Goal: Task Accomplishment & Management: Complete application form

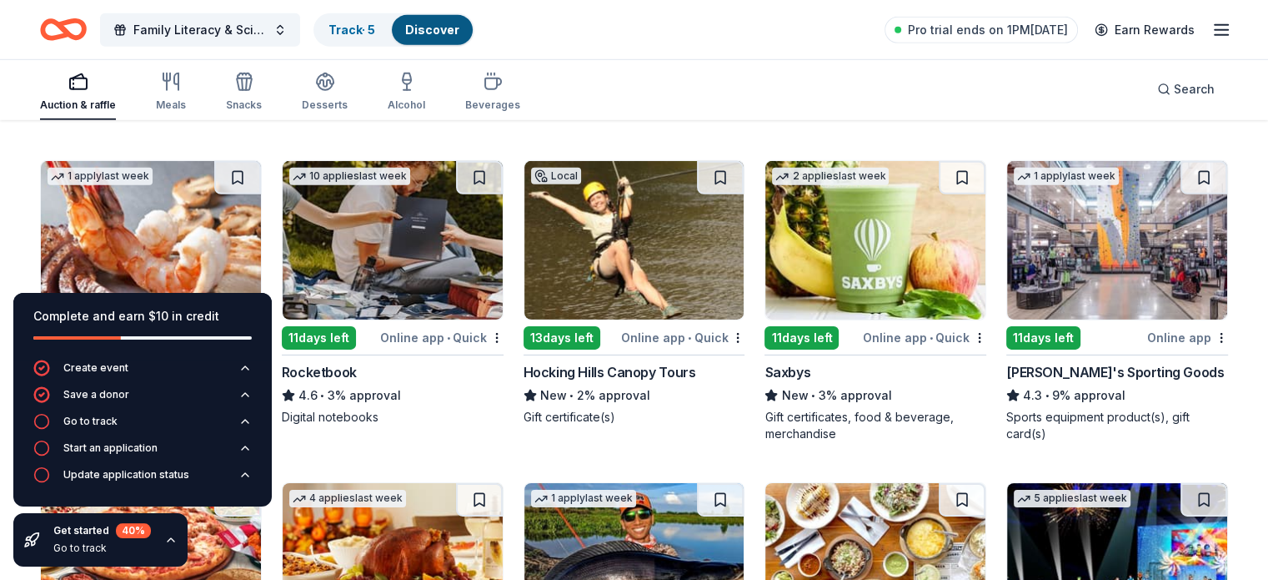
scroll to position [5241, 0]
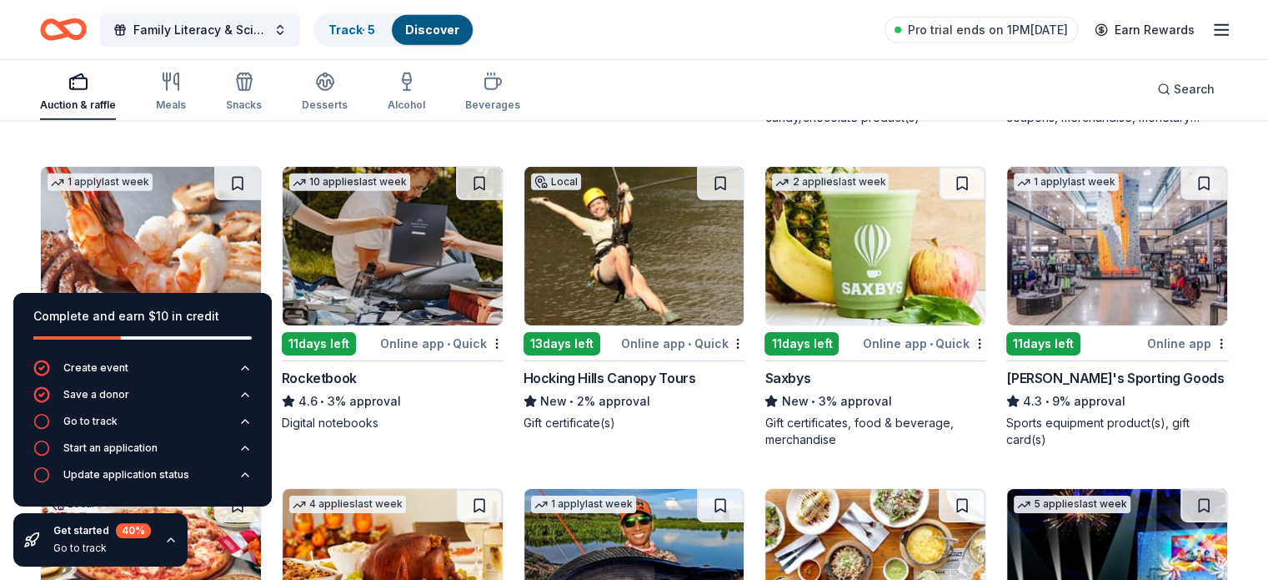
click at [1148, 341] on div "Online app" at bounding box center [1188, 343] width 81 height 21
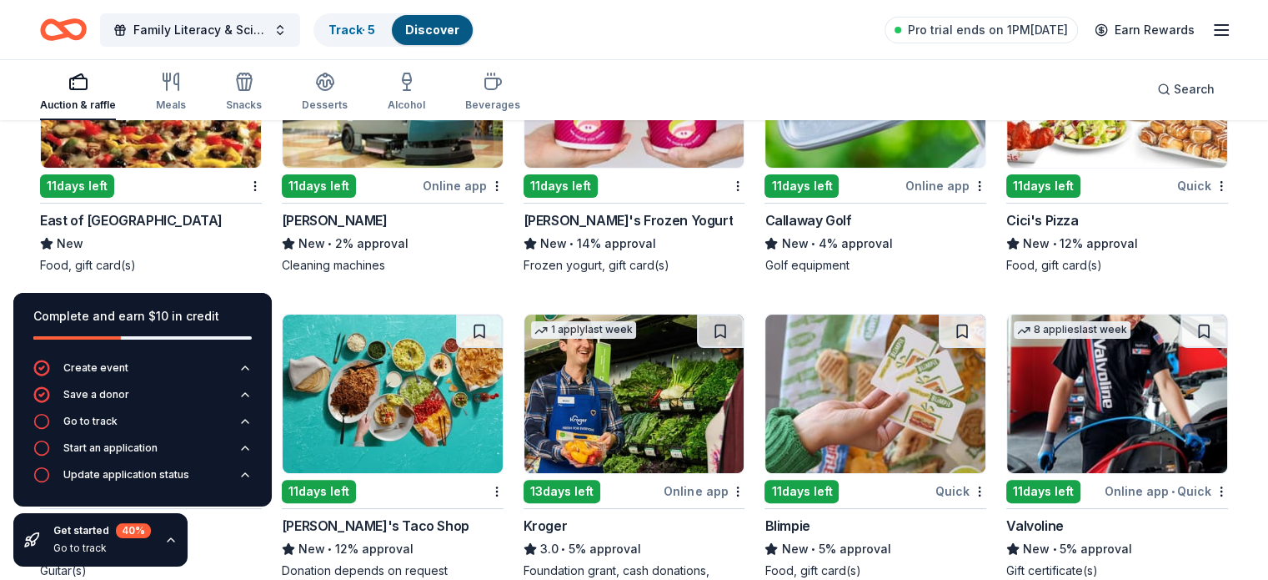
scroll to position [6667, 0]
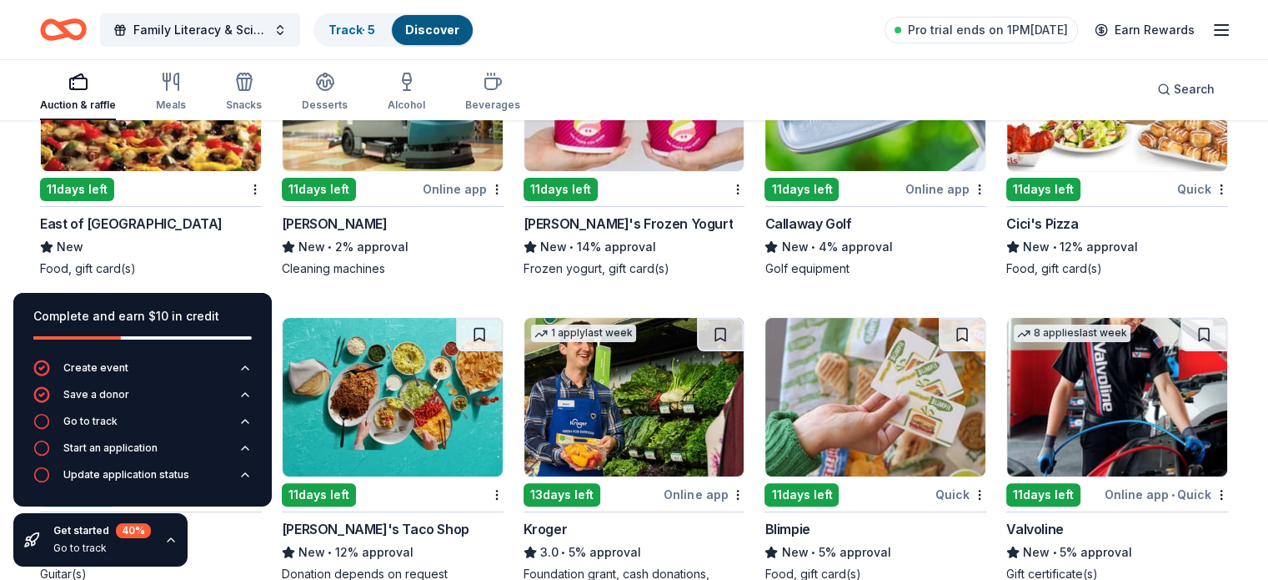
click at [204, 158] on img at bounding box center [151, 92] width 220 height 158
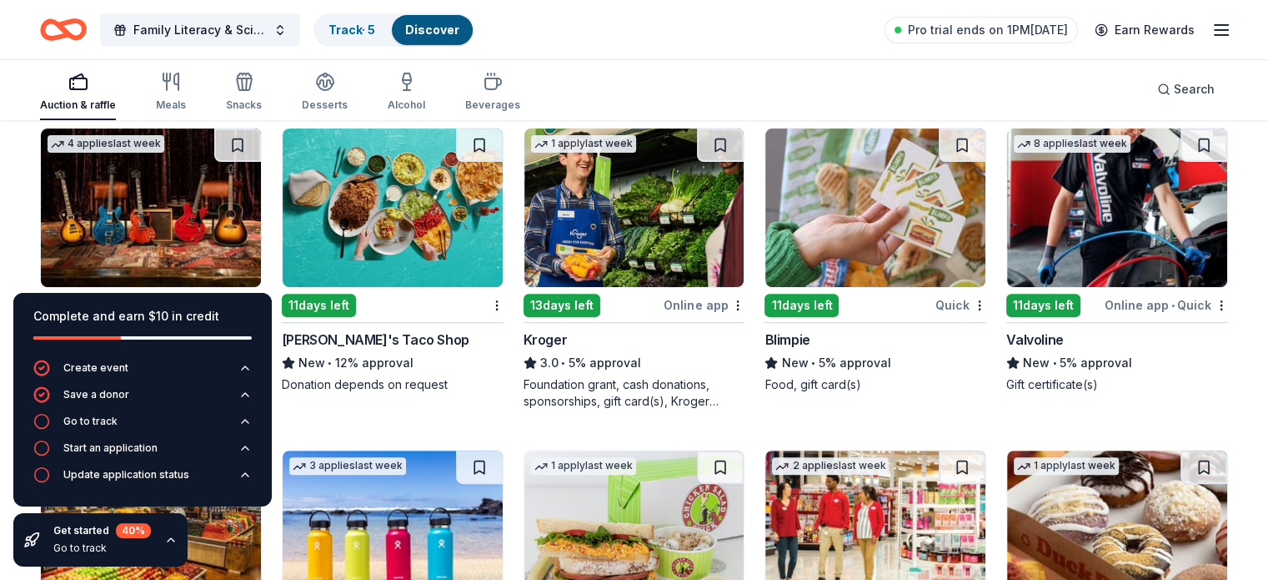
scroll to position [6857, 0]
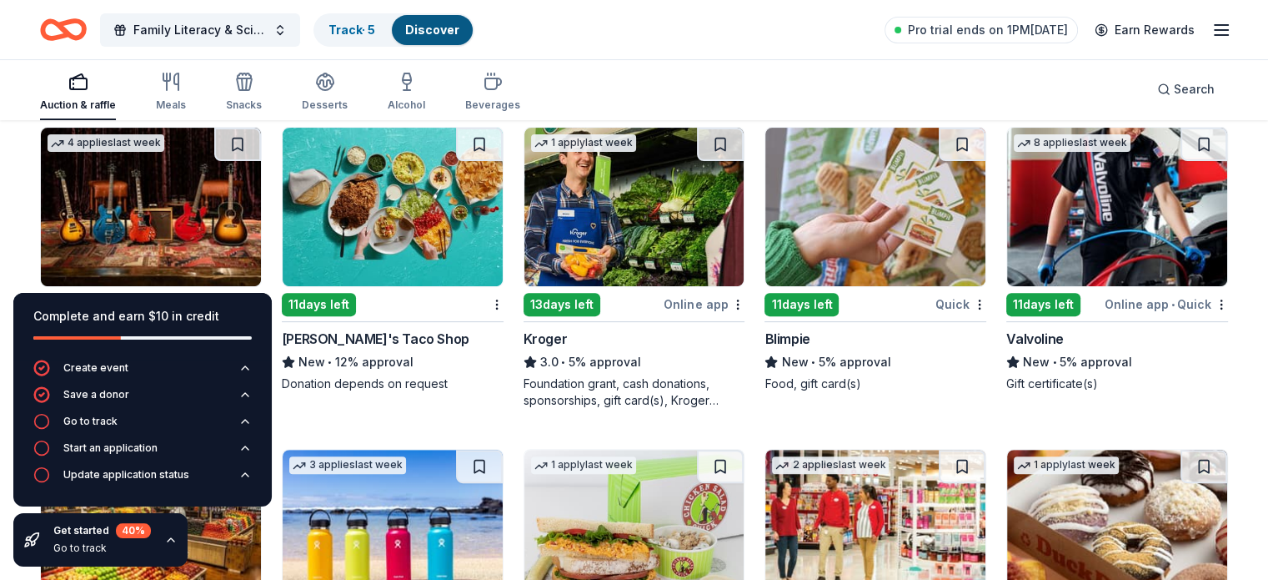
click at [691, 302] on div "Online app" at bounding box center [704, 304] width 81 height 21
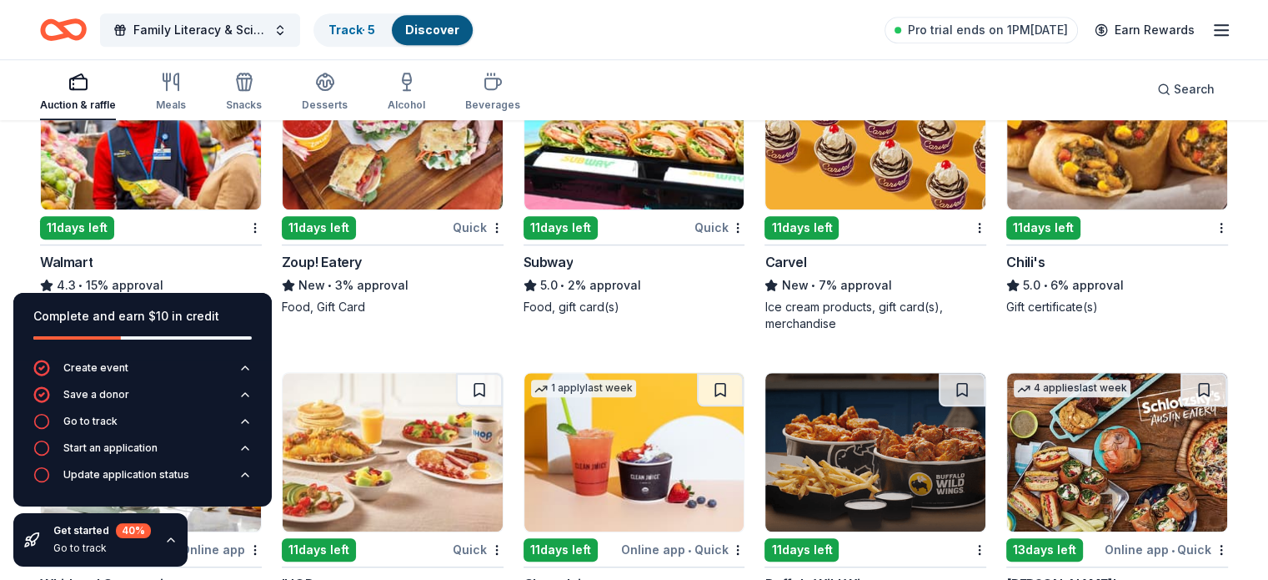
scroll to position [7524, 0]
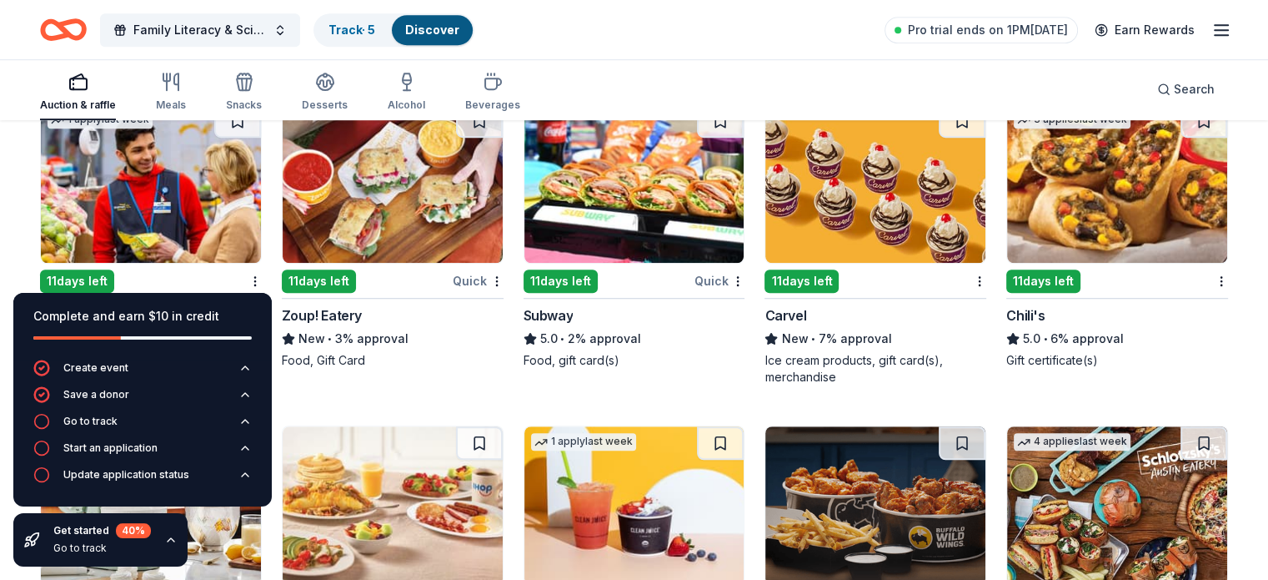
click at [708, 276] on div "Quick" at bounding box center [719, 280] width 51 height 21
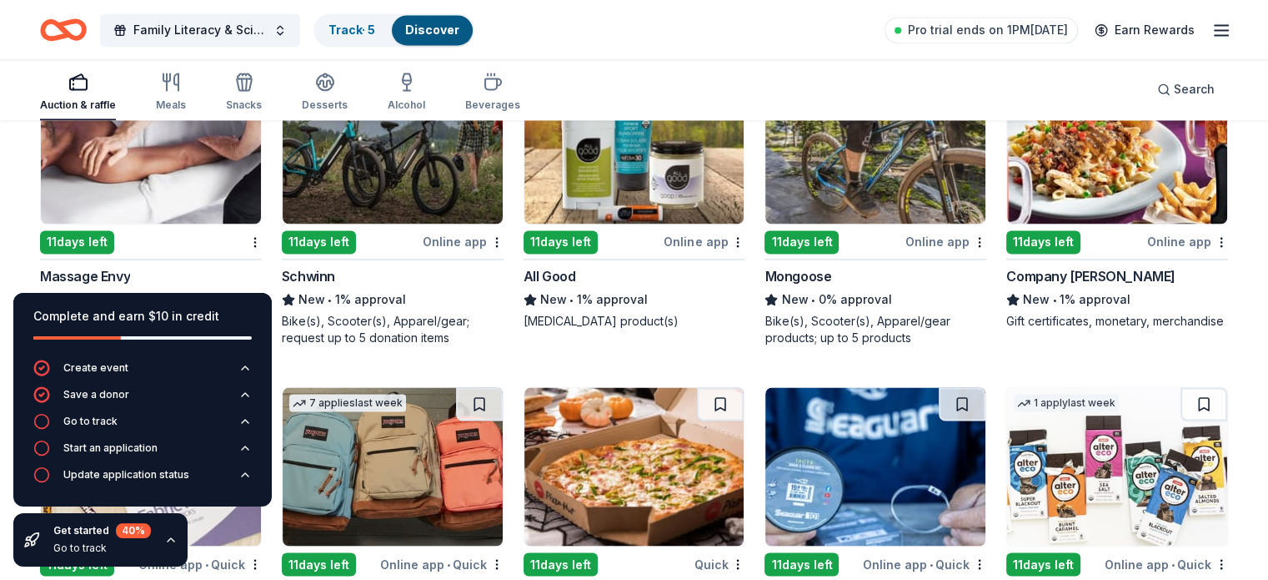
scroll to position [9157, 0]
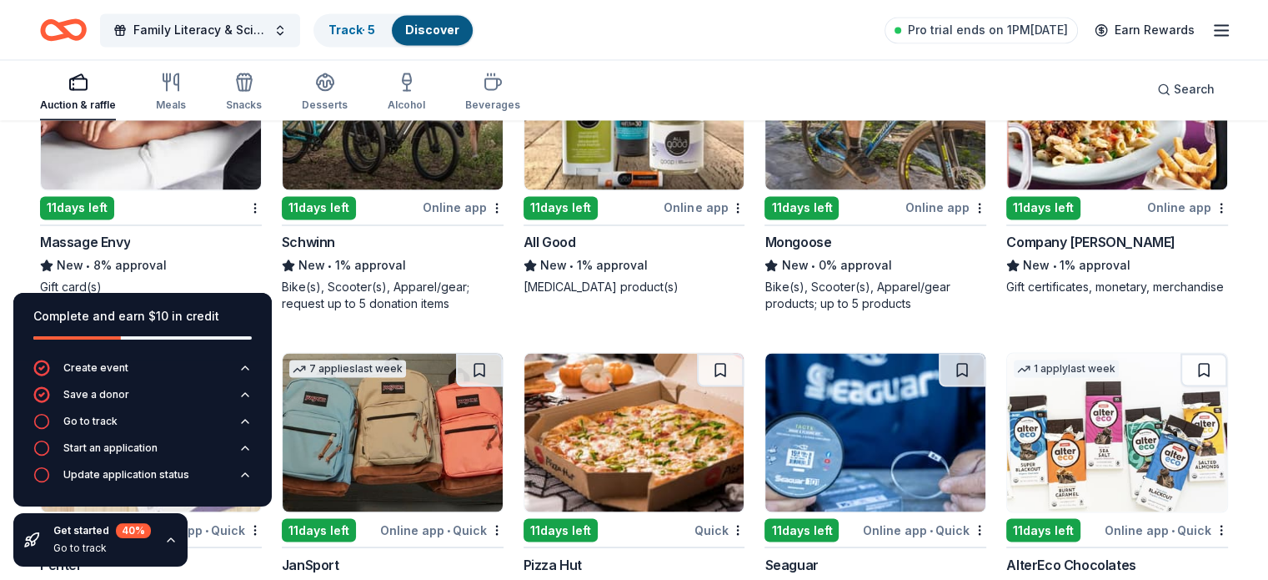
click at [169, 536] on icon "button" at bounding box center [170, 539] width 13 height 13
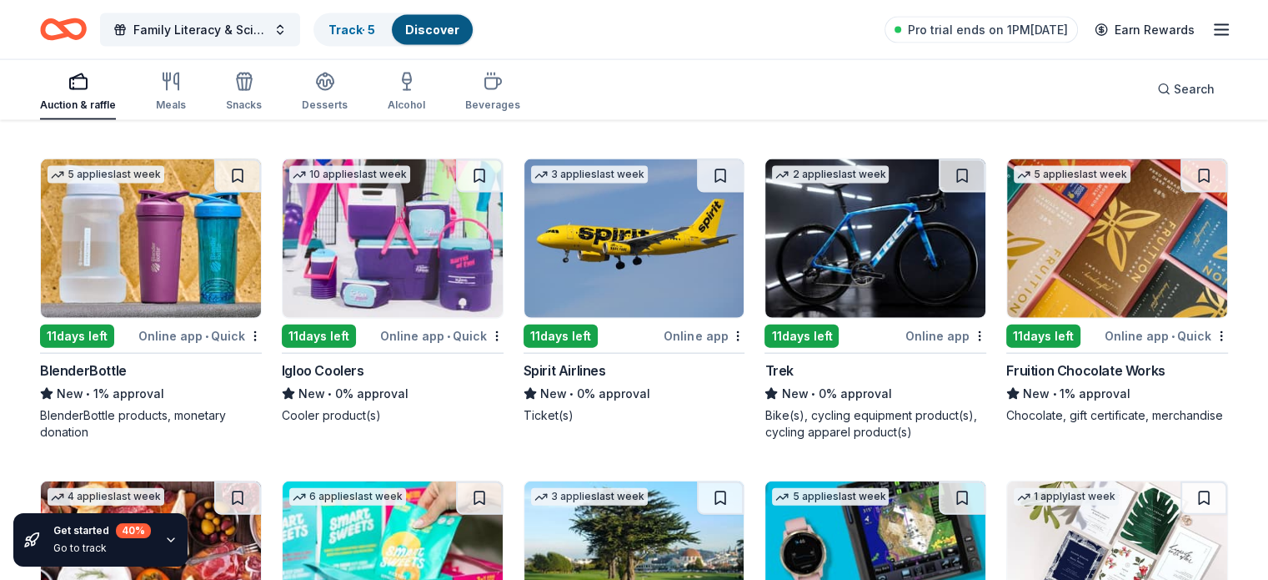
scroll to position [9998, 0]
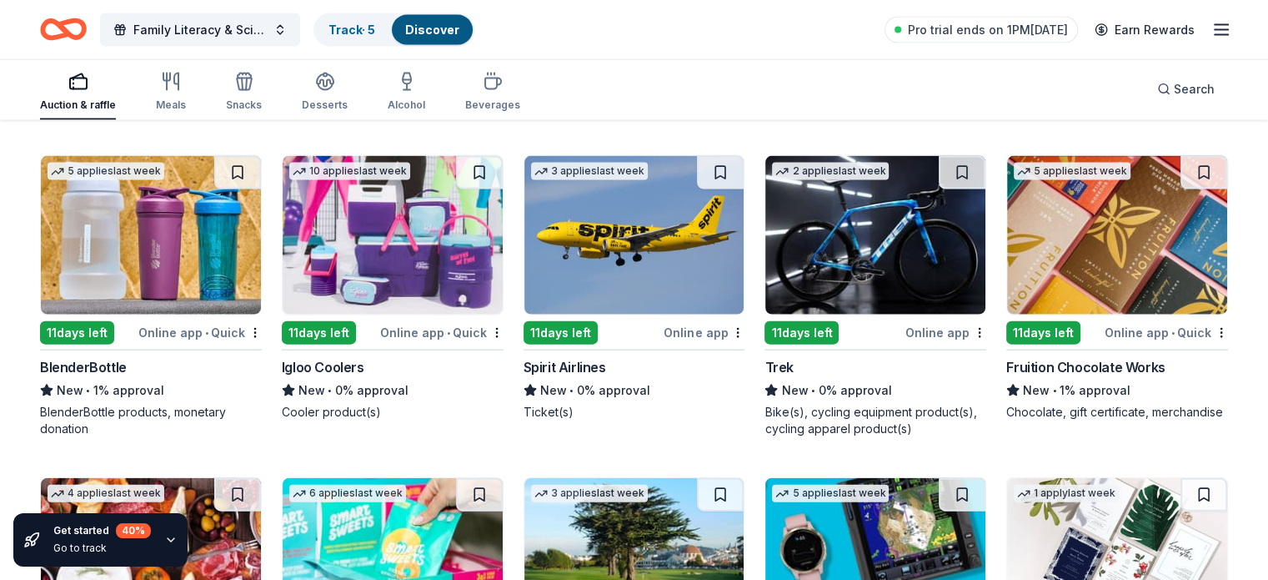
click at [466, 329] on div "Online app • Quick" at bounding box center [441, 332] width 123 height 21
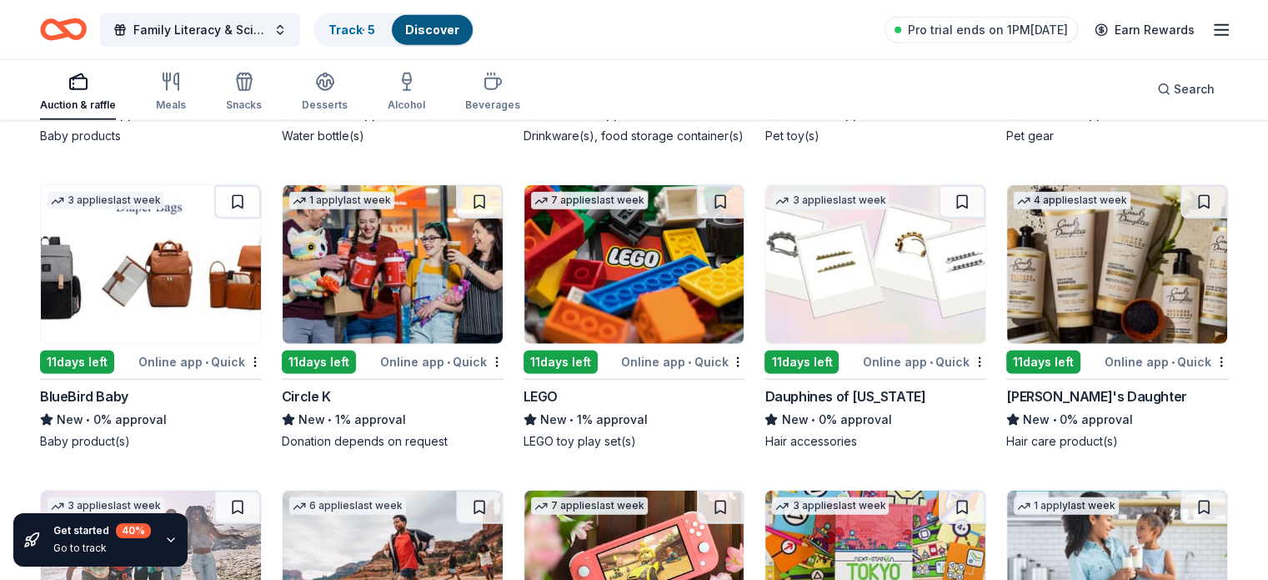
scroll to position [10925, 0]
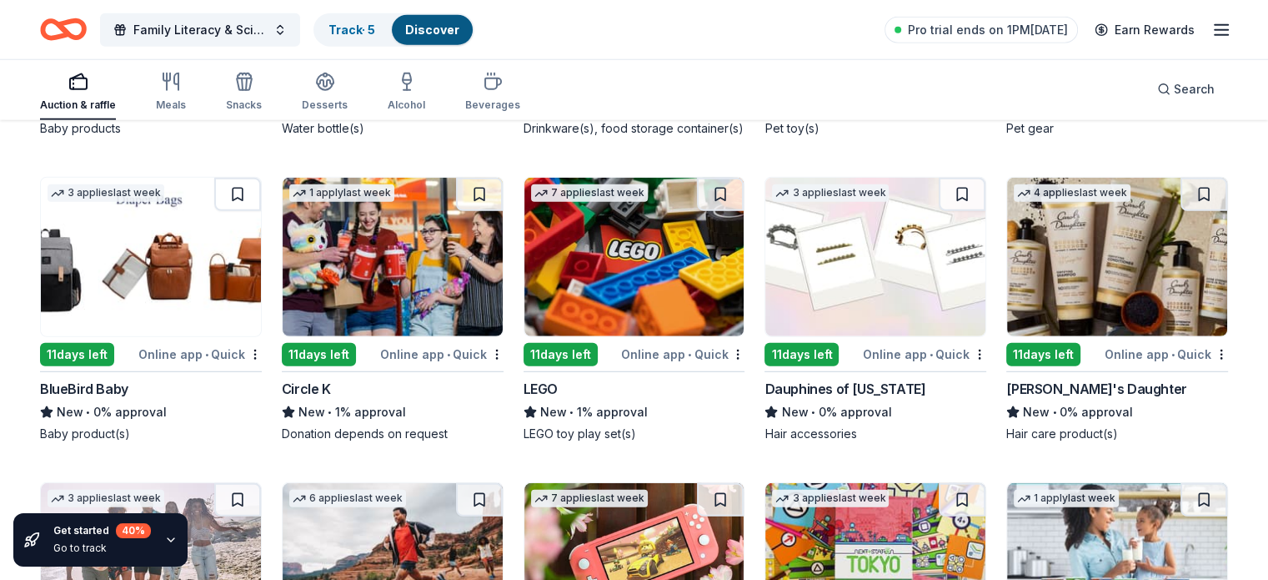
click at [645, 361] on div "Online app • Quick" at bounding box center [682, 354] width 123 height 21
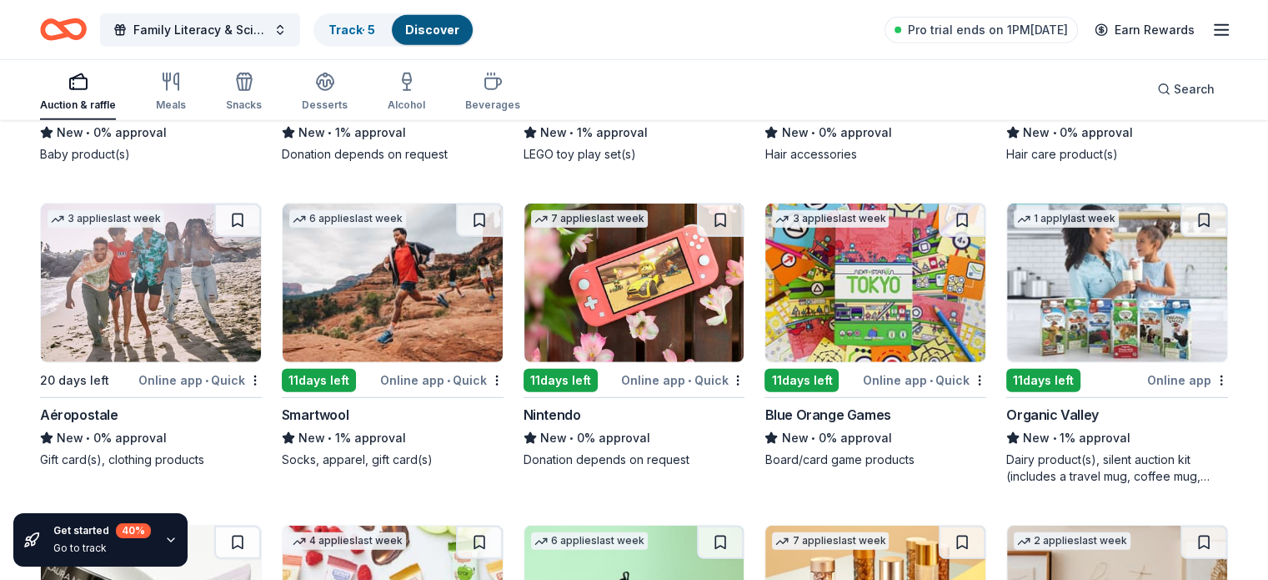
scroll to position [11213, 0]
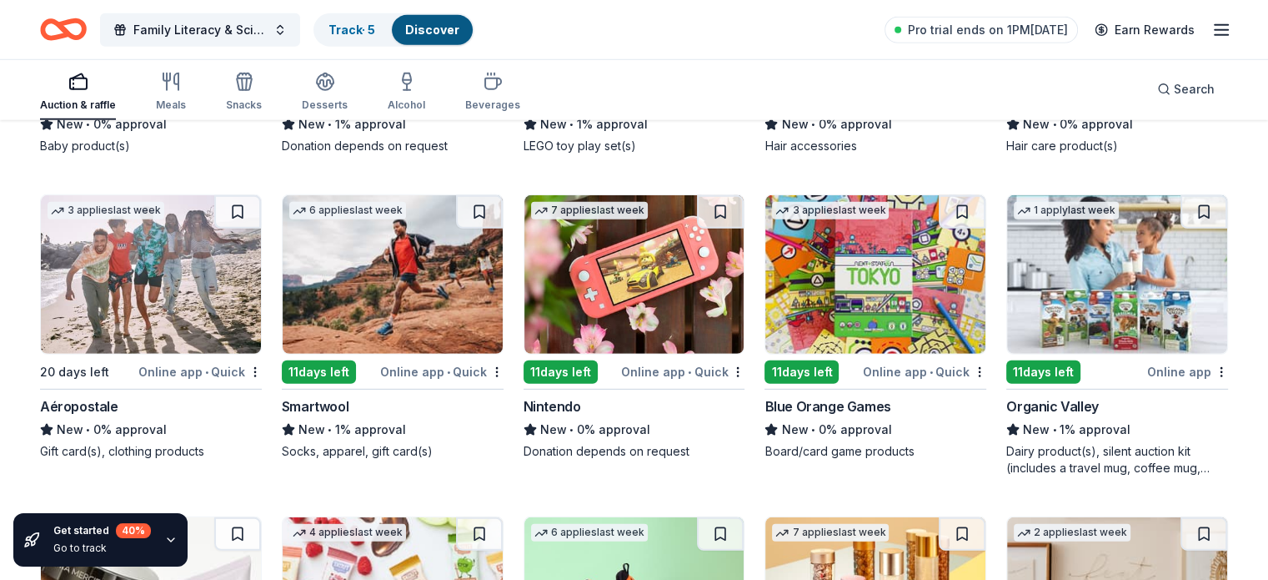
click at [669, 382] on div "Online app • Quick" at bounding box center [682, 371] width 123 height 21
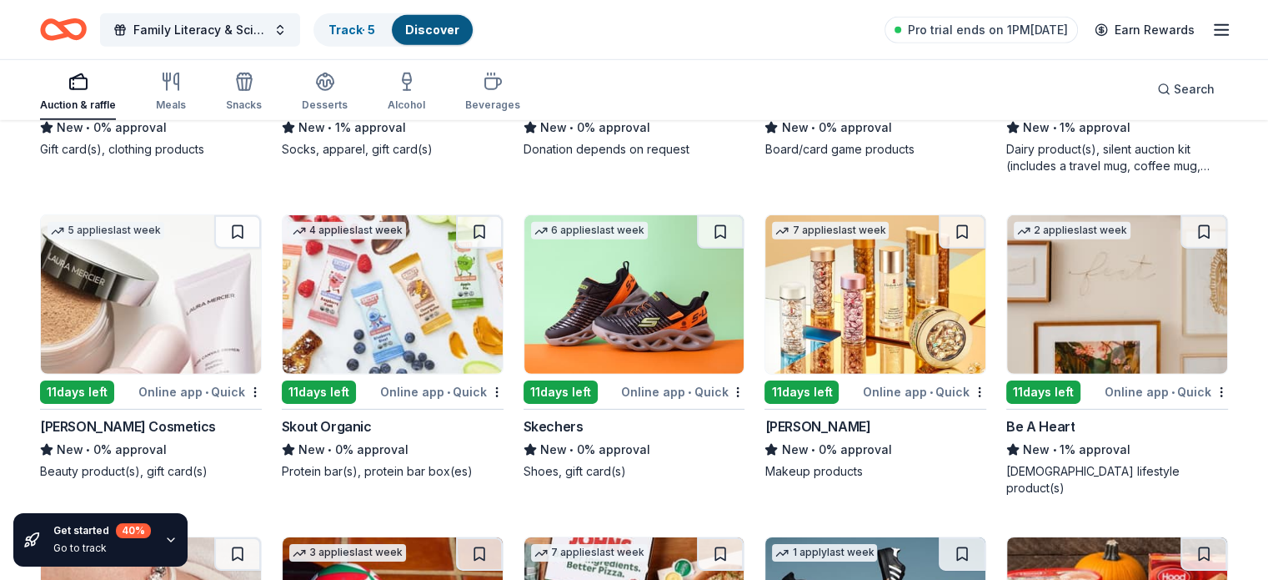
scroll to position [11515, 0]
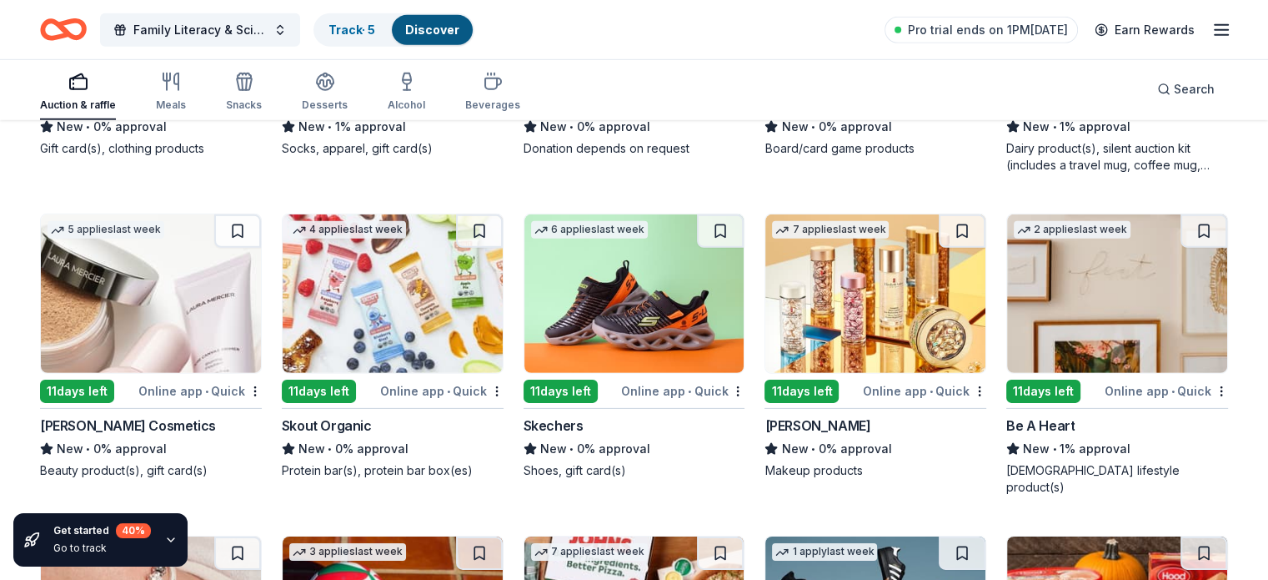
click at [624, 326] on img at bounding box center [635, 293] width 220 height 158
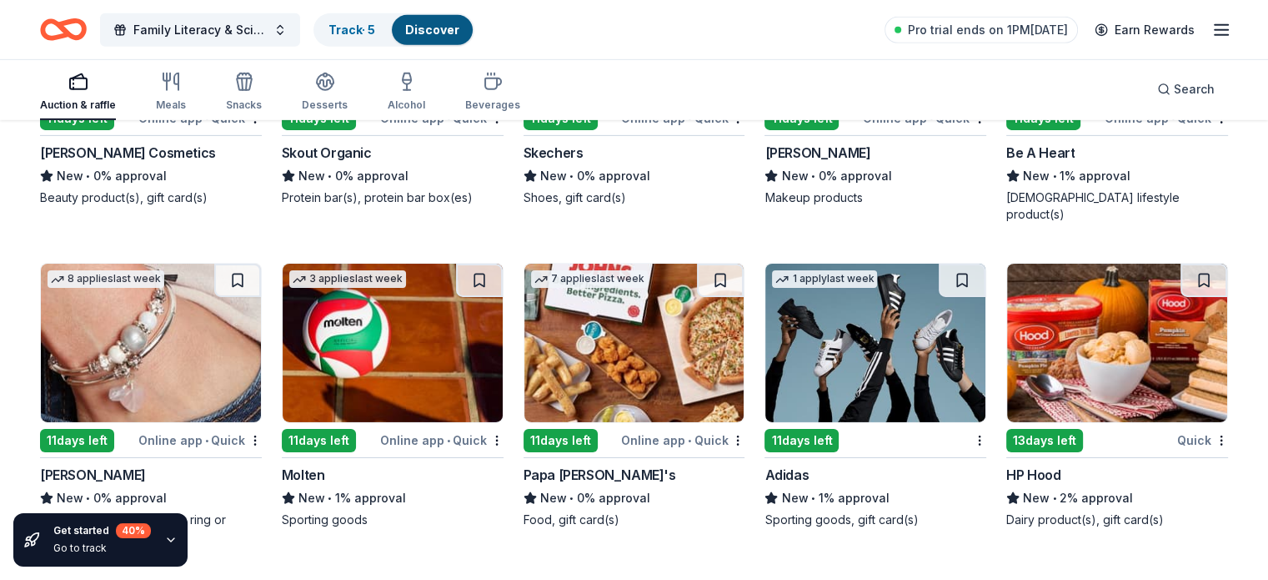
scroll to position [11843, 0]
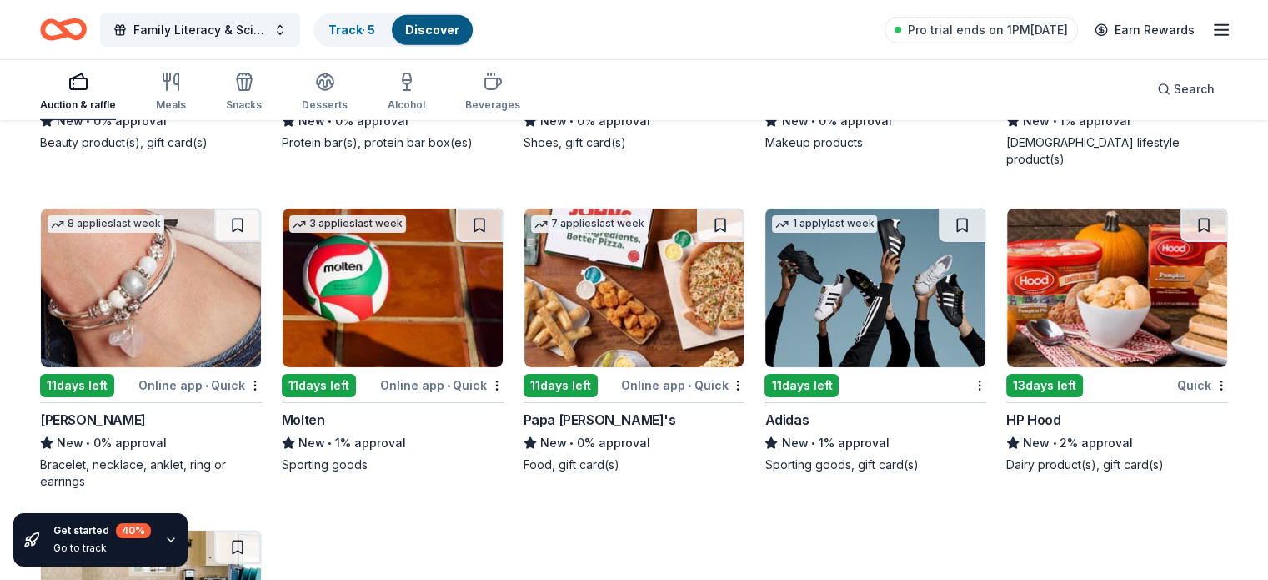
click at [691, 380] on div "Online app • Quick" at bounding box center [682, 384] width 123 height 21
click at [791, 413] on div "Adidas" at bounding box center [787, 419] width 44 height 20
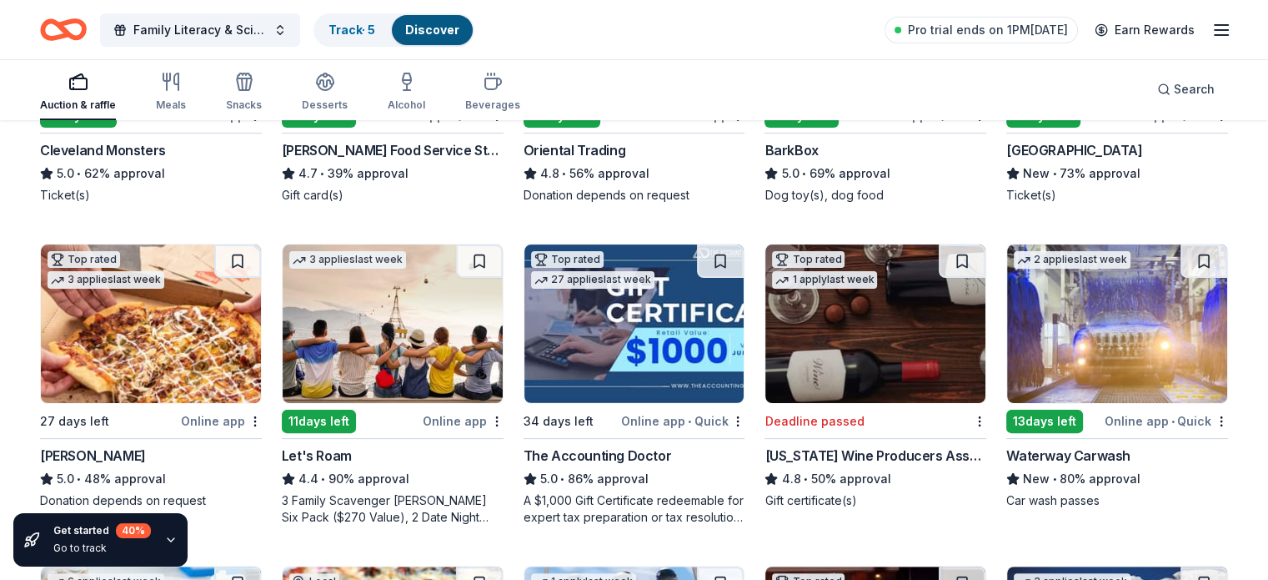
scroll to position [0, 0]
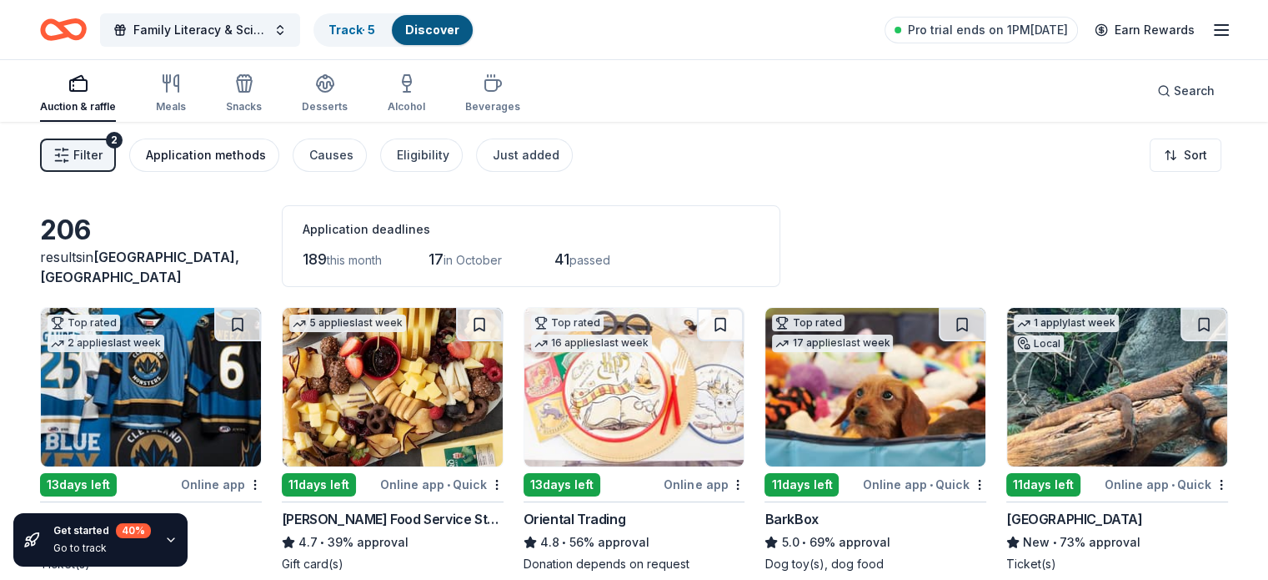
click at [244, 150] on div "Application methods" at bounding box center [206, 155] width 120 height 20
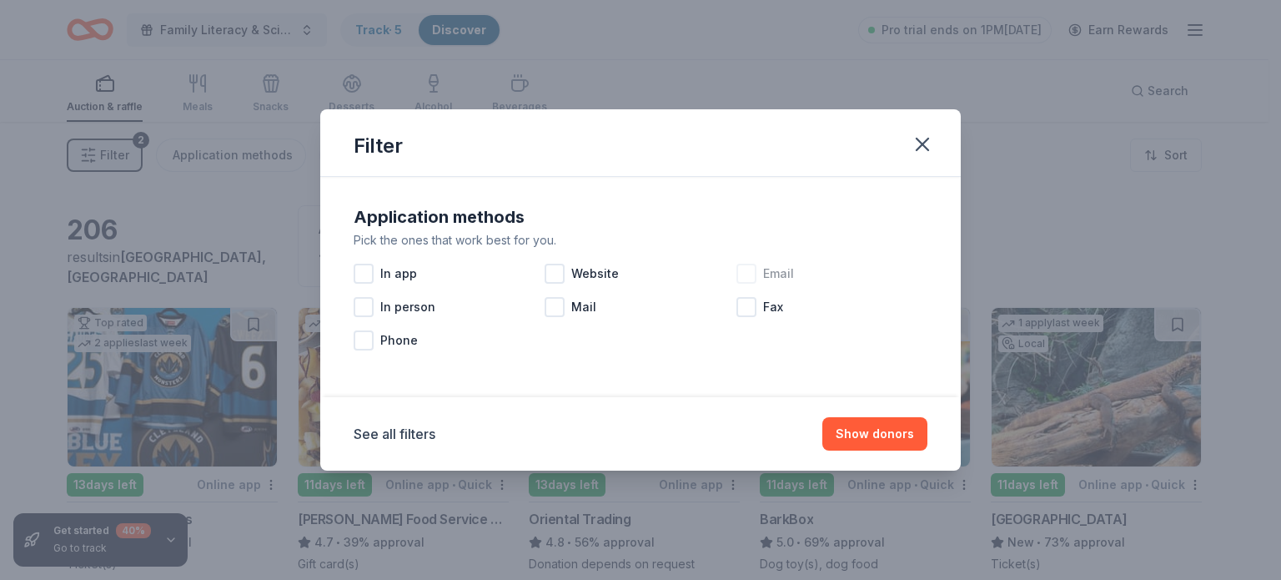
click at [744, 276] on div at bounding box center [746, 274] width 20 height 20
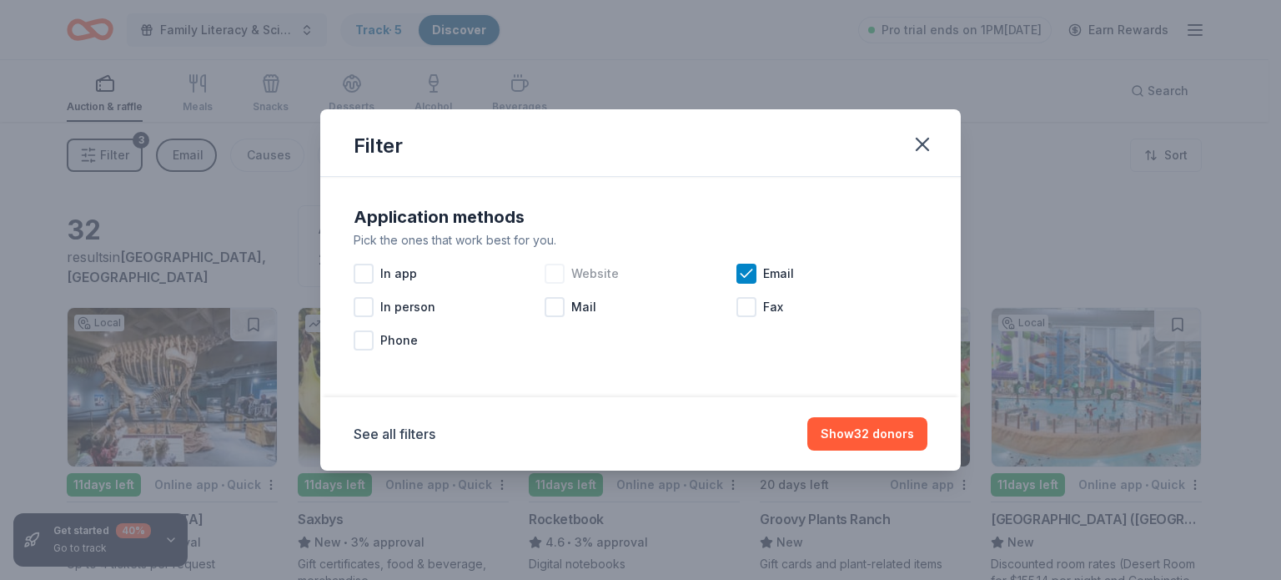
click at [556, 276] on div at bounding box center [555, 274] width 20 height 20
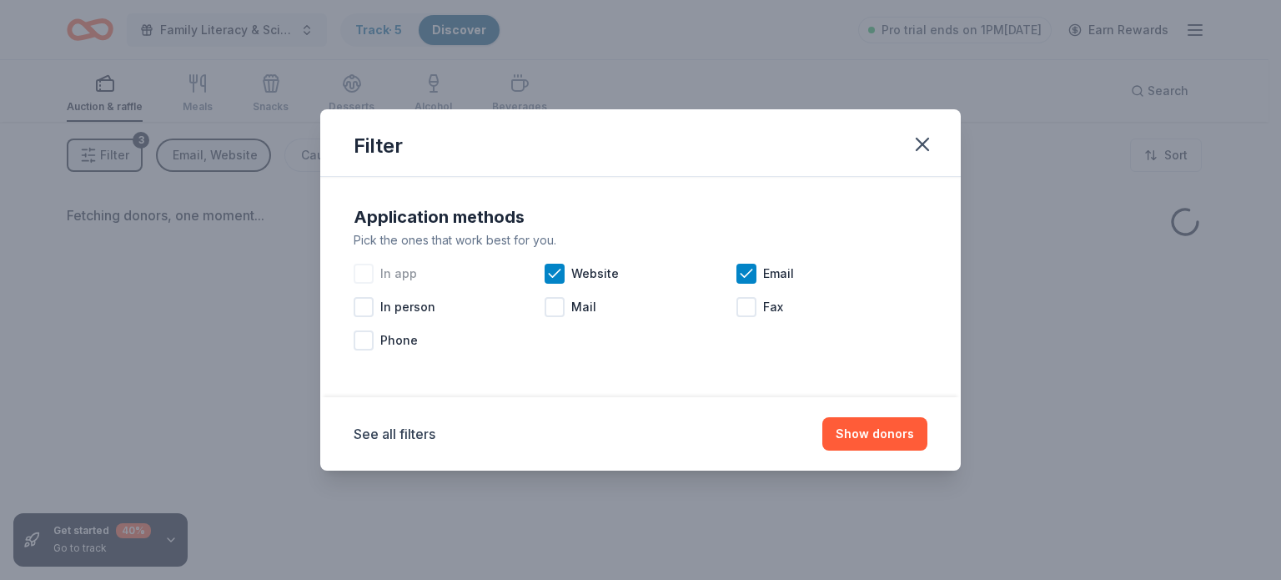
click at [363, 272] on div at bounding box center [364, 274] width 20 height 20
click at [557, 305] on div at bounding box center [555, 307] width 20 height 20
click at [884, 432] on button "Show donors" at bounding box center [874, 433] width 105 height 33
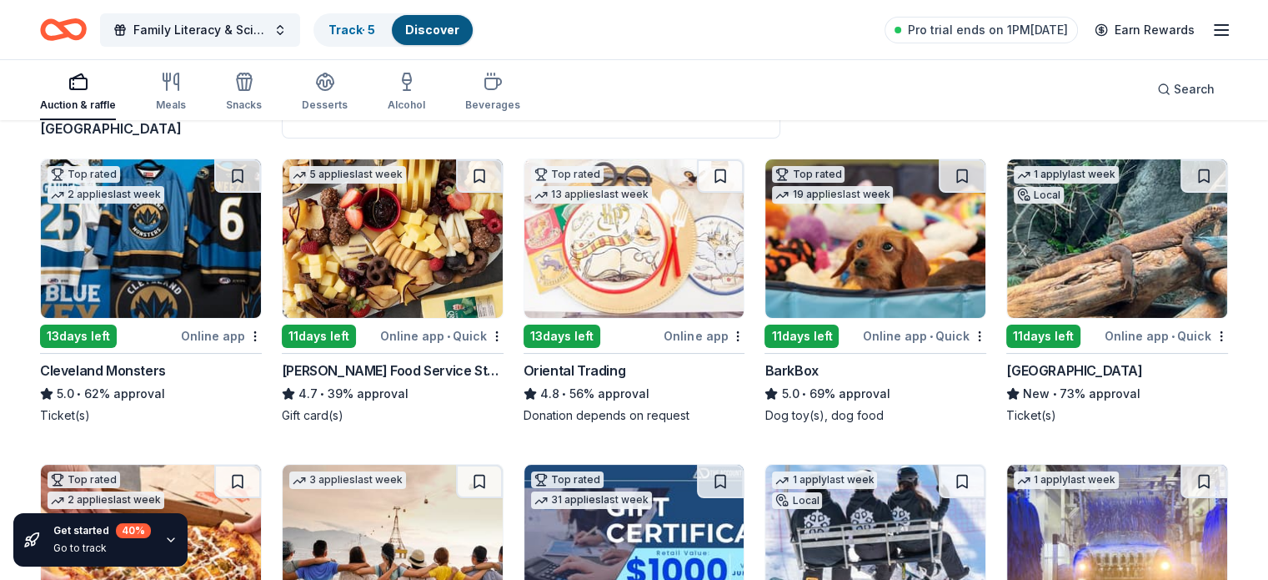
scroll to position [147, 0]
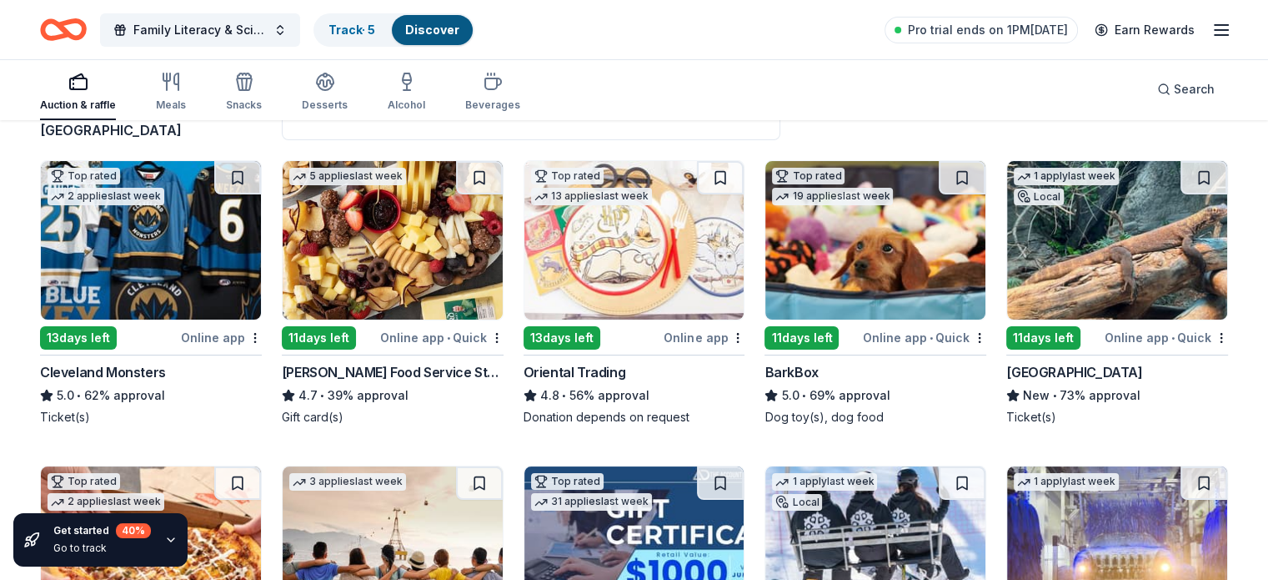
click at [237, 336] on div "Online app" at bounding box center [221, 337] width 81 height 21
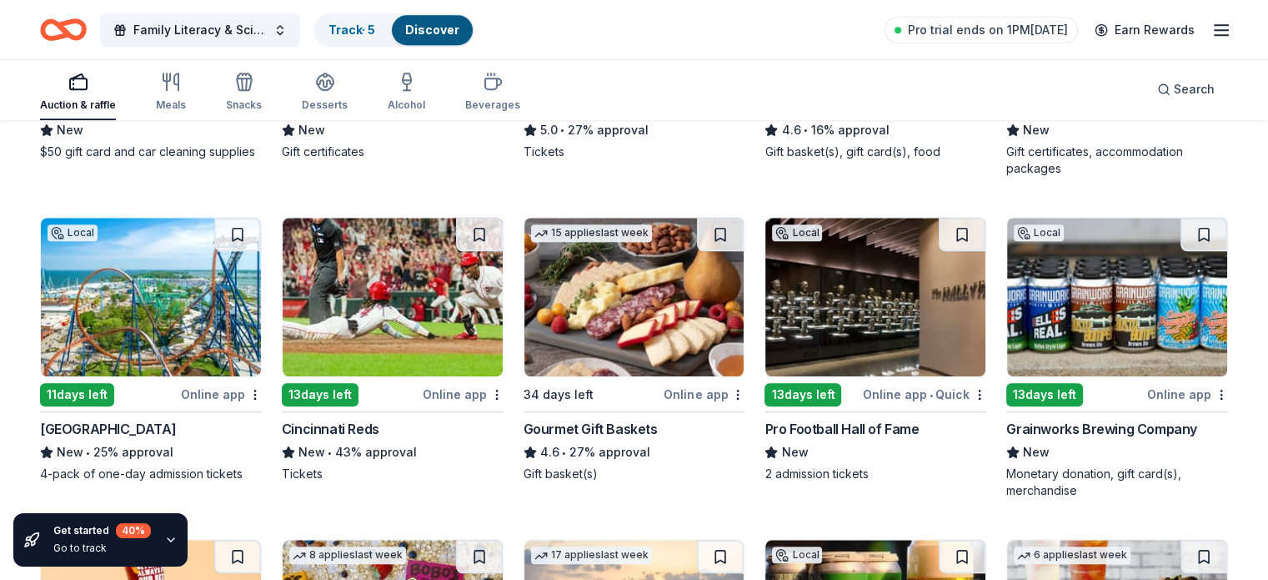
scroll to position [1364, 0]
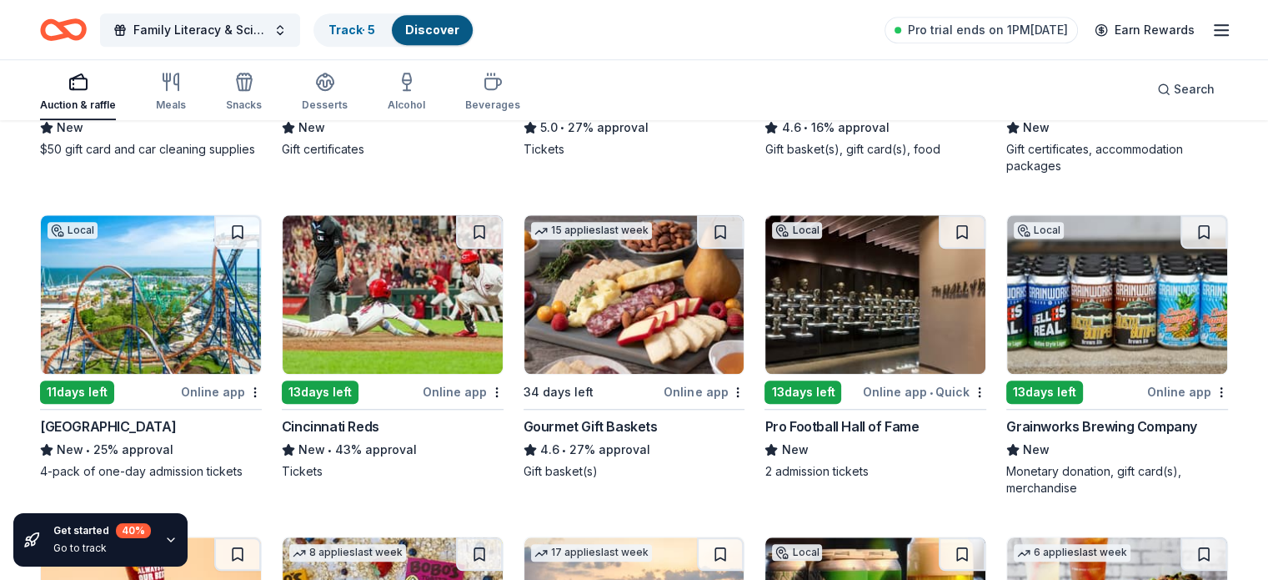
click at [696, 393] on div "Online app" at bounding box center [704, 391] width 81 height 21
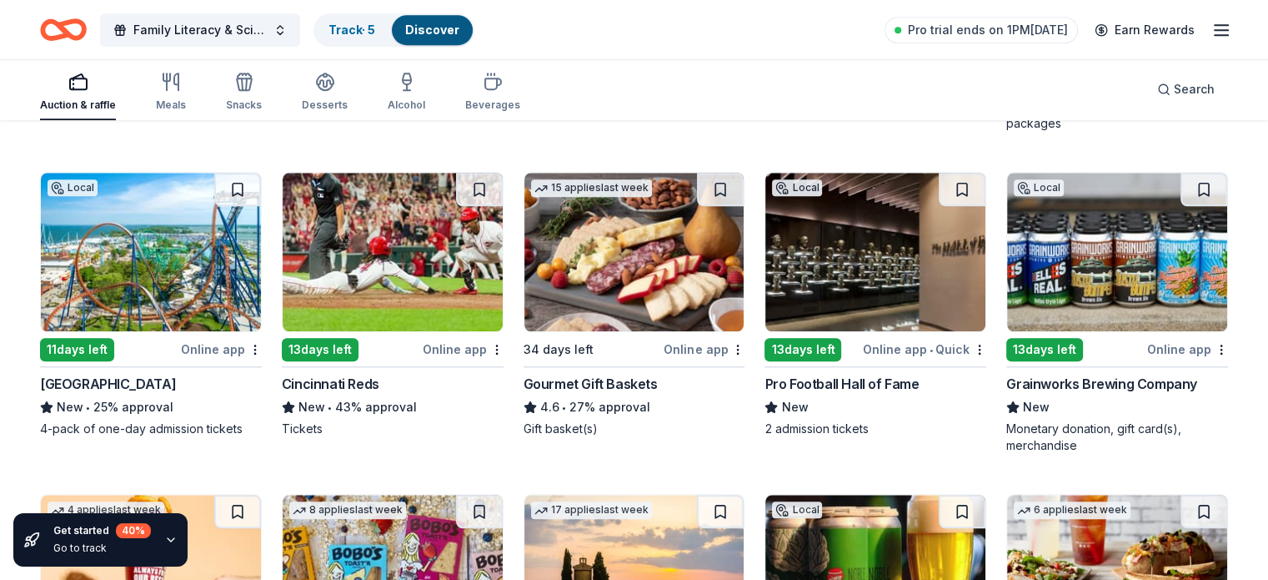
scroll to position [1414, 0]
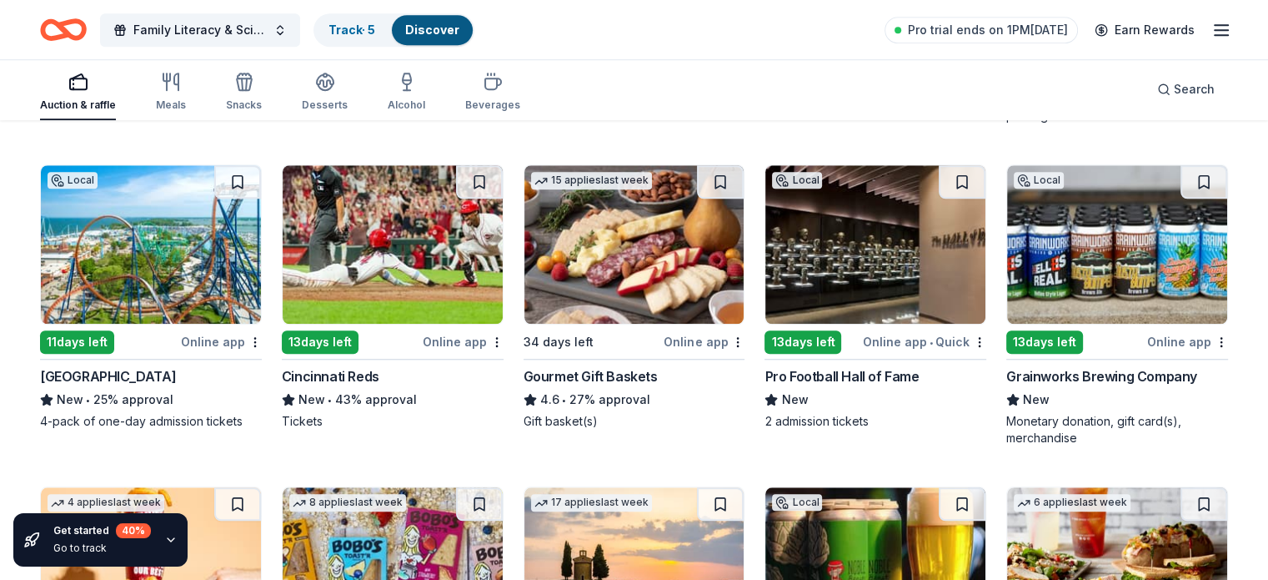
click at [87, 38] on icon "Home" at bounding box center [63, 29] width 47 height 39
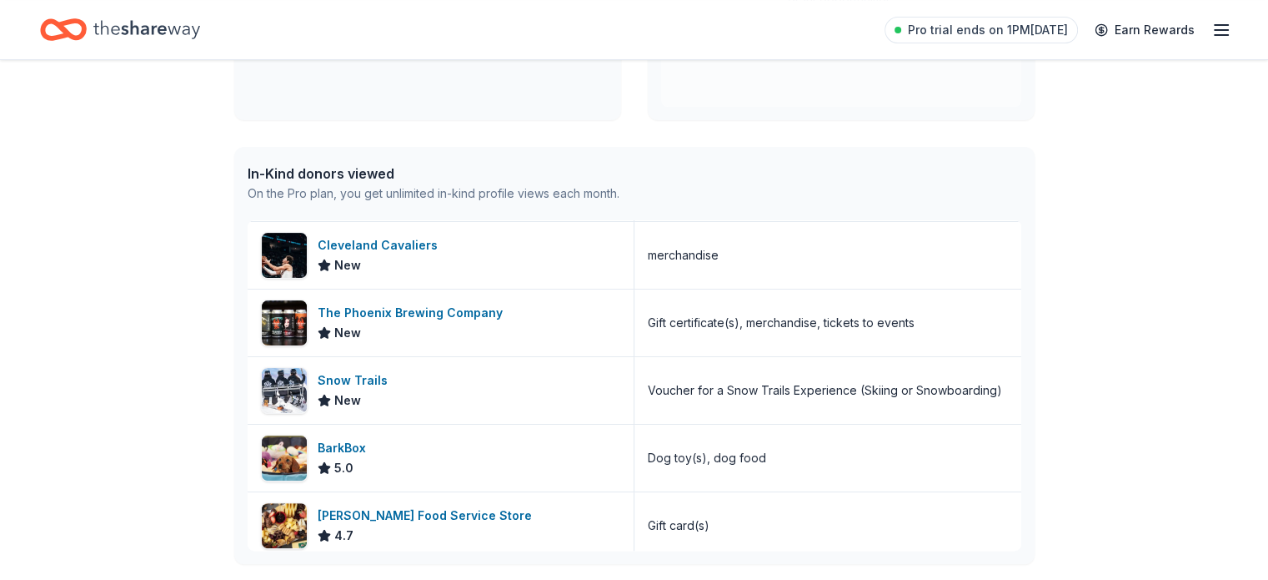
scroll to position [1146, 0]
click at [168, 35] on icon "Home" at bounding box center [146, 30] width 107 height 34
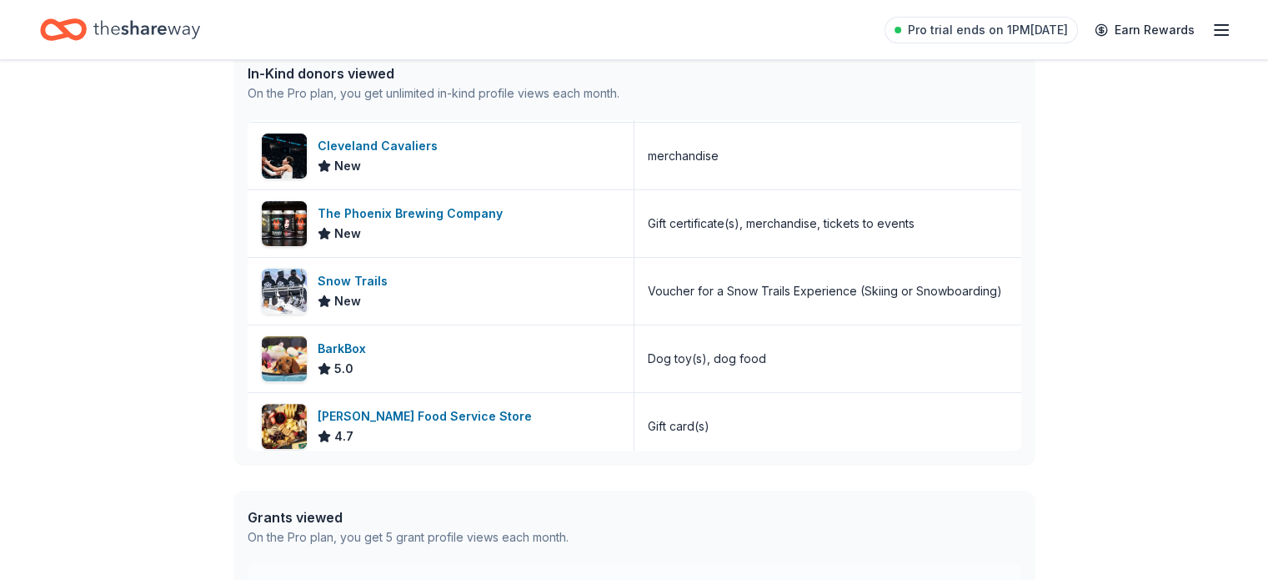
scroll to position [1218, 0]
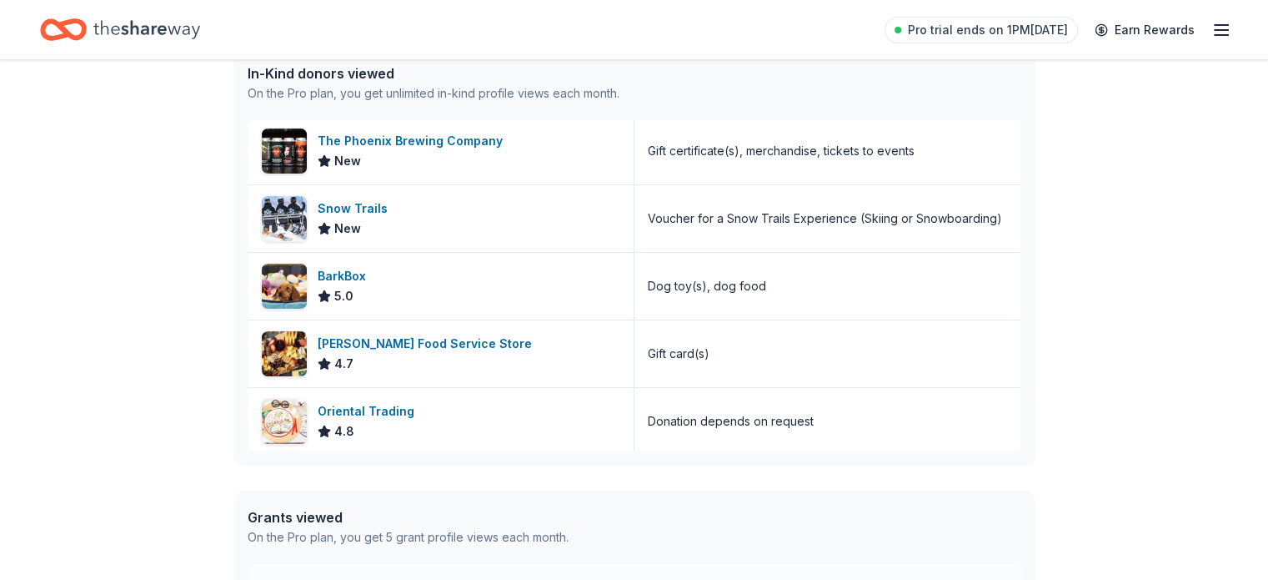
drag, startPoint x: 304, startPoint y: 355, endPoint x: 192, endPoint y: 402, distance: 121.1
click at [192, 402] on div "👋 Hi Melissa In-Kind Create new event STEM Night - Simple STEM Mar 19, 2026 • M…" at bounding box center [634, 188] width 1268 height 1164
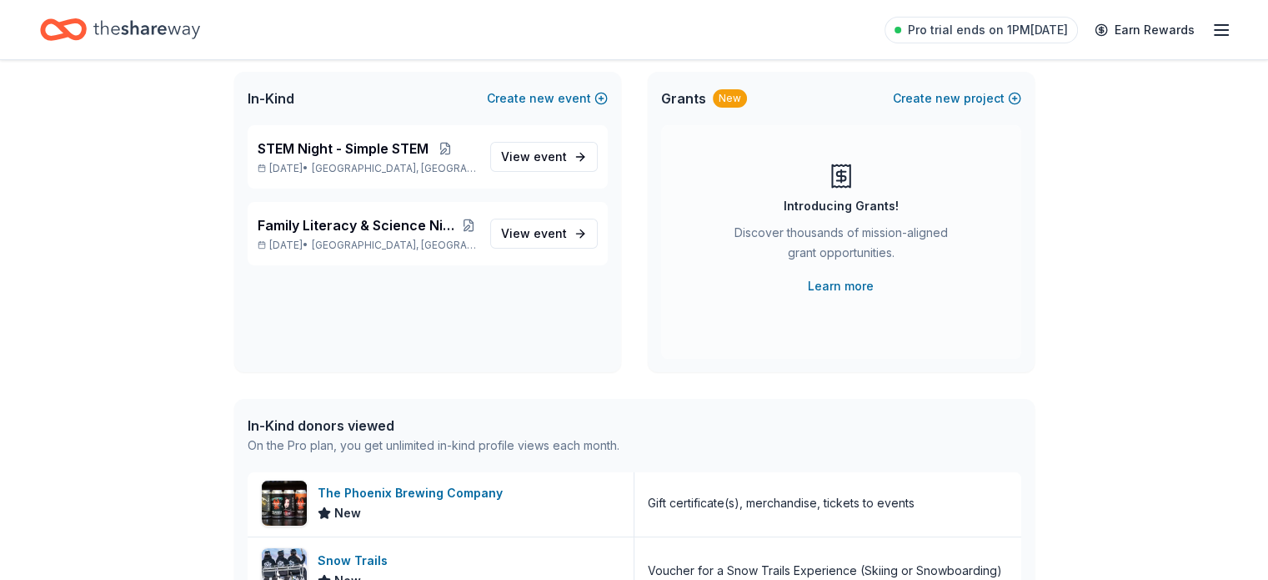
scroll to position [0, 0]
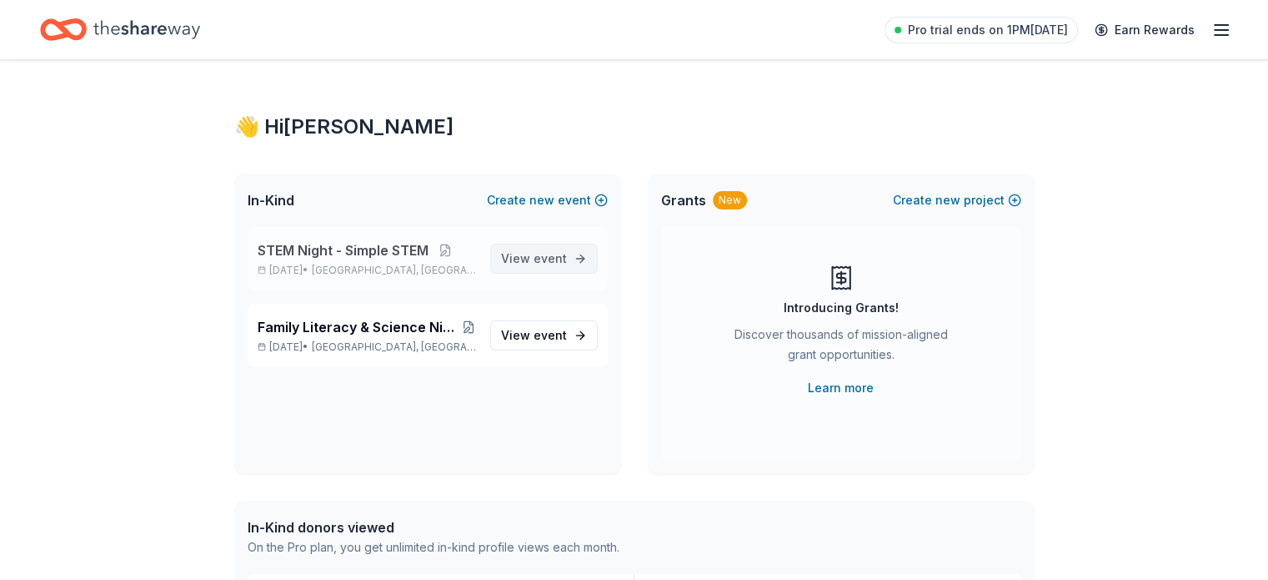
click at [551, 256] on span "event" at bounding box center [550, 258] width 33 height 14
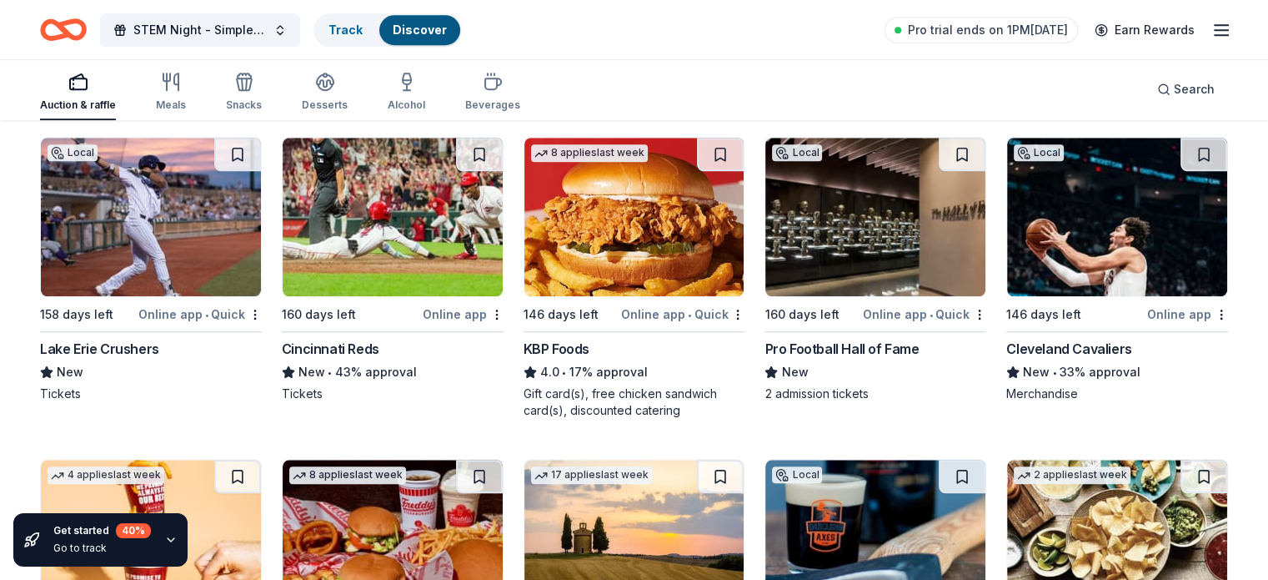
scroll to position [1443, 0]
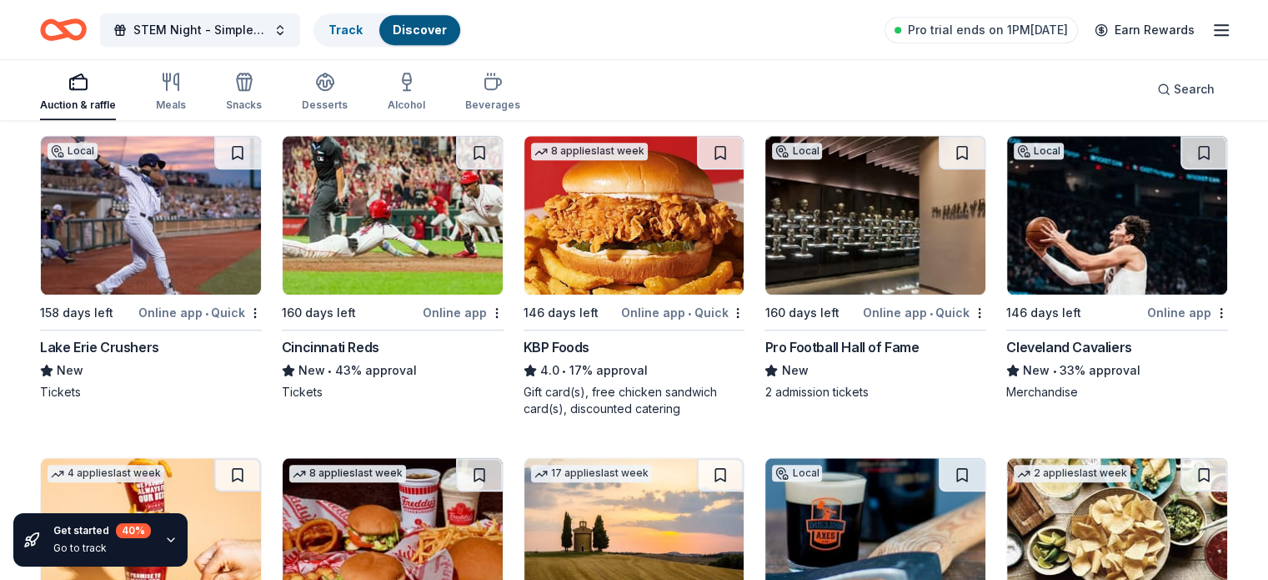
click at [930, 306] on span "•" at bounding box center [931, 312] width 3 height 13
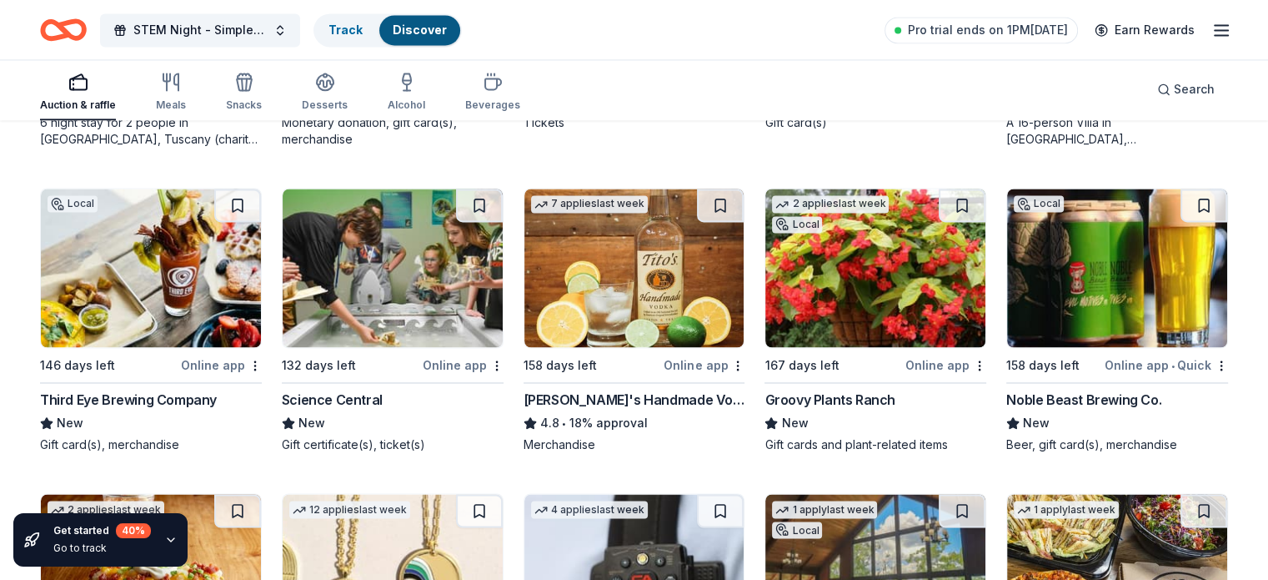
scroll to position [2677, 0]
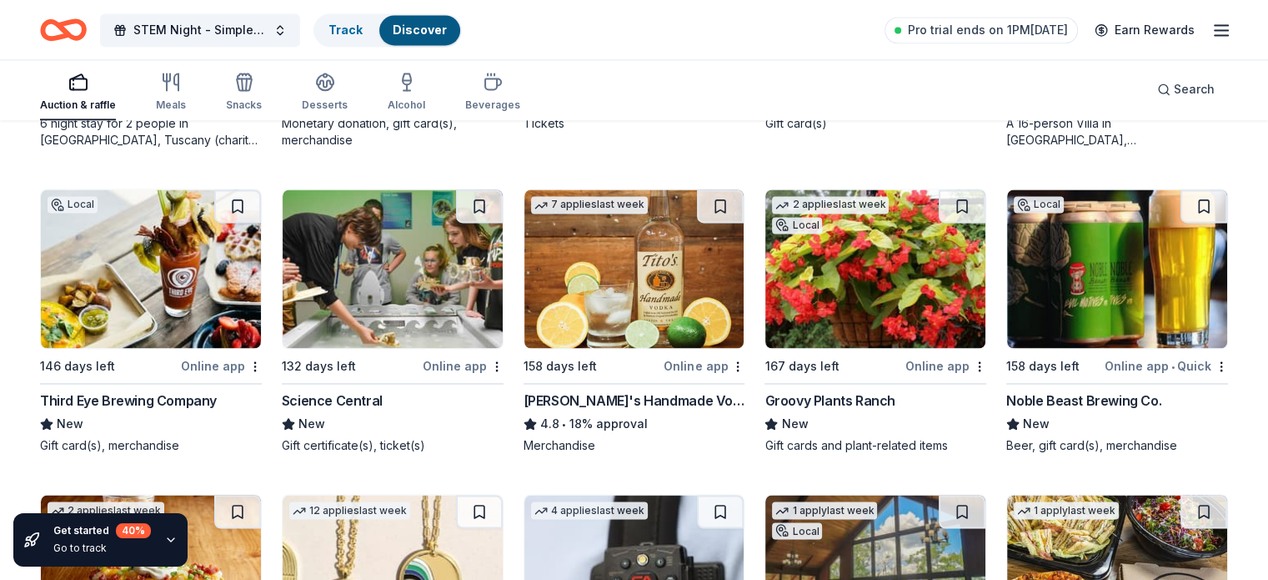
click at [394, 335] on img at bounding box center [393, 268] width 220 height 158
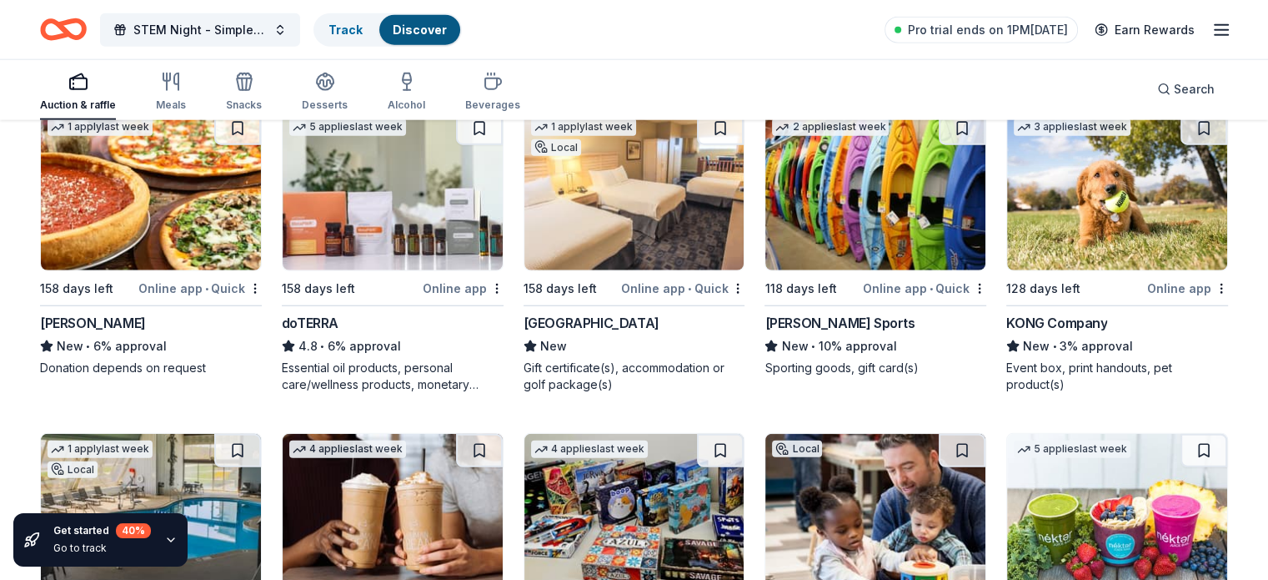
scroll to position [4332, 0]
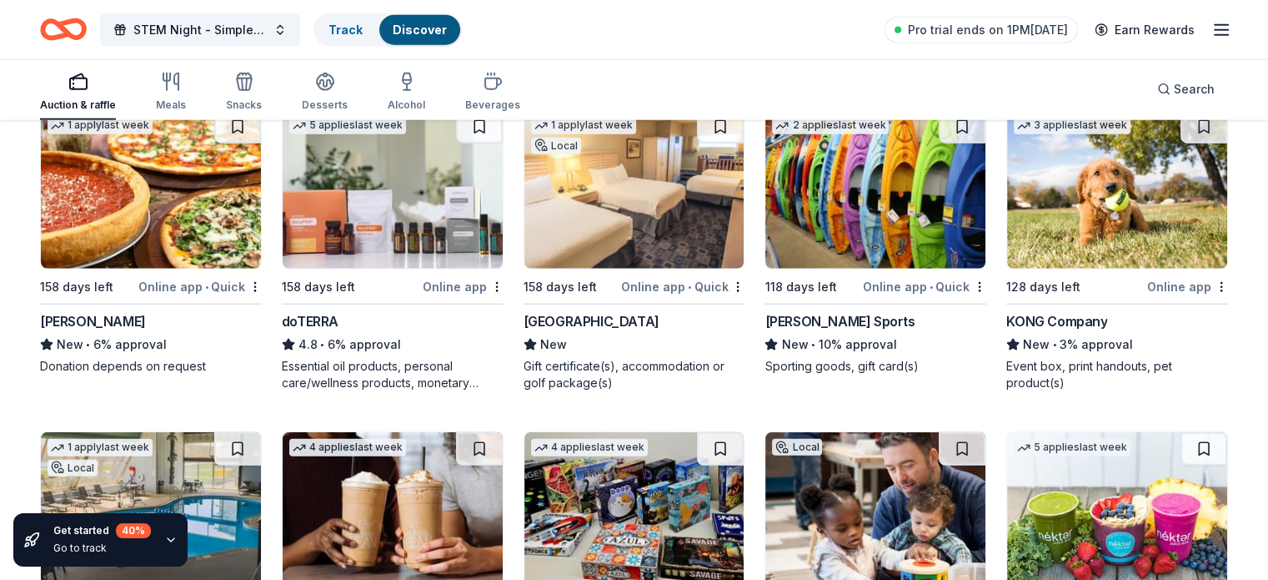
click at [930, 286] on span "•" at bounding box center [931, 286] width 3 height 13
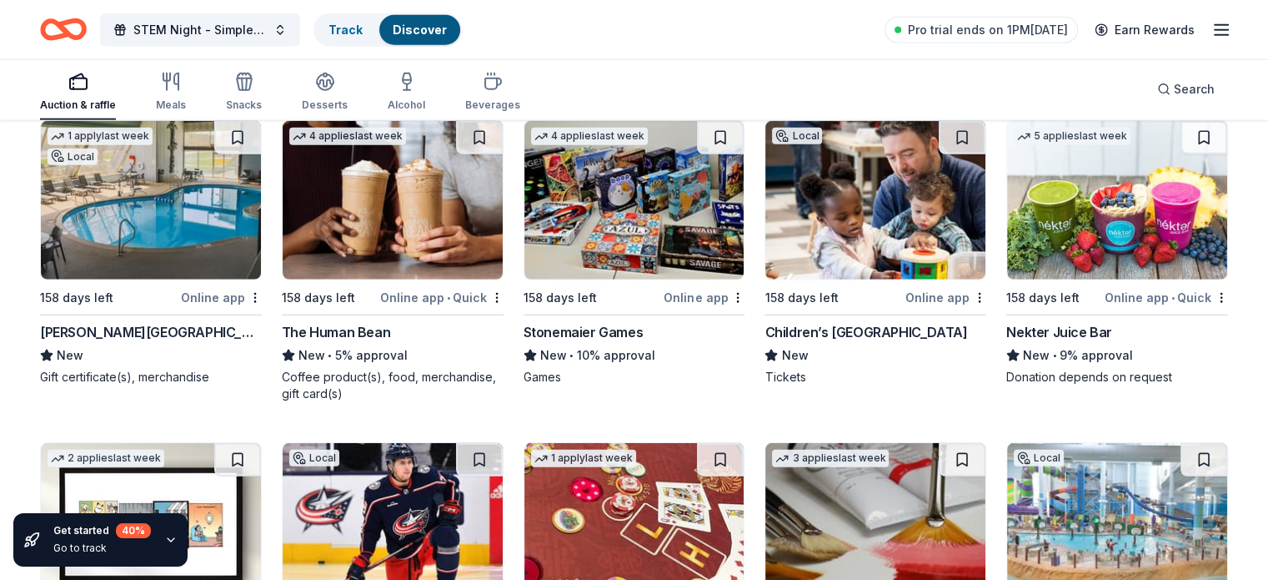
scroll to position [4644, 0]
click at [928, 299] on div "Online app" at bounding box center [946, 297] width 81 height 21
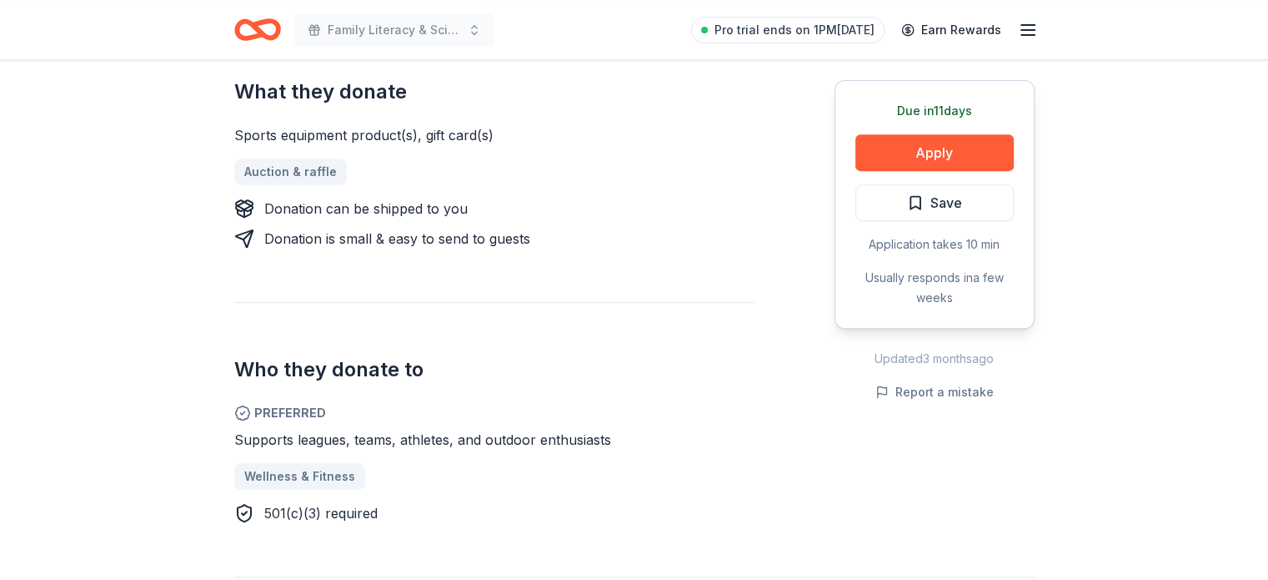
scroll to position [655, 0]
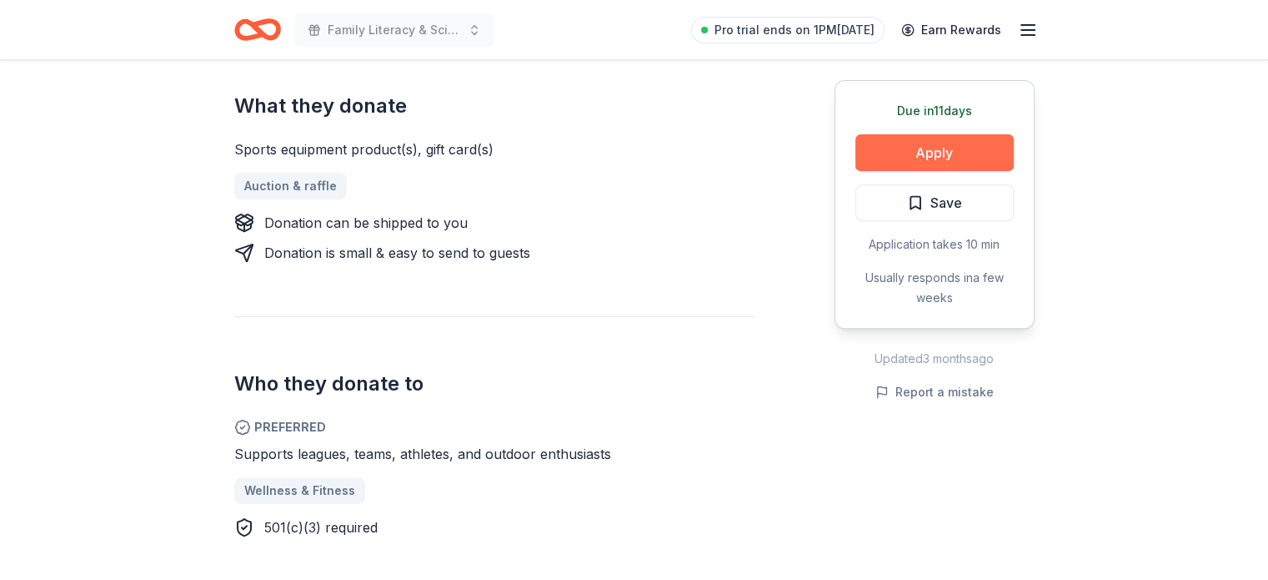
click at [929, 150] on button "Apply" at bounding box center [935, 152] width 158 height 37
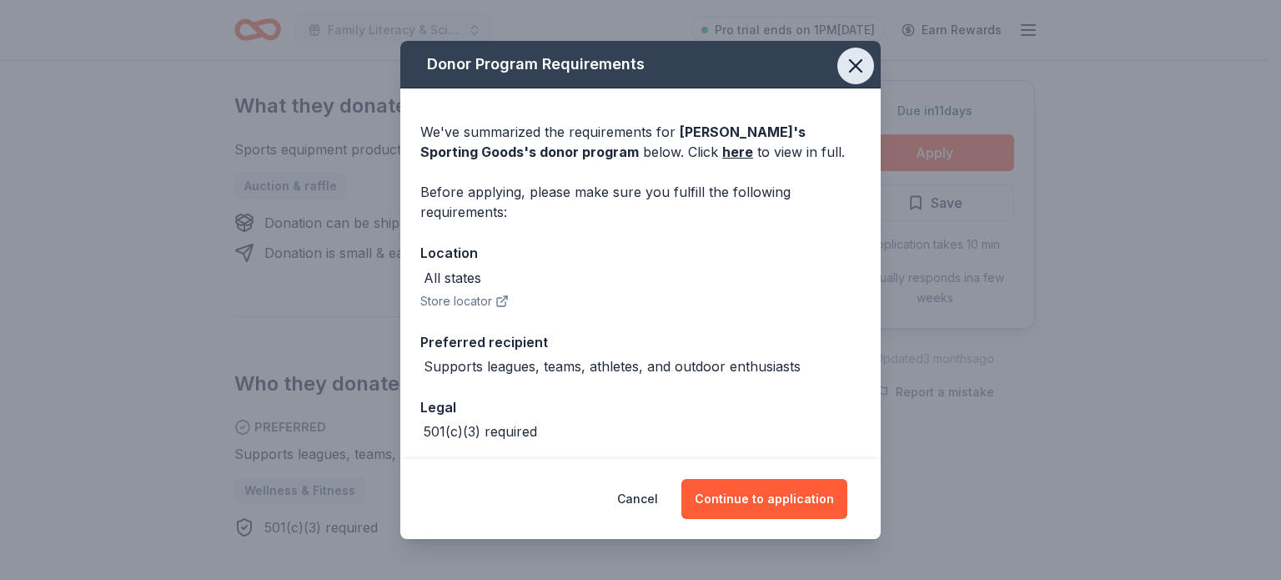
click at [844, 68] on icon "button" at bounding box center [855, 65] width 23 height 23
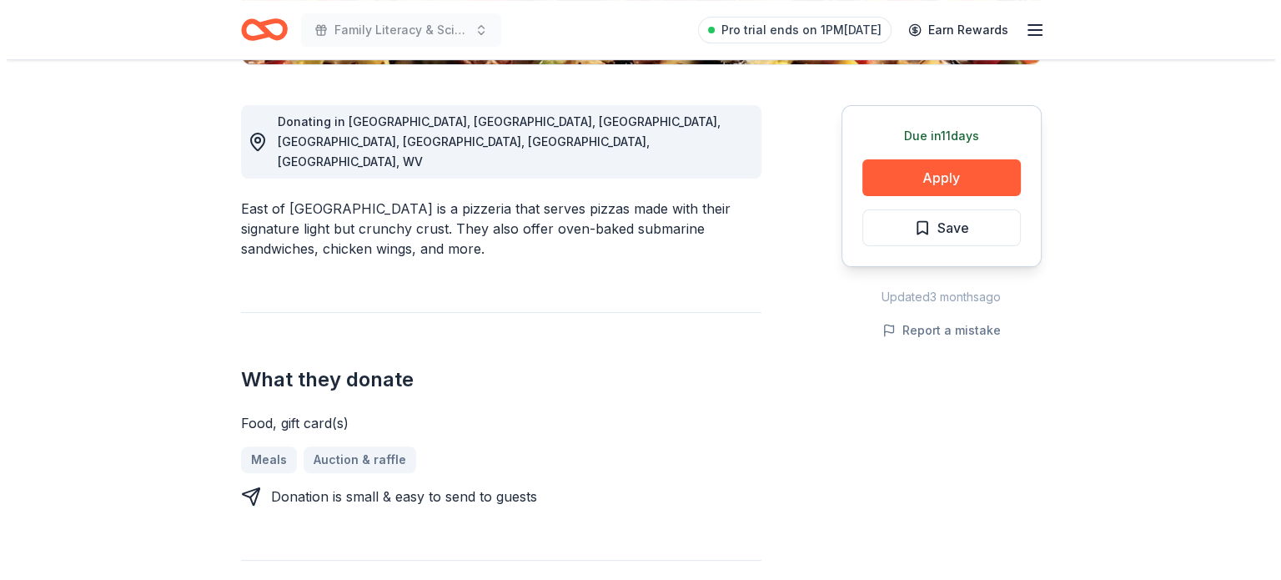
scroll to position [440, 0]
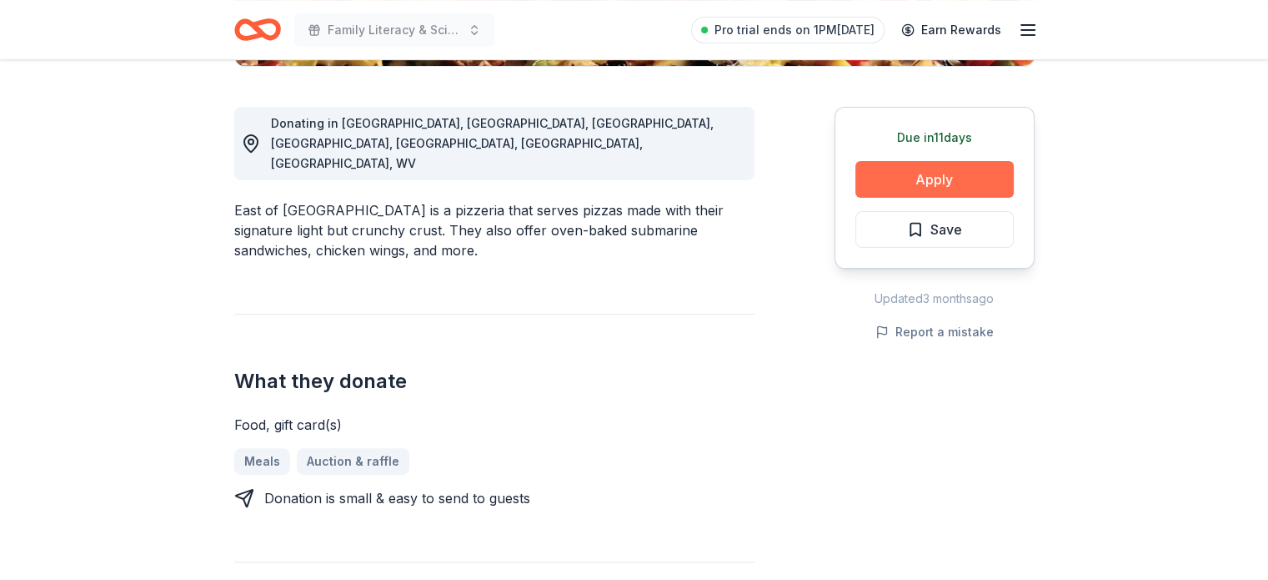
click at [933, 182] on button "Apply" at bounding box center [935, 179] width 158 height 37
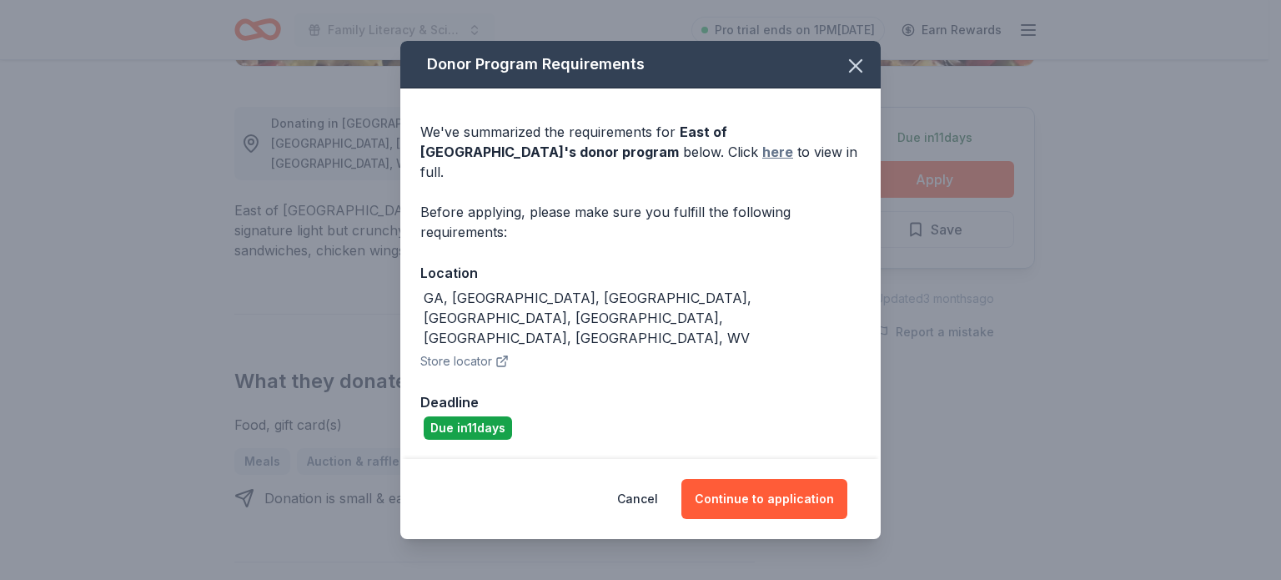
click at [762, 162] on link "here" at bounding box center [777, 152] width 31 height 20
click at [742, 479] on button "Continue to application" at bounding box center [764, 499] width 166 height 40
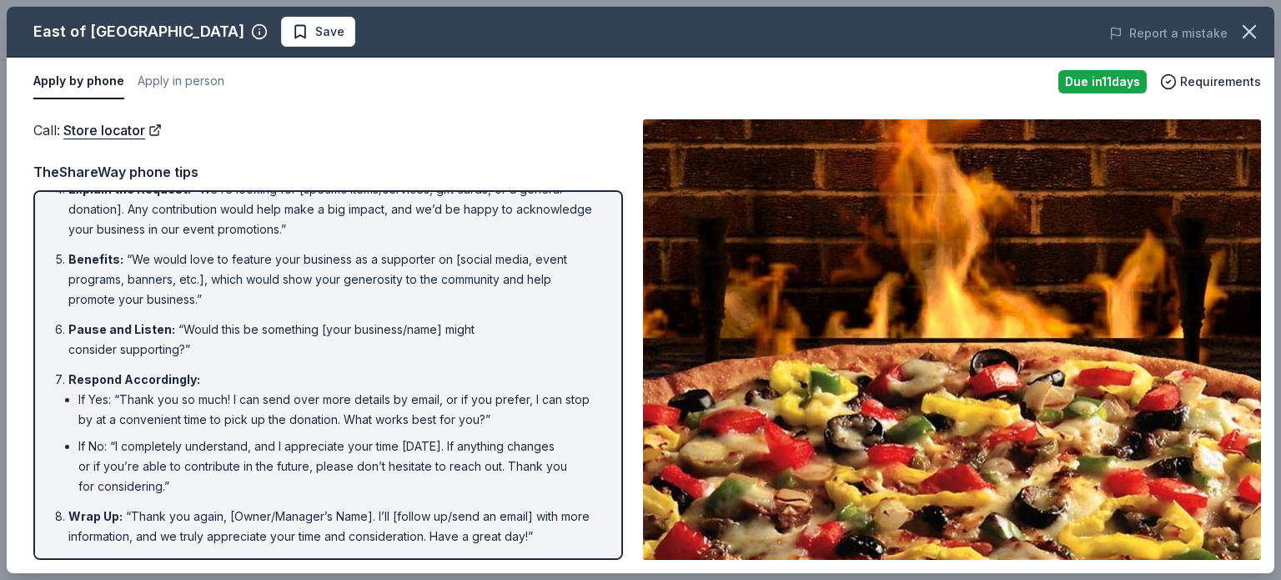
scroll to position [0, 0]
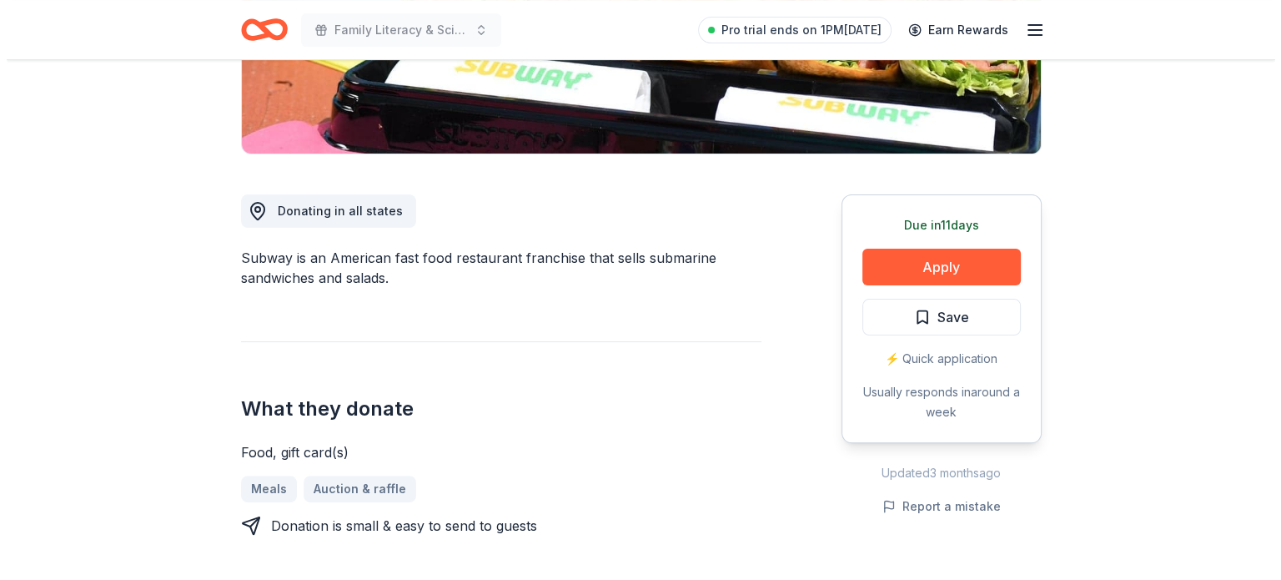
scroll to position [352, 0]
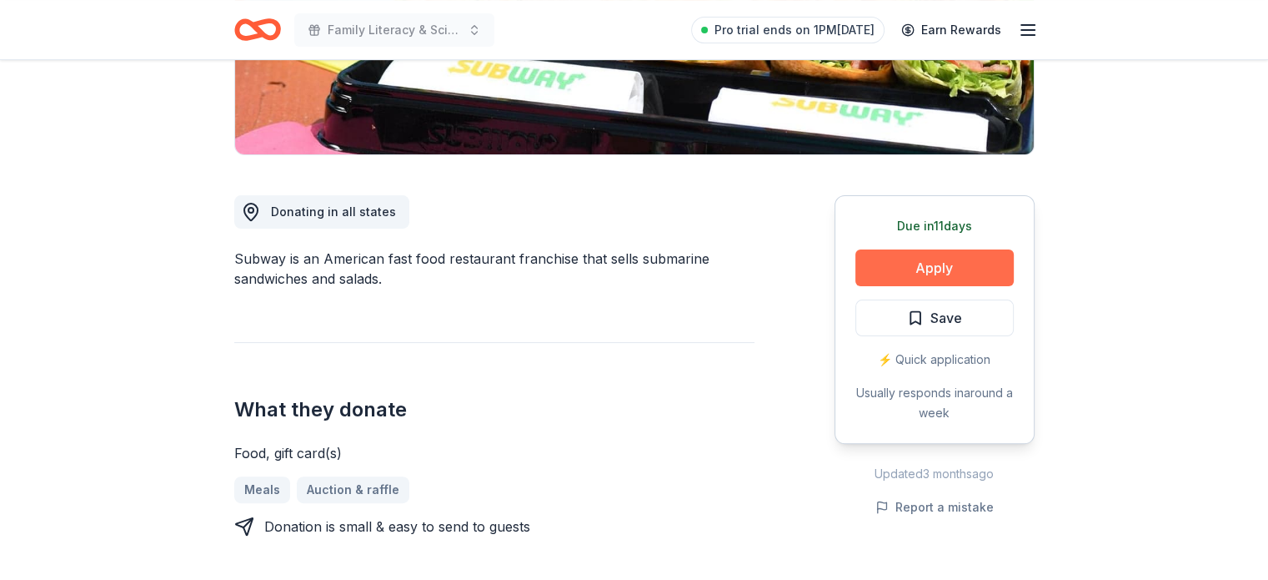
click at [953, 266] on button "Apply" at bounding box center [935, 267] width 158 height 37
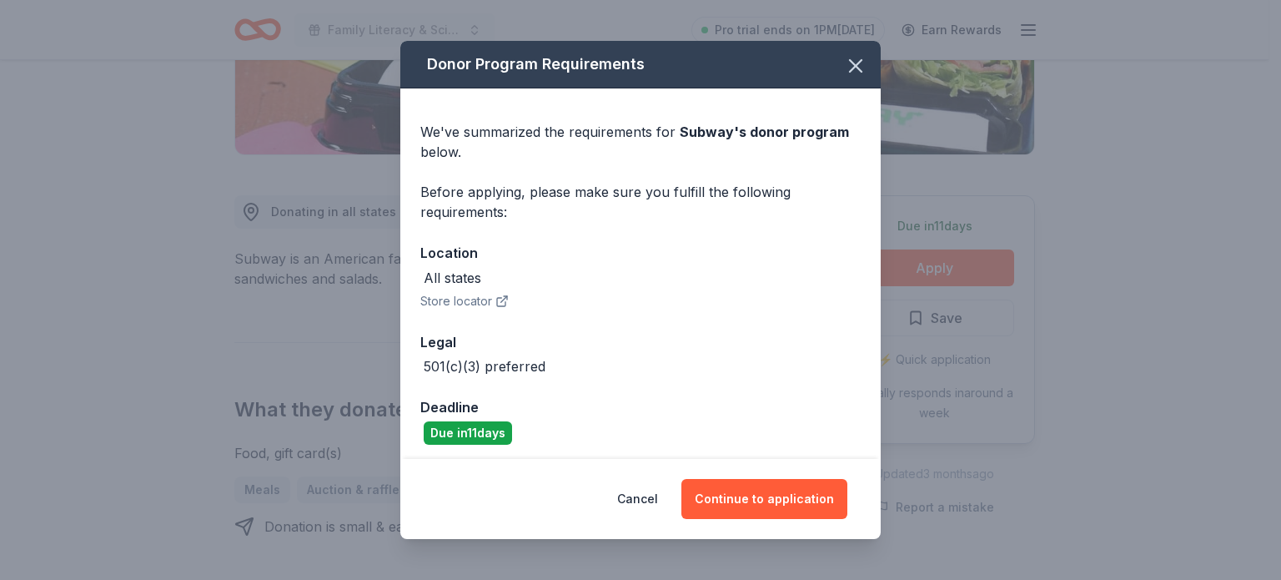
scroll to position [5, 0]
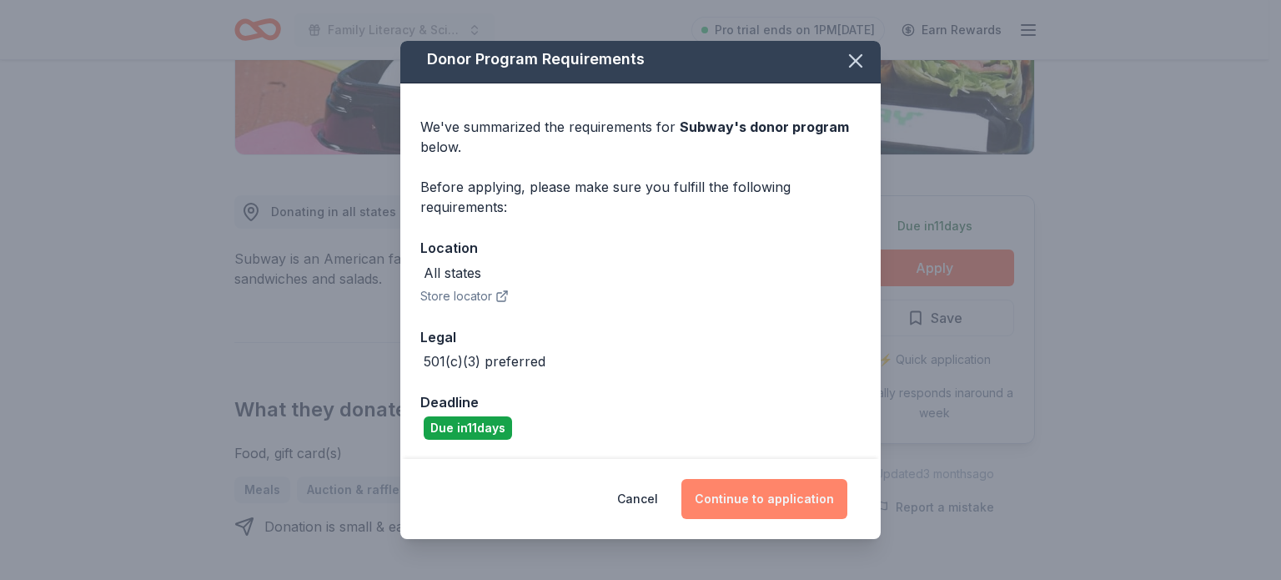
click at [762, 495] on button "Continue to application" at bounding box center [764, 499] width 166 height 40
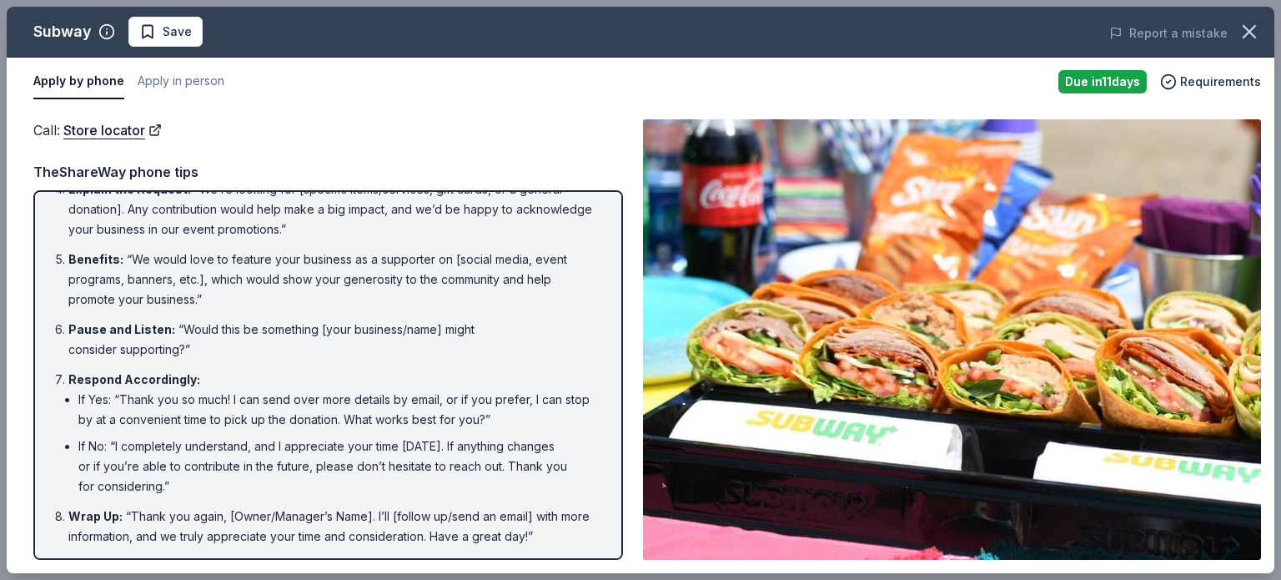
scroll to position [0, 0]
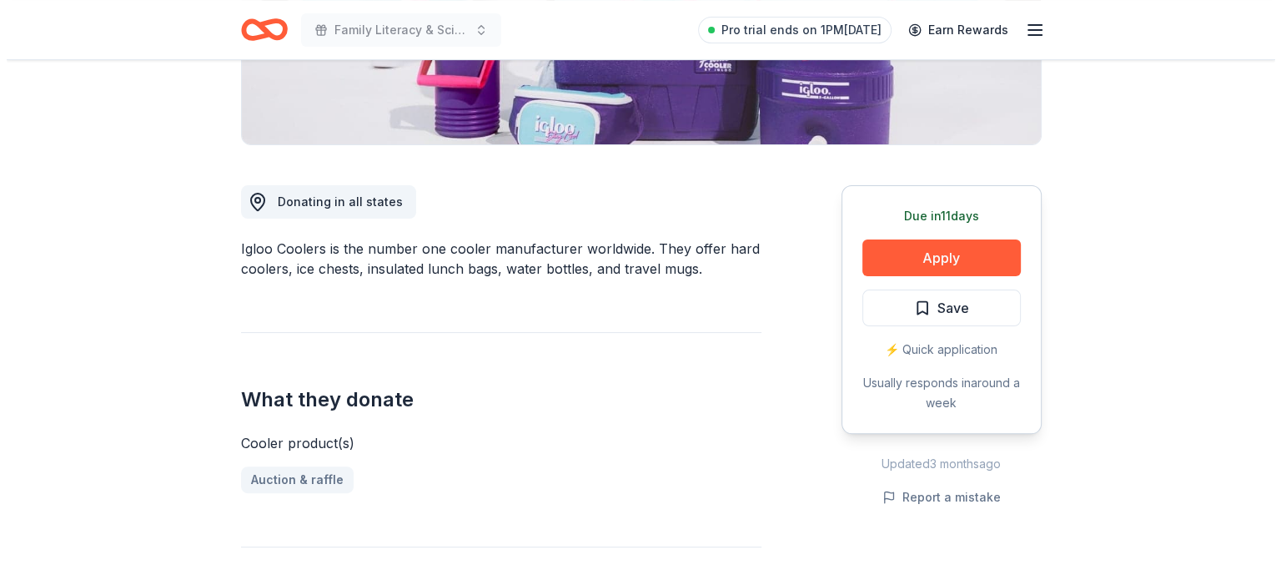
scroll to position [360, 0]
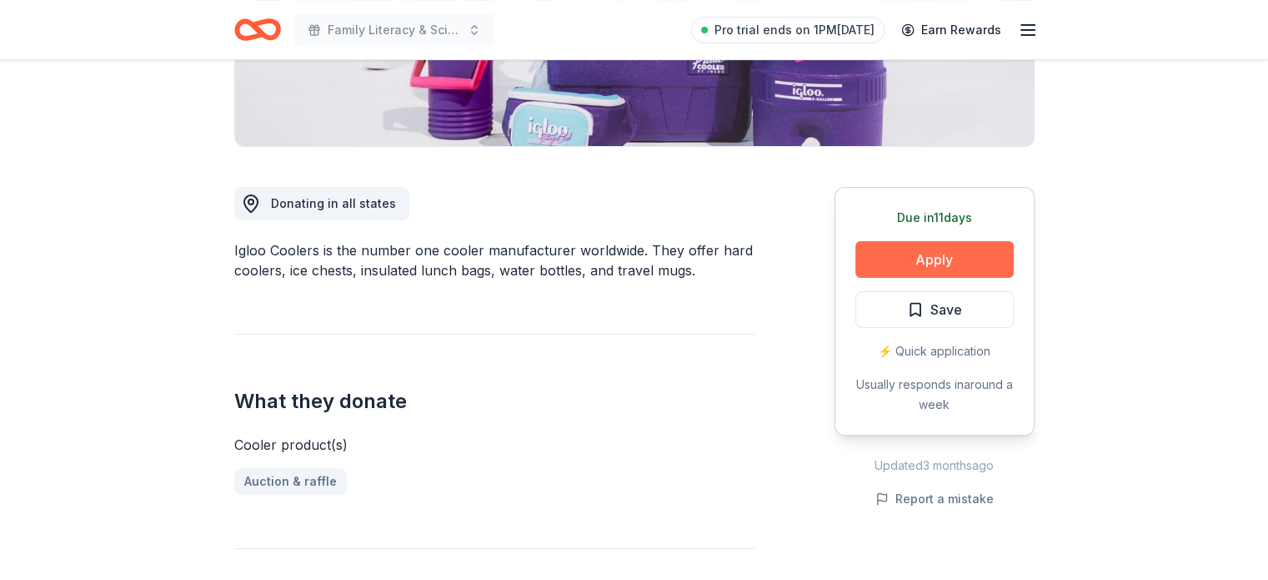
click at [921, 247] on button "Apply" at bounding box center [935, 259] width 158 height 37
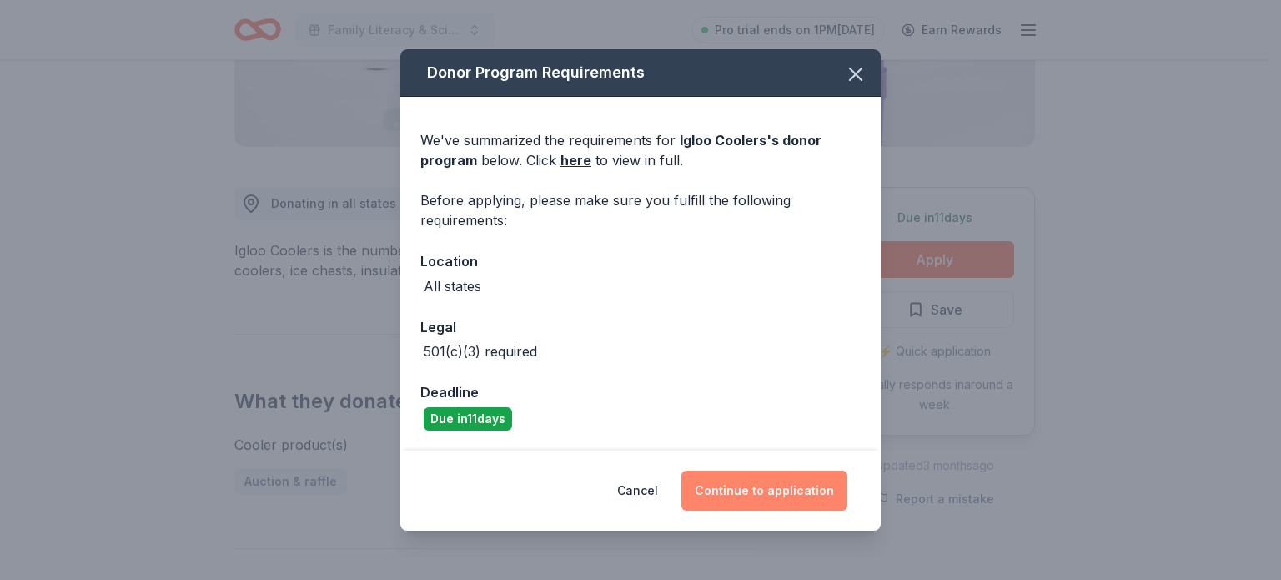
click at [783, 494] on button "Continue to application" at bounding box center [764, 490] width 166 height 40
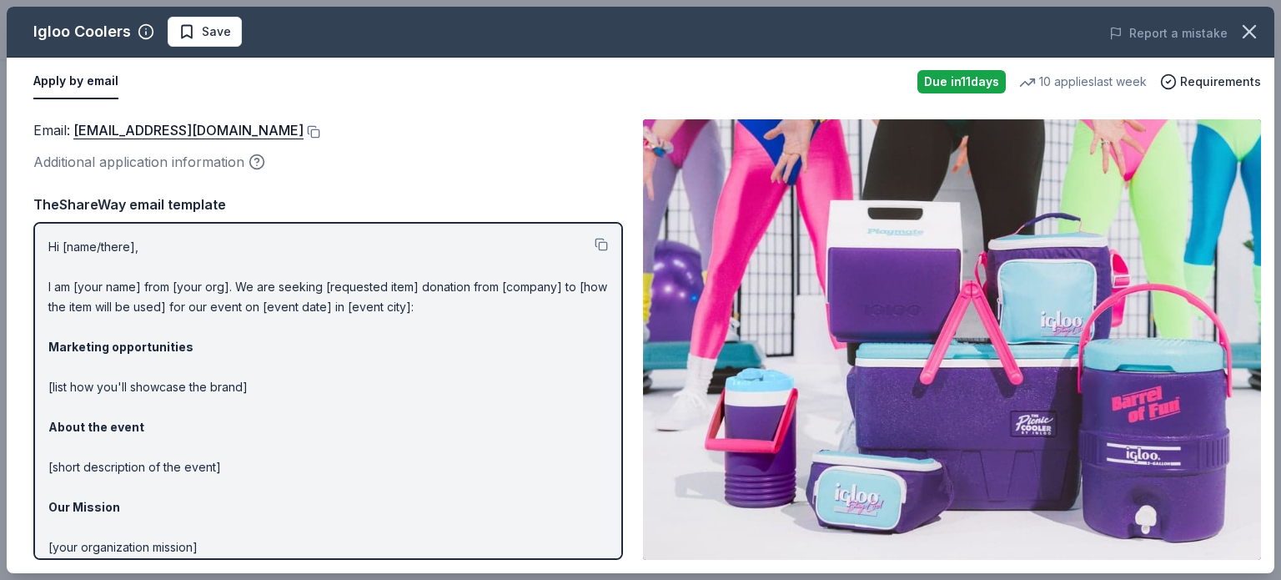
scroll to position [111, 0]
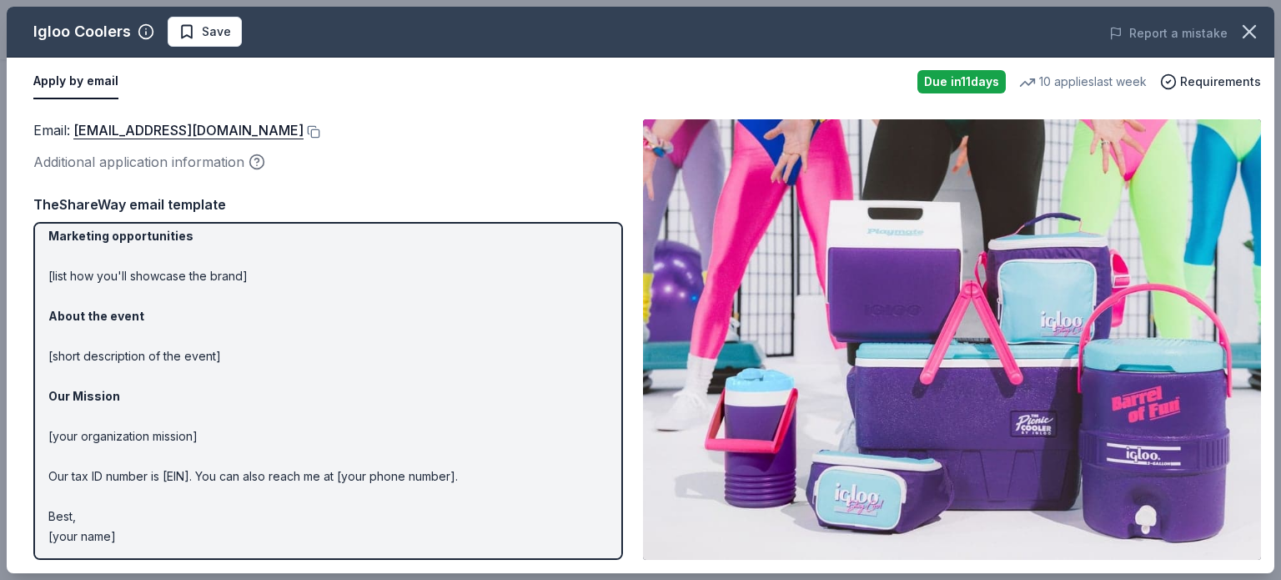
click at [339, 410] on p "Hi [name/there], I am [your name] from [your org]. We are seeking [requested it…" at bounding box center [328, 336] width 560 height 420
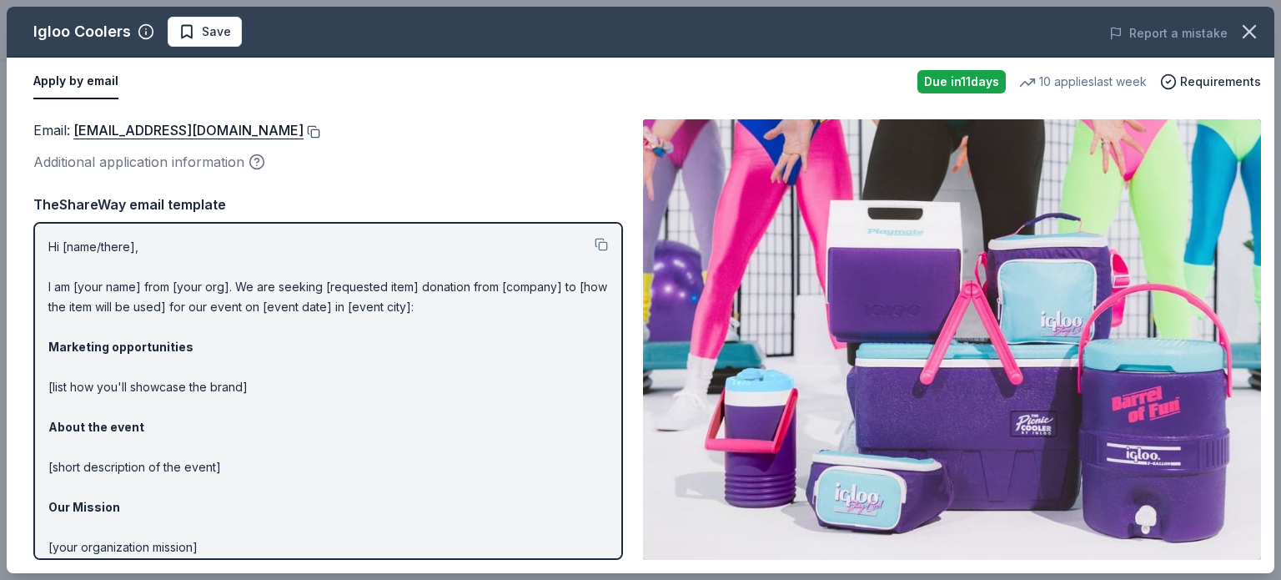
click at [304, 126] on button at bounding box center [312, 131] width 17 height 13
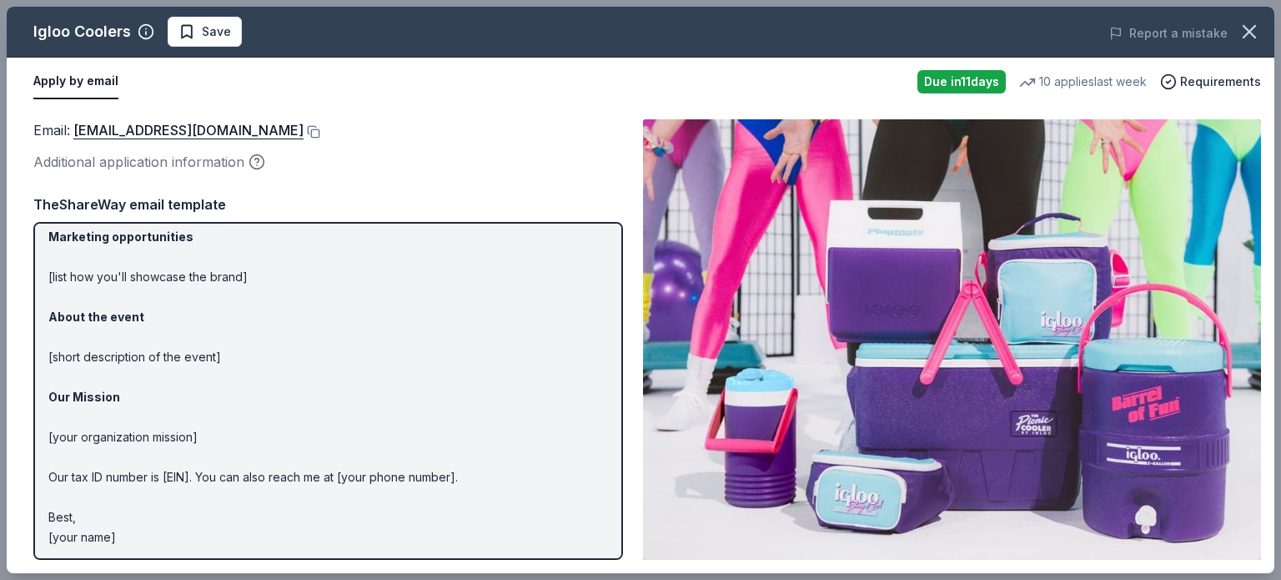
scroll to position [111, 0]
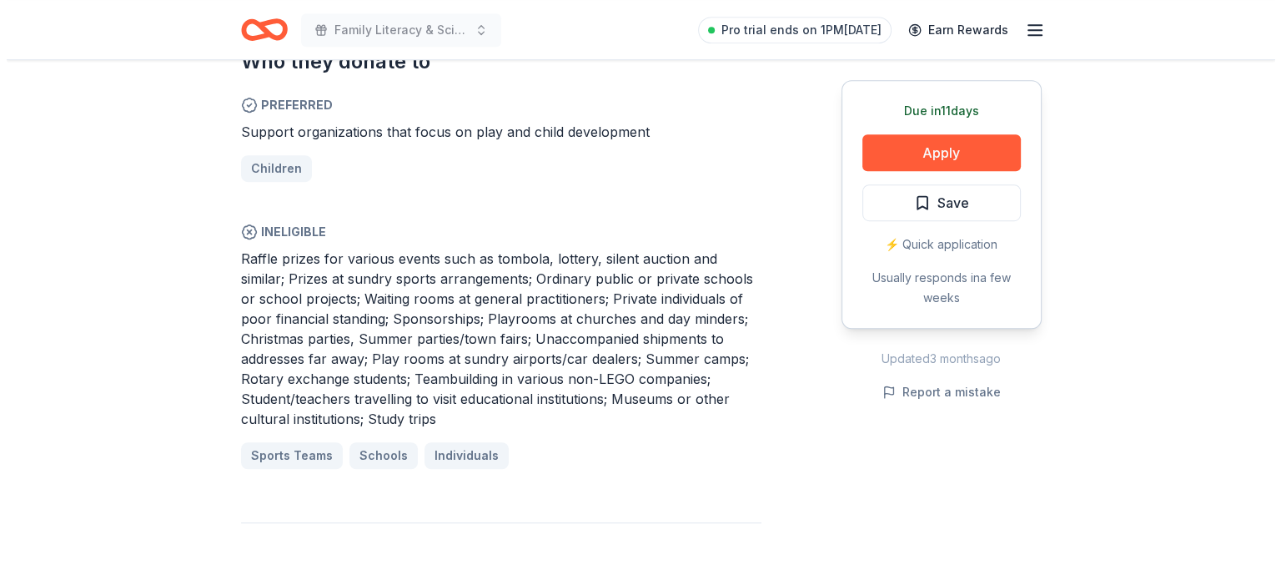
scroll to position [942, 0]
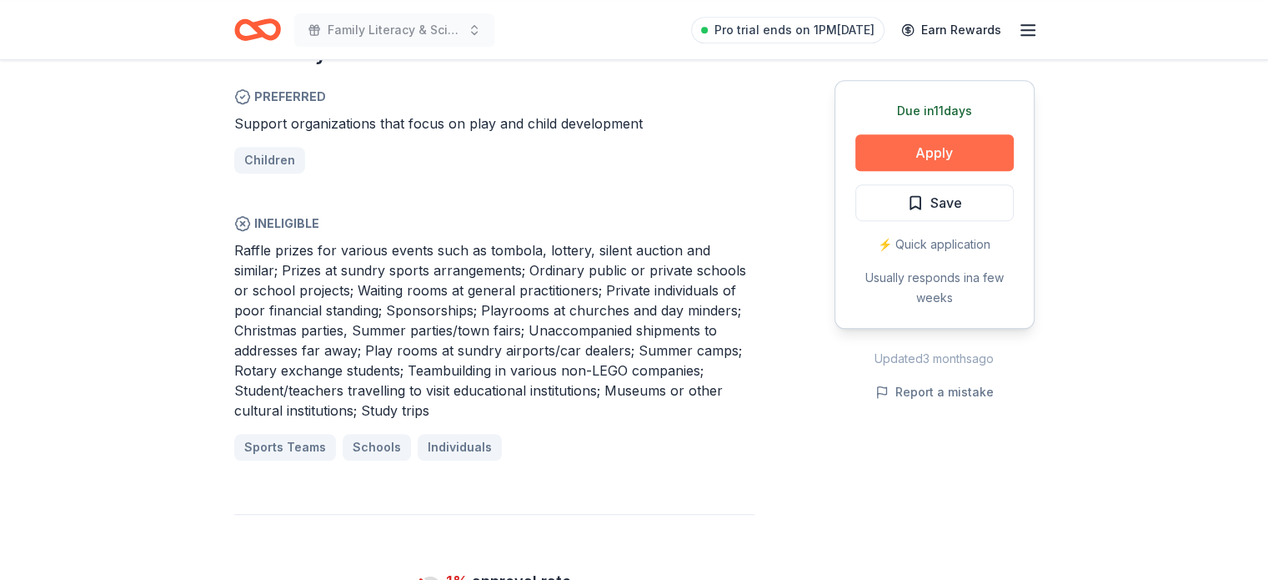
click at [935, 151] on button "Apply" at bounding box center [935, 152] width 158 height 37
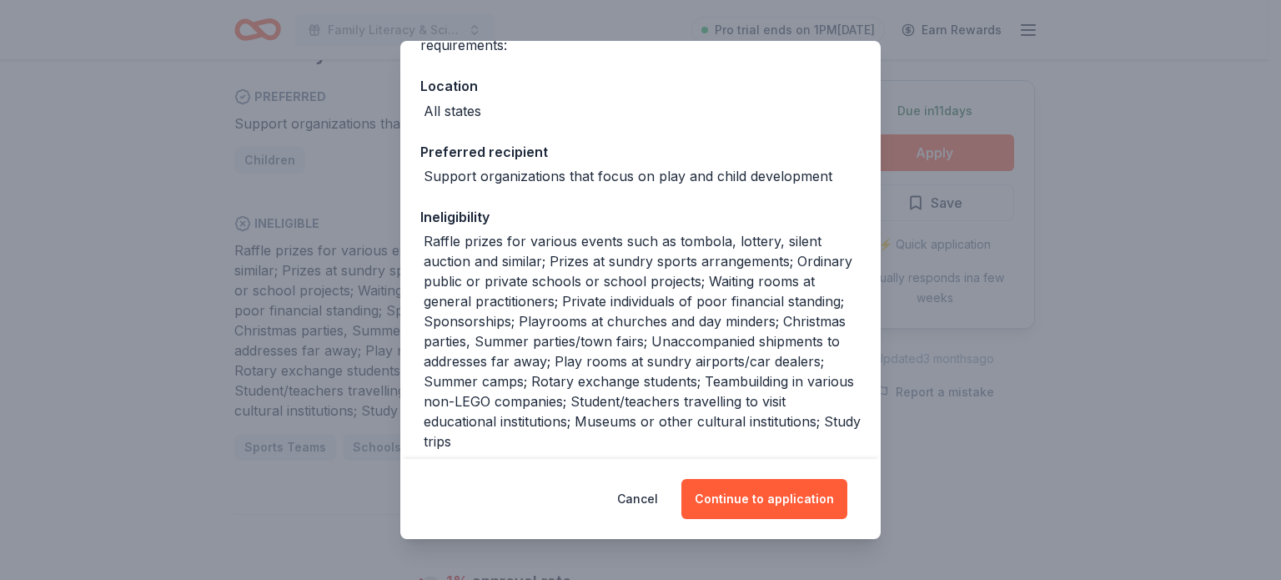
scroll to position [247, 0]
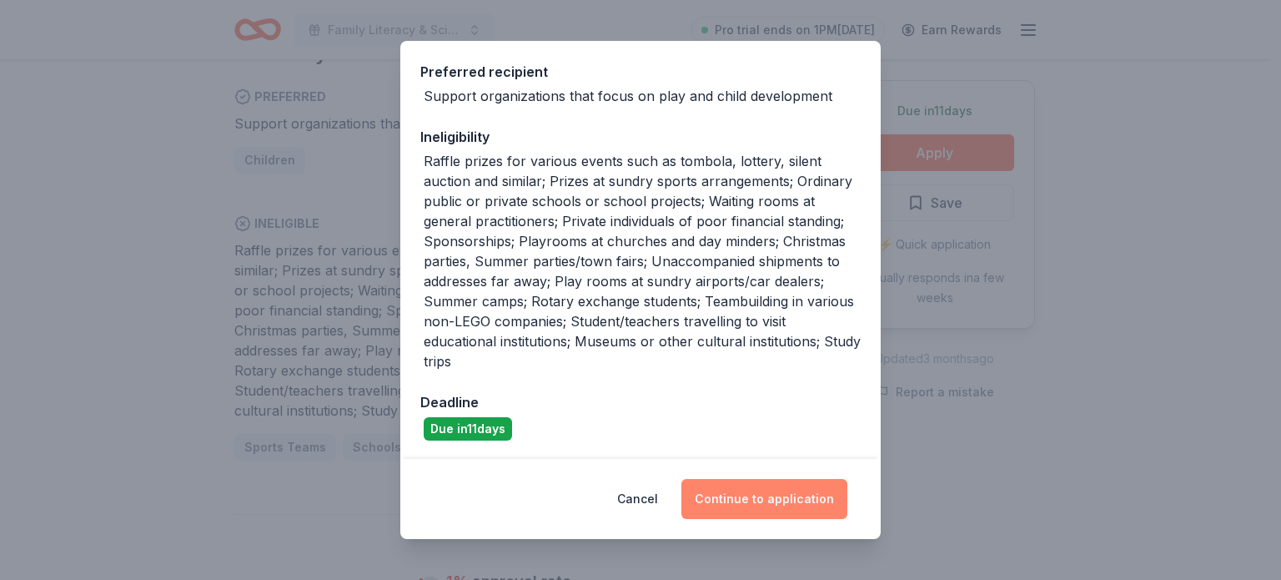
click at [752, 494] on button "Continue to application" at bounding box center [764, 499] width 166 height 40
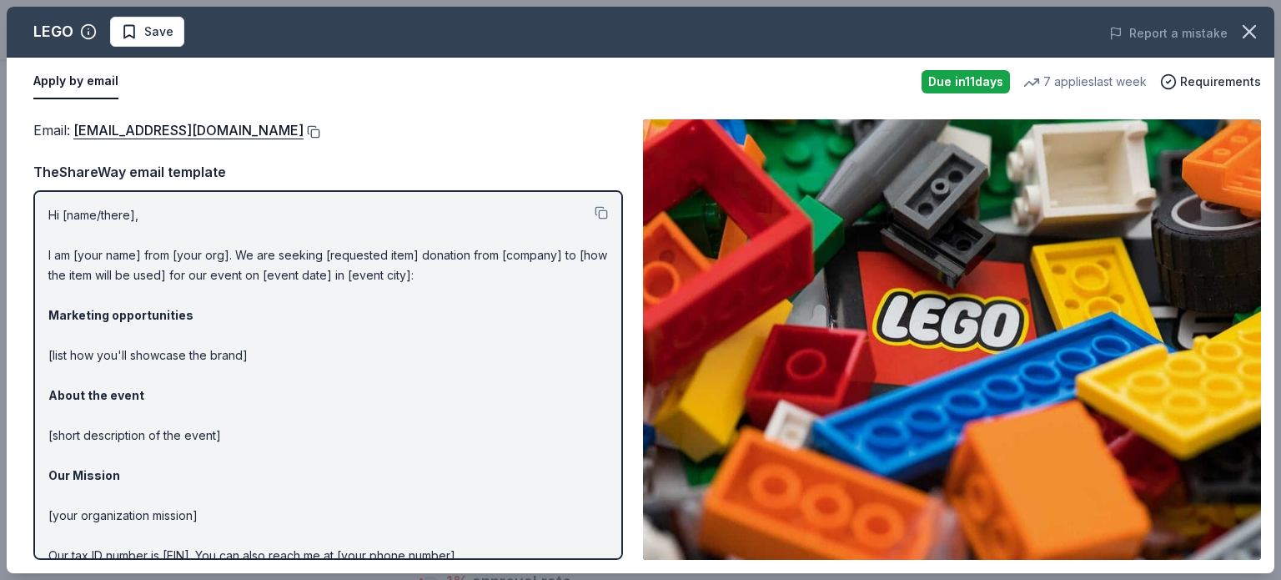
click at [304, 133] on button at bounding box center [312, 131] width 17 height 13
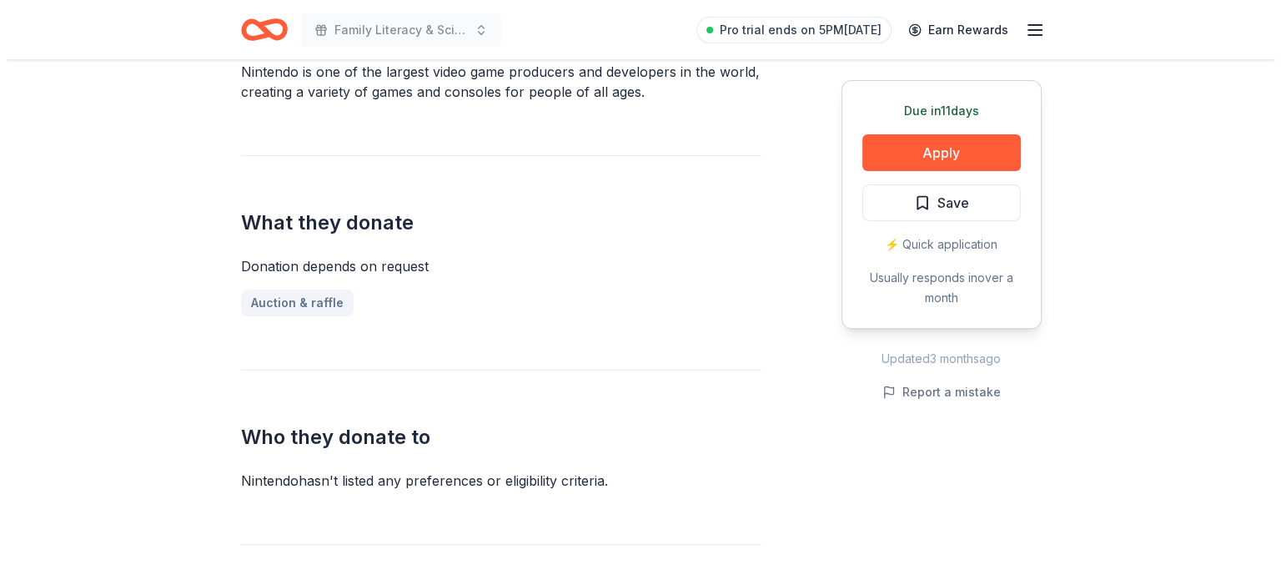
scroll to position [540, 0]
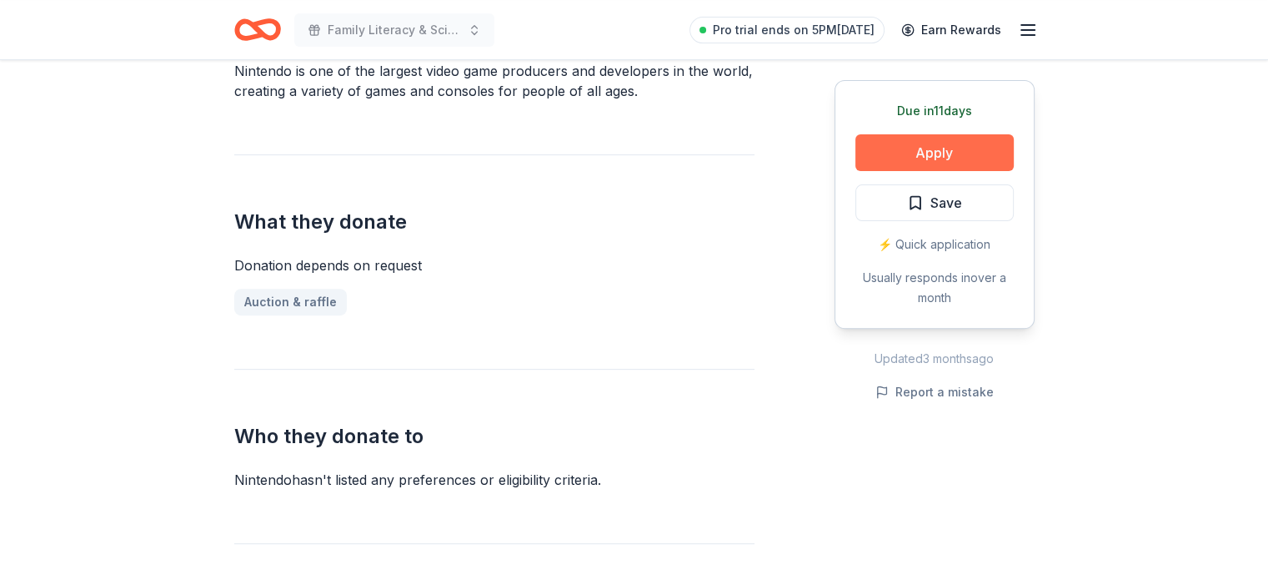
click at [934, 154] on button "Apply" at bounding box center [935, 152] width 158 height 37
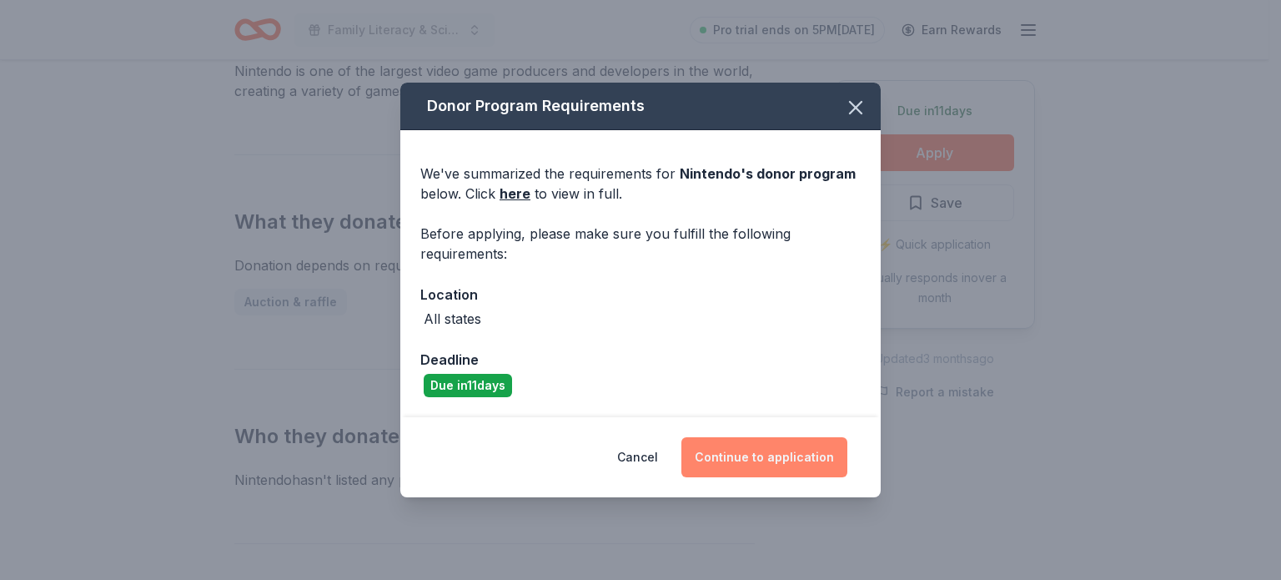
click at [751, 453] on button "Continue to application" at bounding box center [764, 457] width 166 height 40
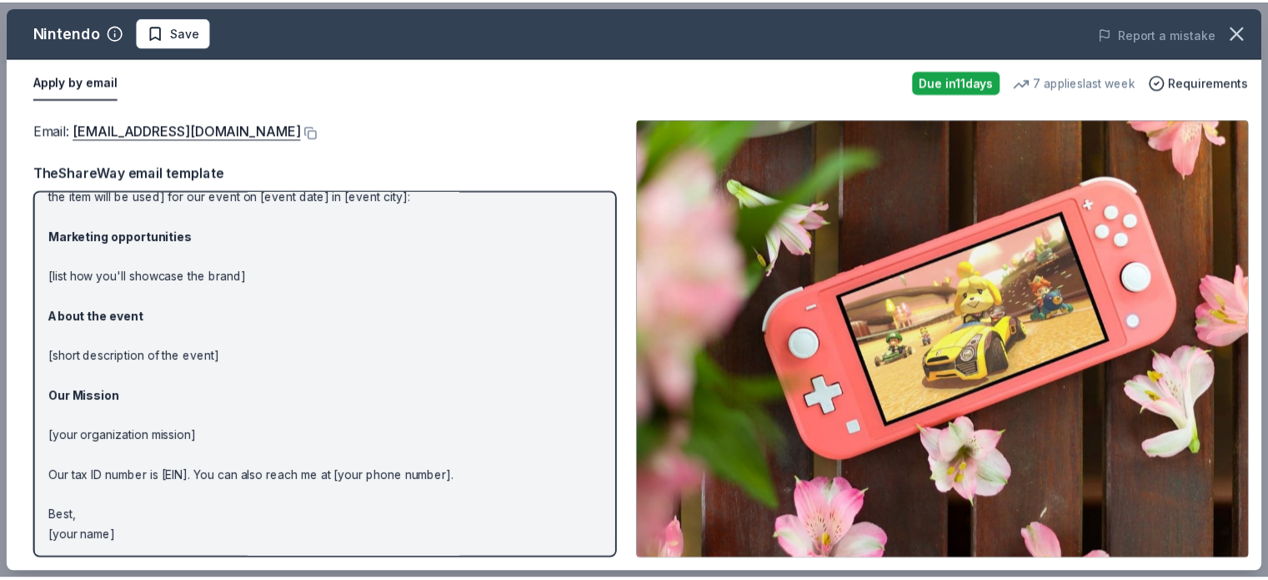
scroll to position [0, 0]
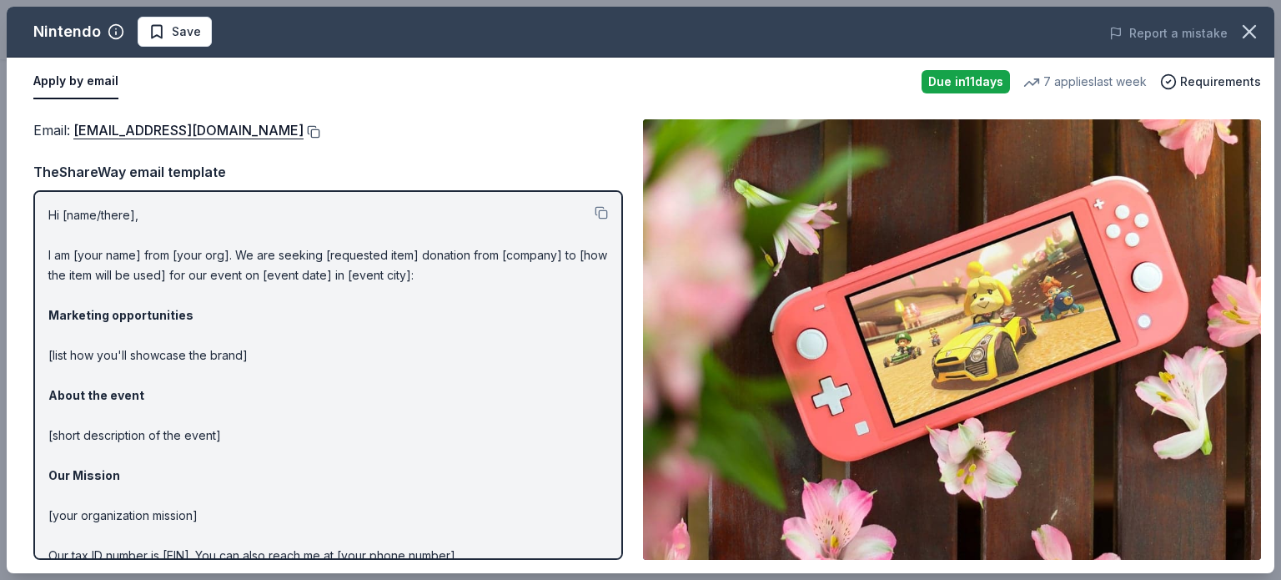
click at [320, 130] on button at bounding box center [312, 131] width 17 height 13
click at [1249, 30] on icon "button" at bounding box center [1249, 32] width 12 height 12
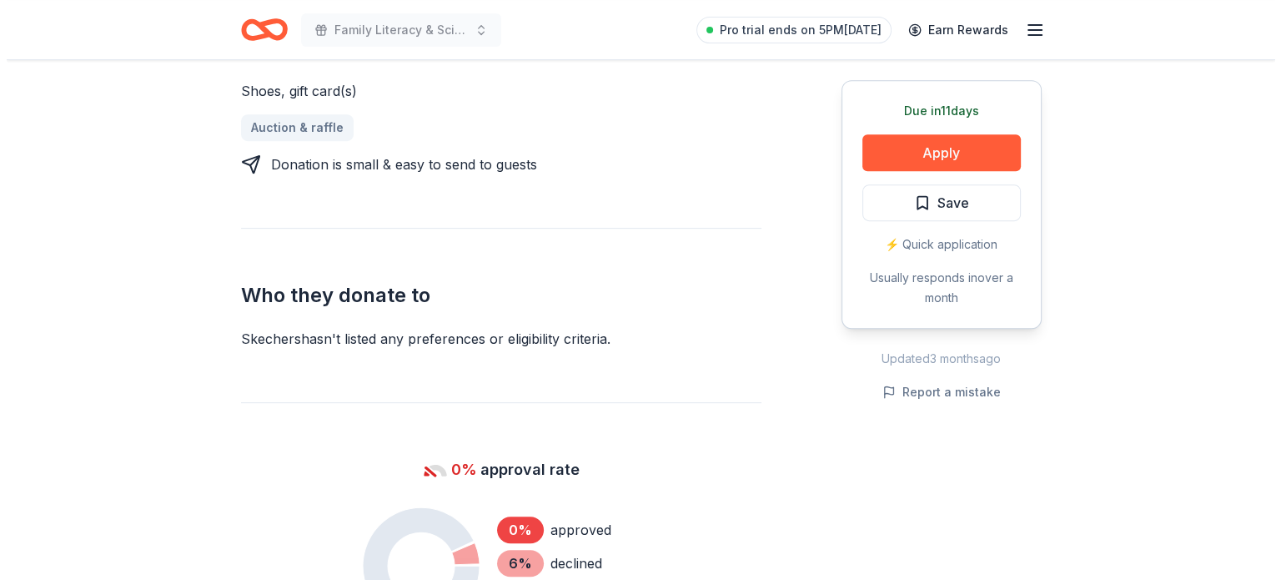
scroll to position [493, 0]
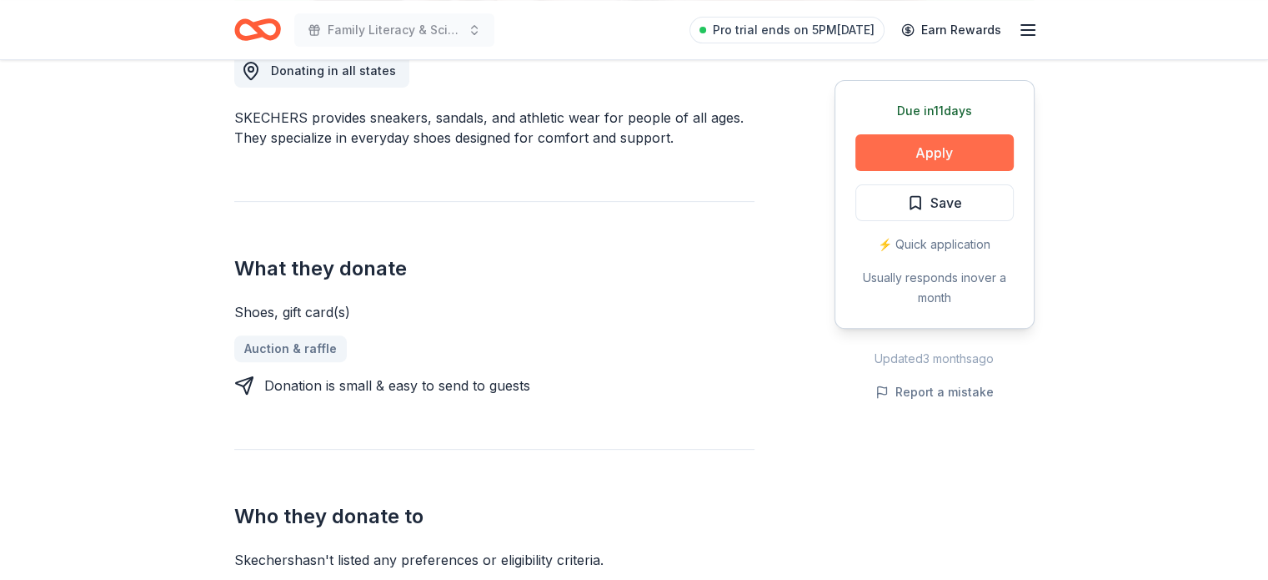
click at [940, 160] on button "Apply" at bounding box center [935, 152] width 158 height 37
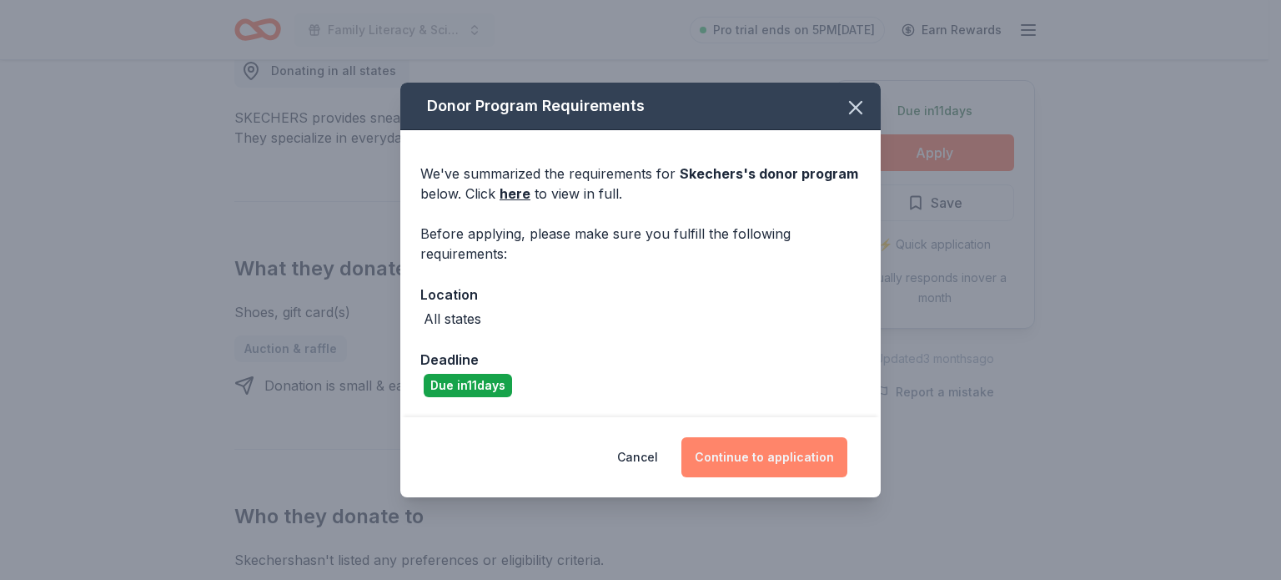
click at [745, 450] on button "Continue to application" at bounding box center [764, 457] width 166 height 40
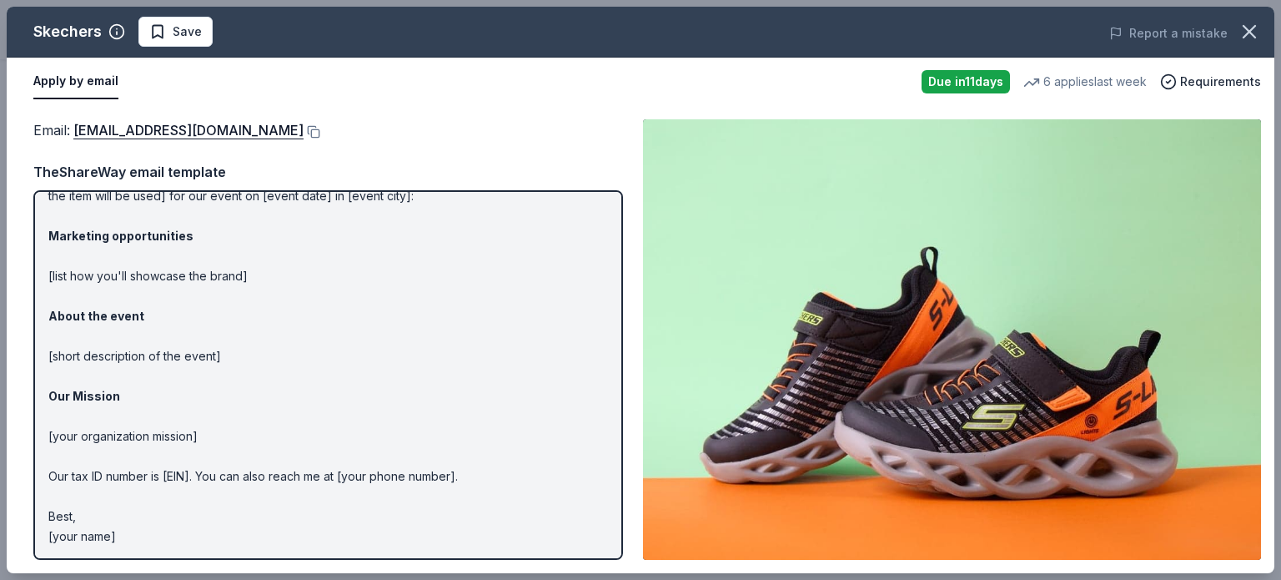
scroll to position [0, 0]
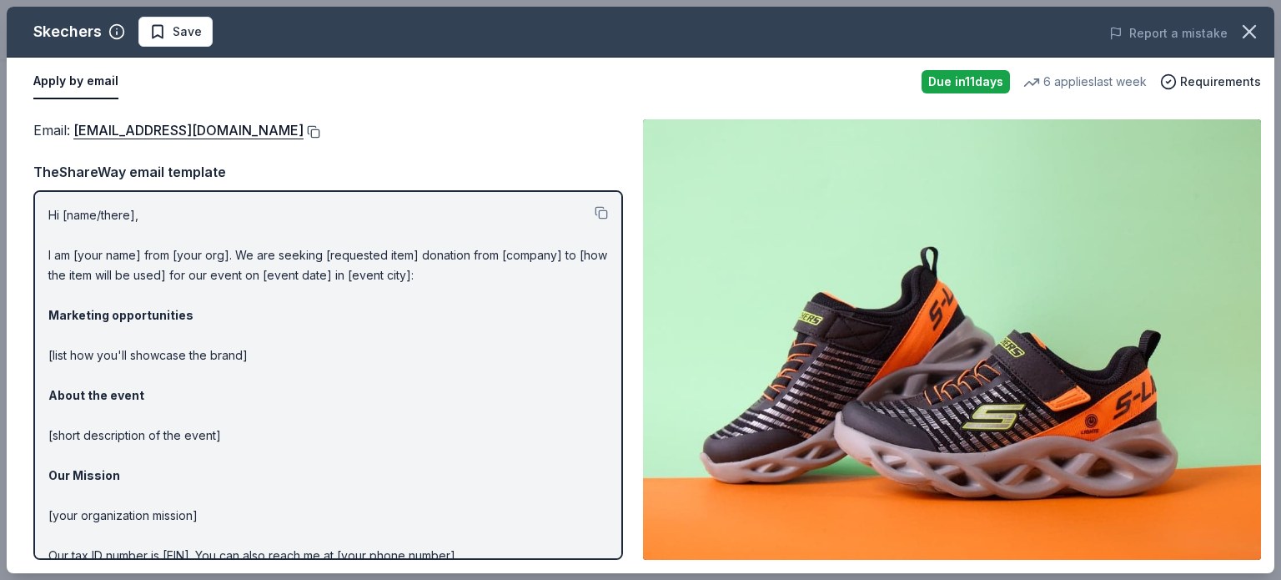
click at [304, 133] on button at bounding box center [312, 131] width 17 height 13
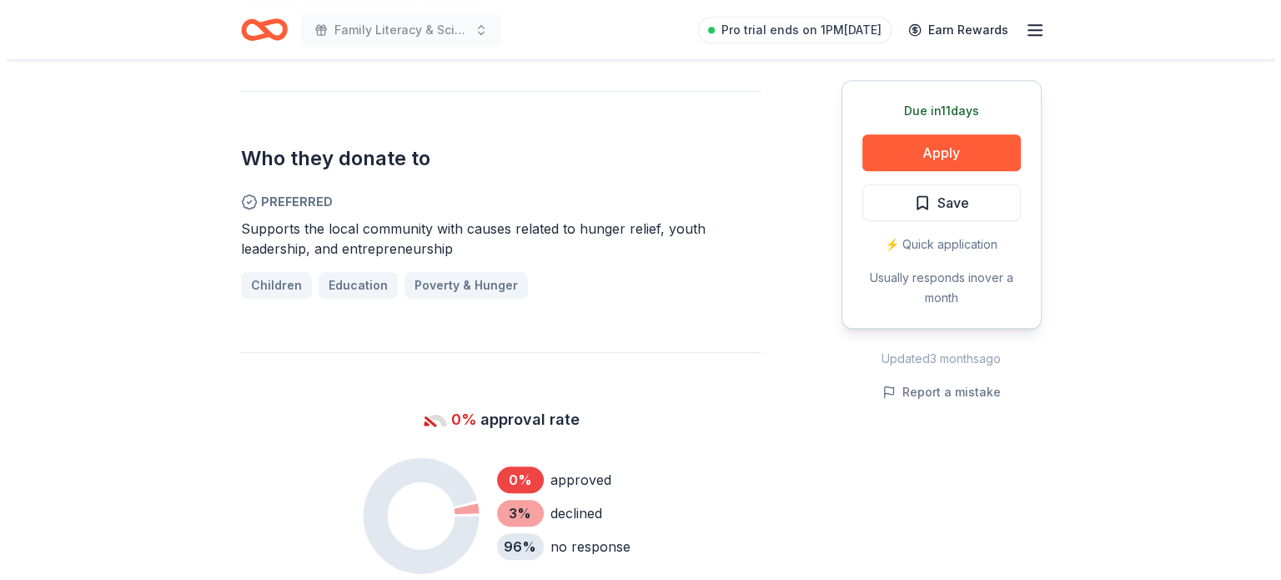
scroll to position [870, 0]
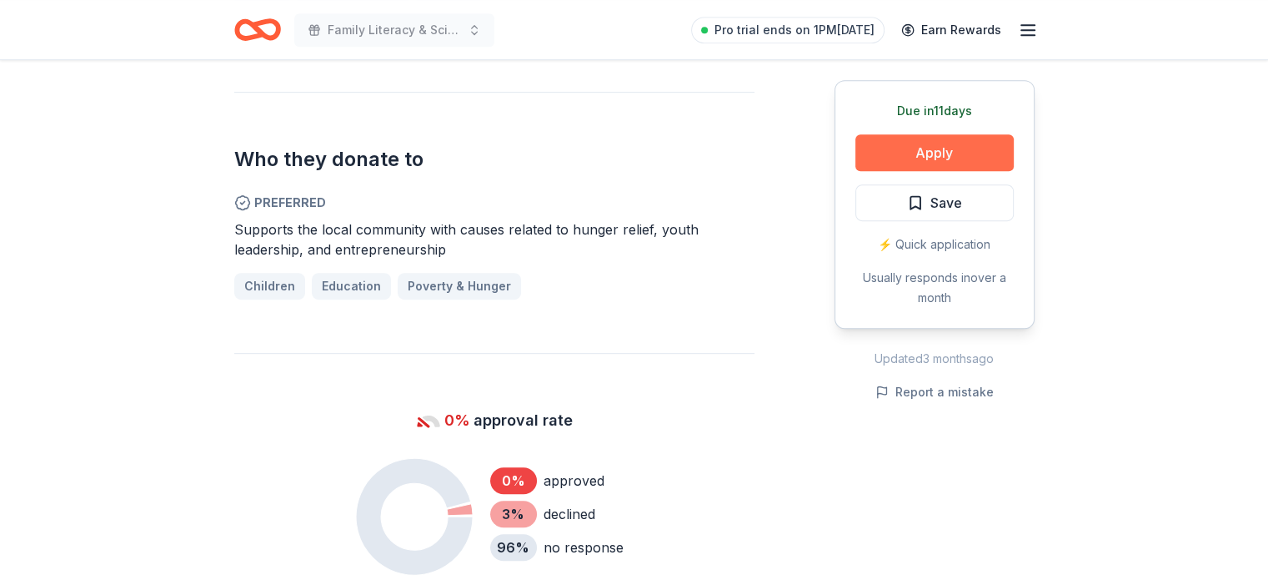
click at [916, 151] on button "Apply" at bounding box center [935, 152] width 158 height 37
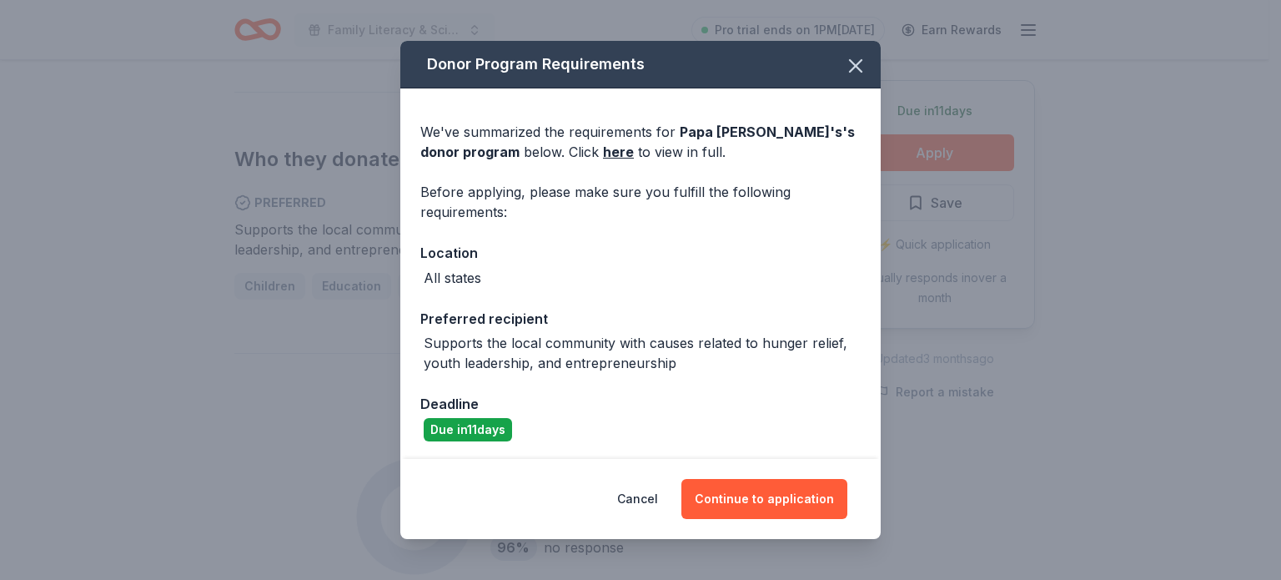
scroll to position [2, 0]
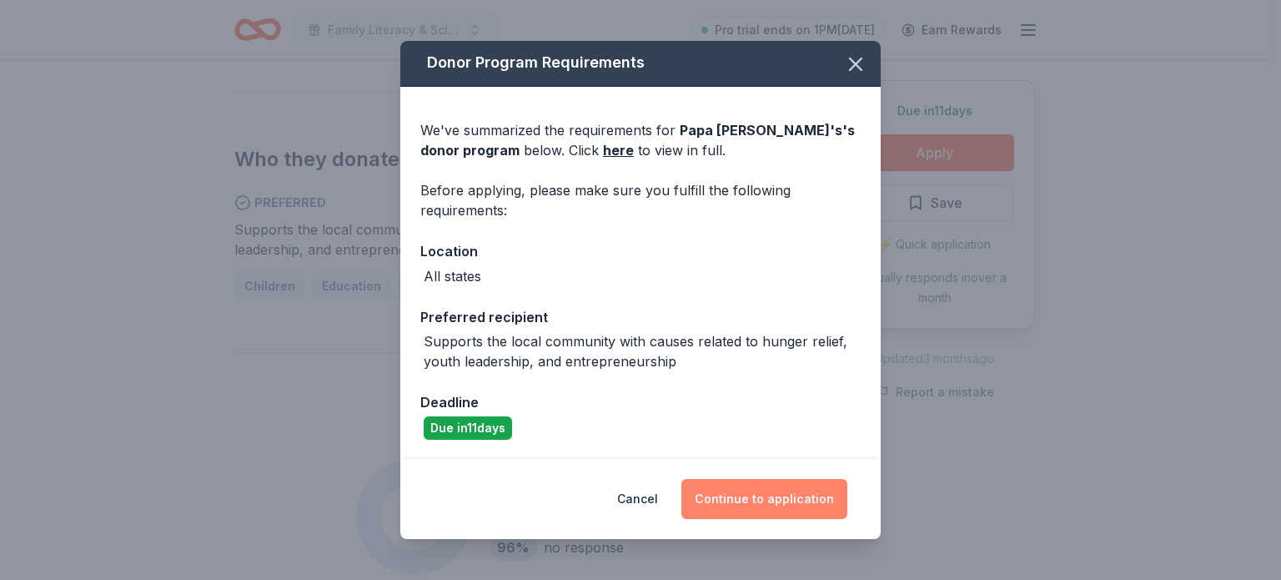
click at [761, 494] on button "Continue to application" at bounding box center [764, 499] width 166 height 40
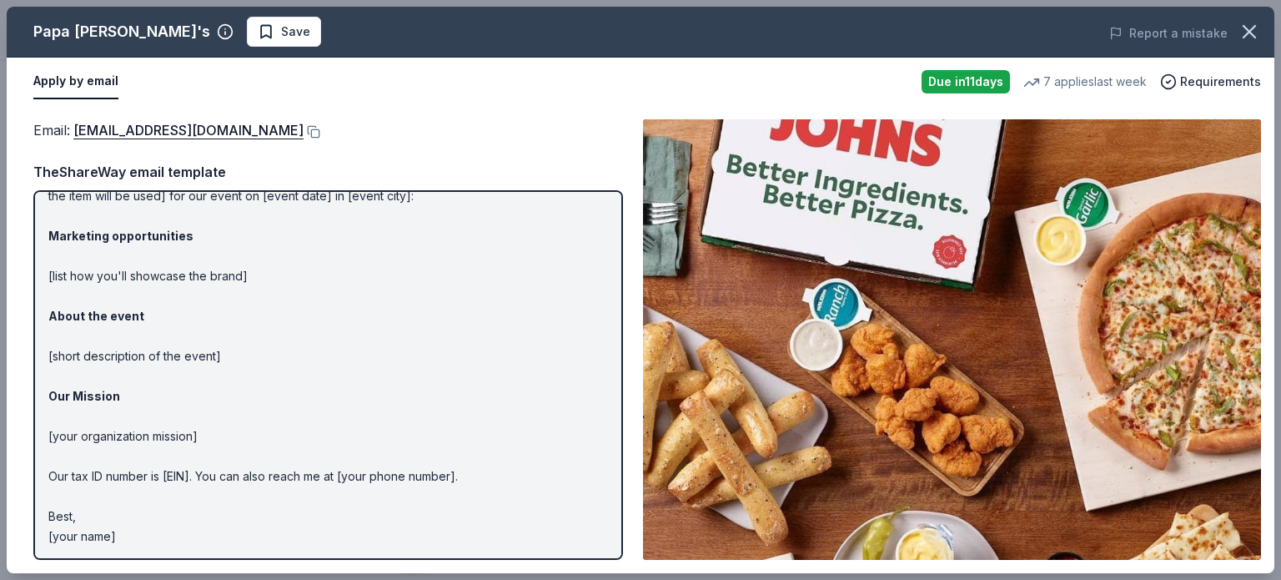
scroll to position [0, 0]
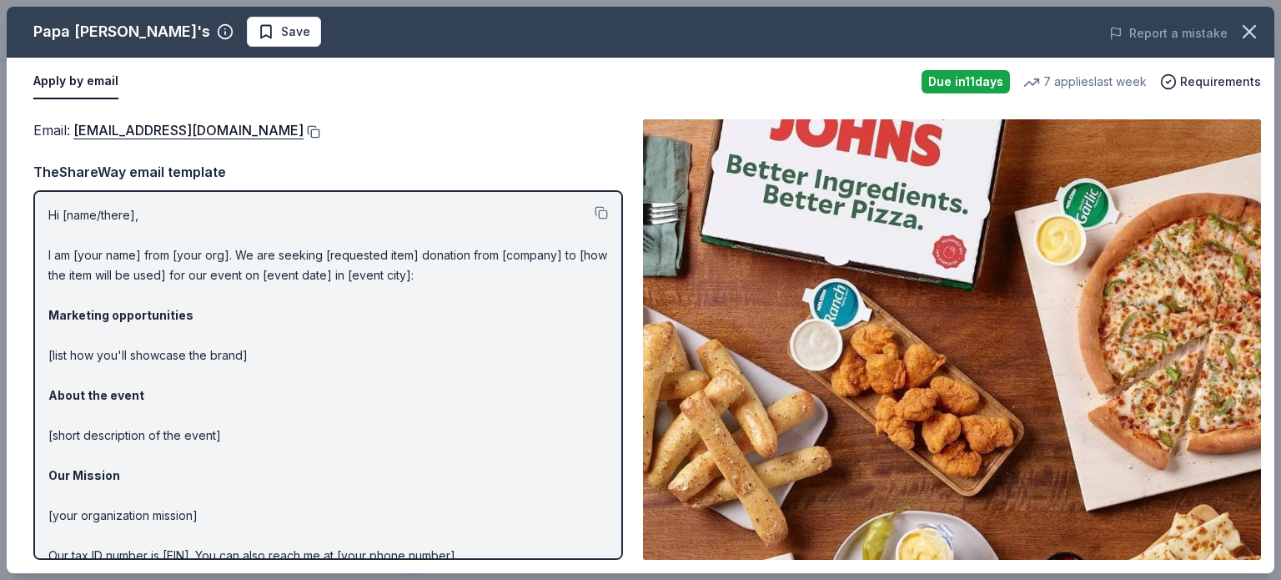
click at [304, 133] on button at bounding box center [312, 131] width 17 height 13
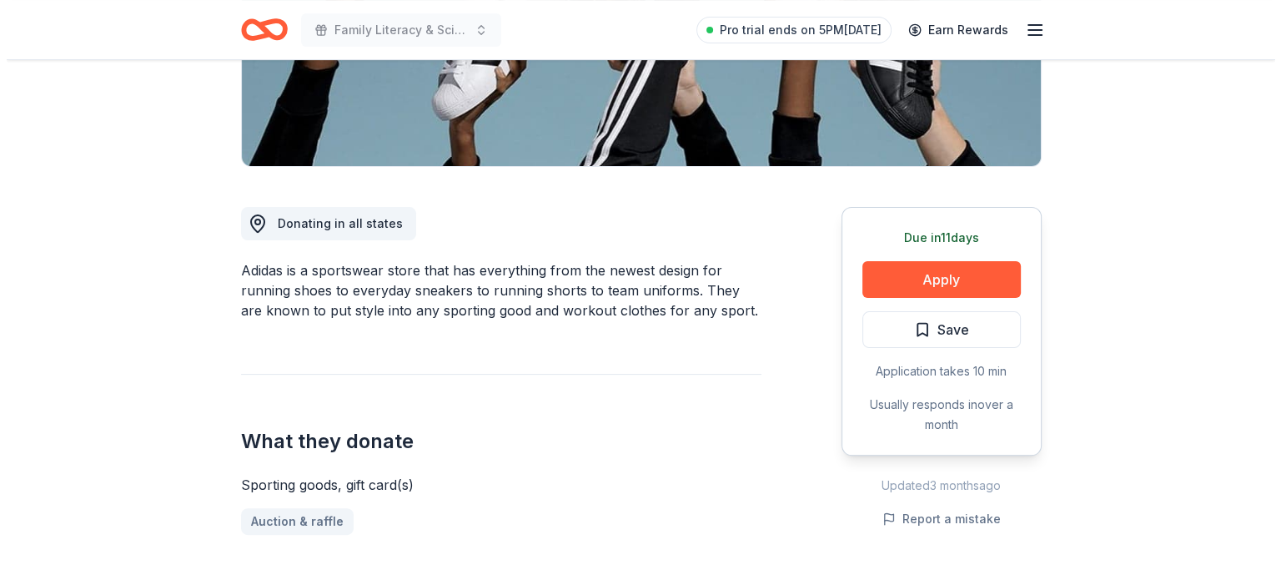
scroll to position [340, 0]
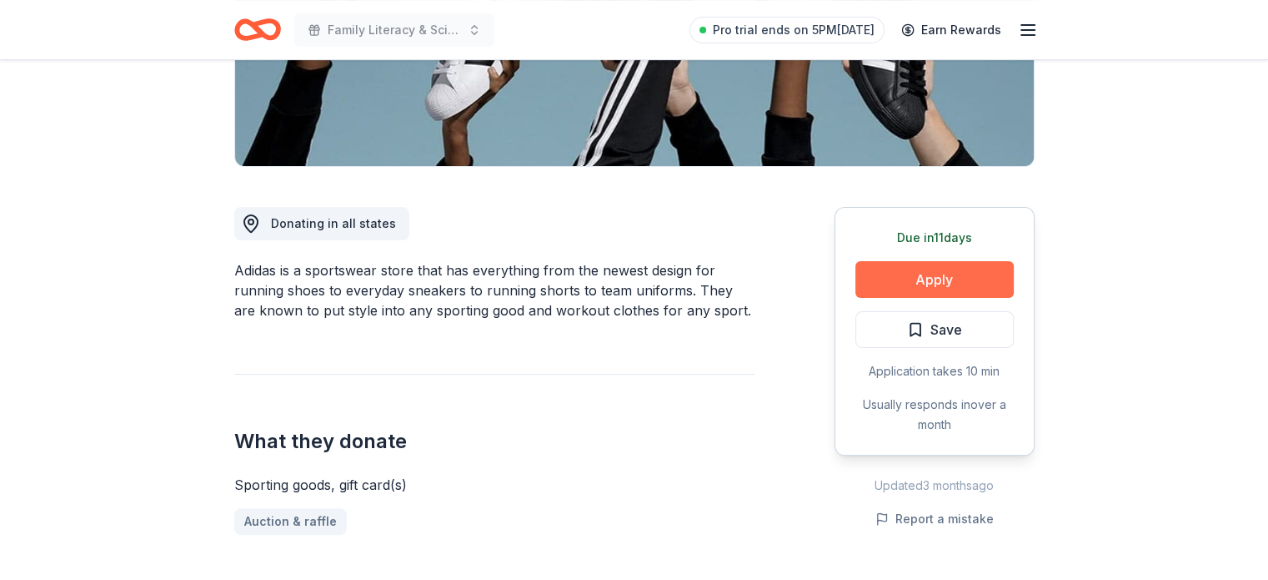
click at [942, 269] on button "Apply" at bounding box center [935, 279] width 158 height 37
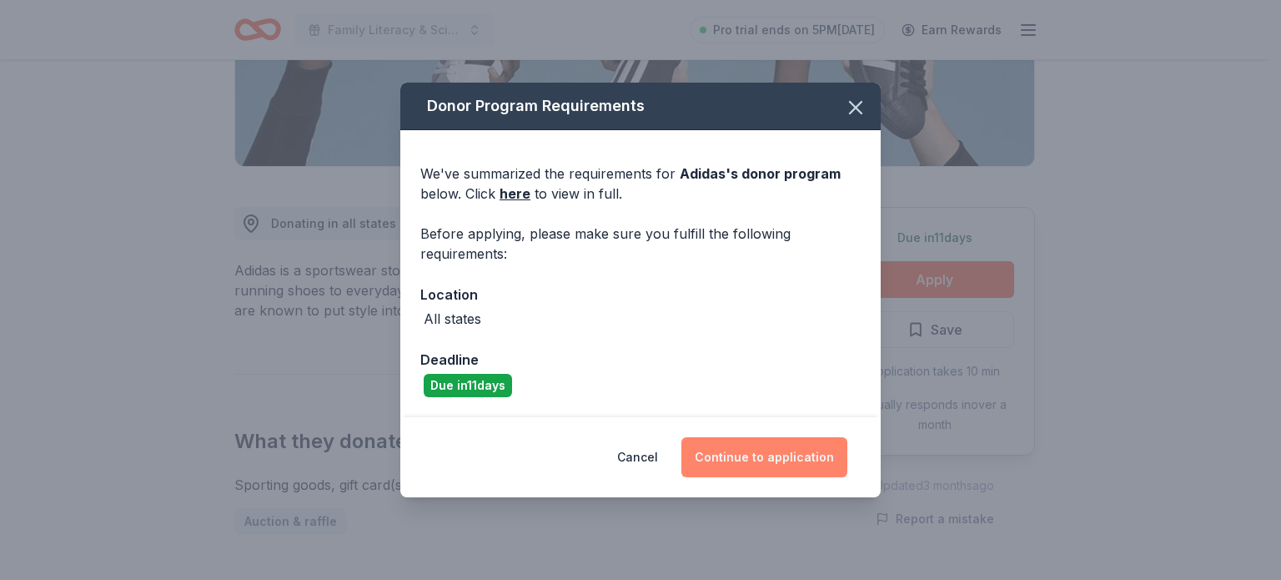
click at [775, 456] on button "Continue to application" at bounding box center [764, 457] width 166 height 40
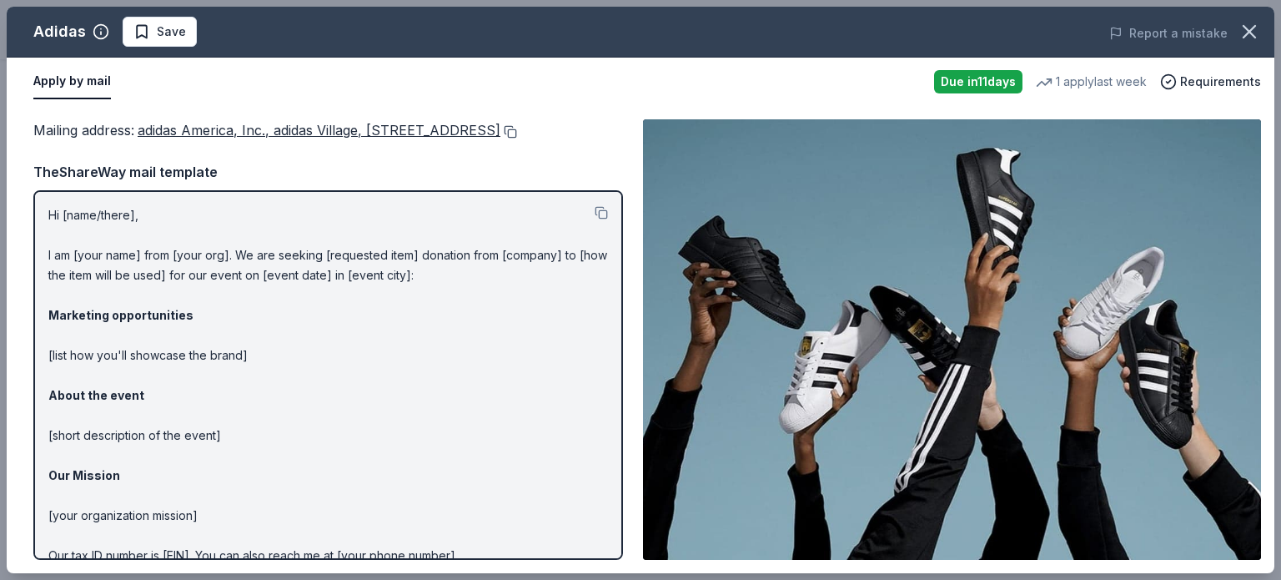
click at [500, 138] on button at bounding box center [508, 131] width 17 height 13
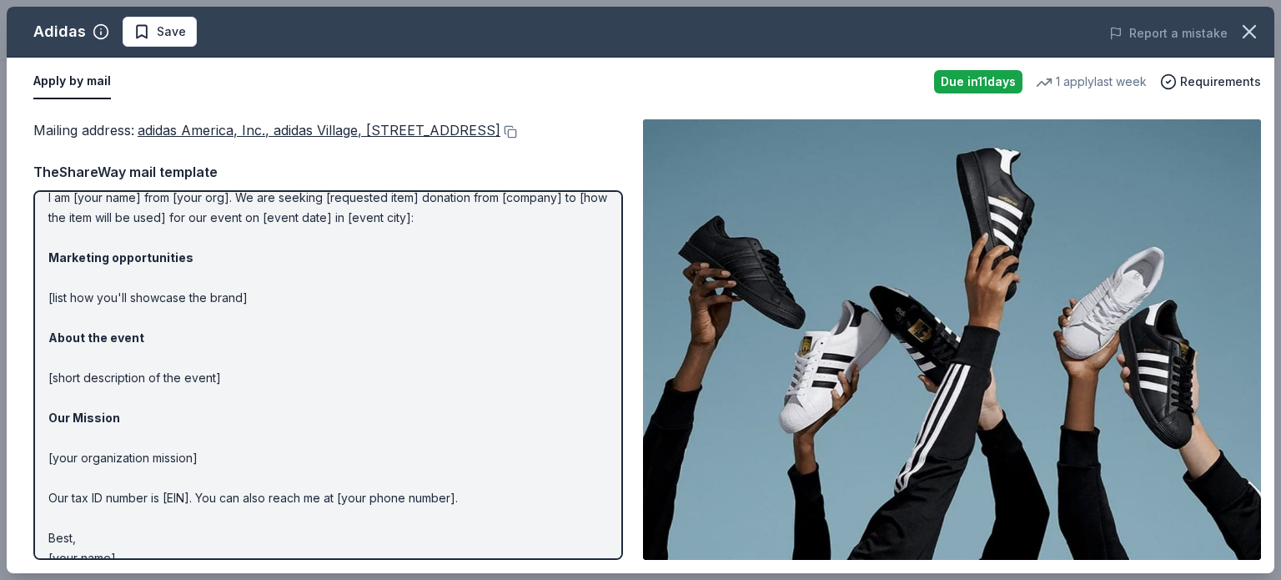
scroll to position [0, 0]
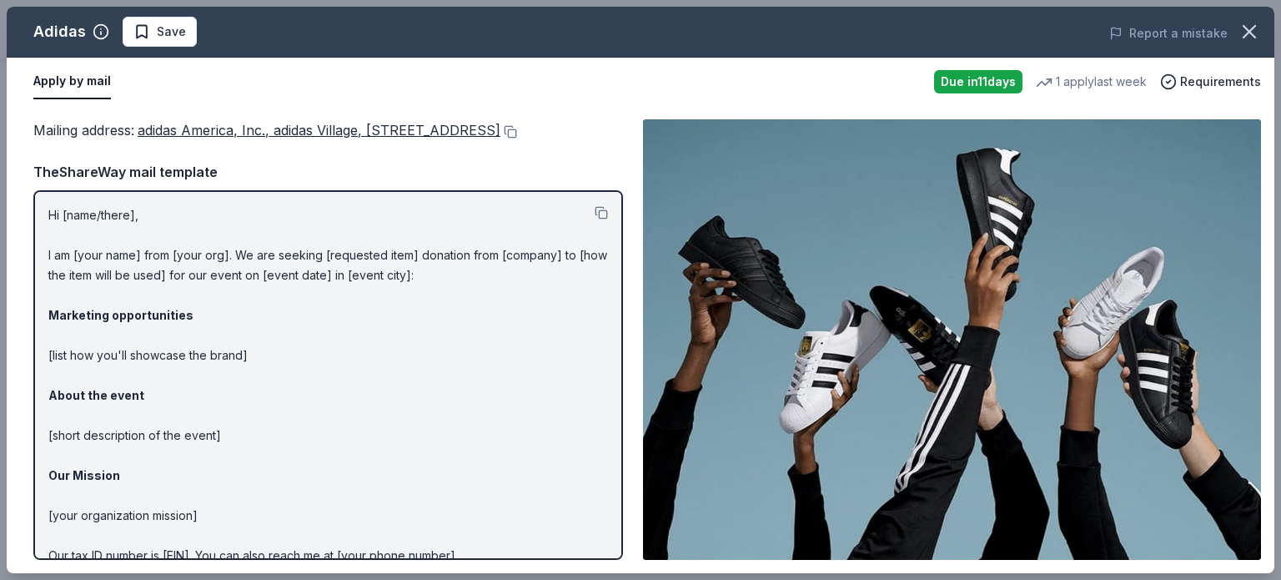
click at [73, 76] on button "Apply by mail" at bounding box center [72, 81] width 78 height 35
click at [500, 138] on button at bounding box center [508, 131] width 17 height 13
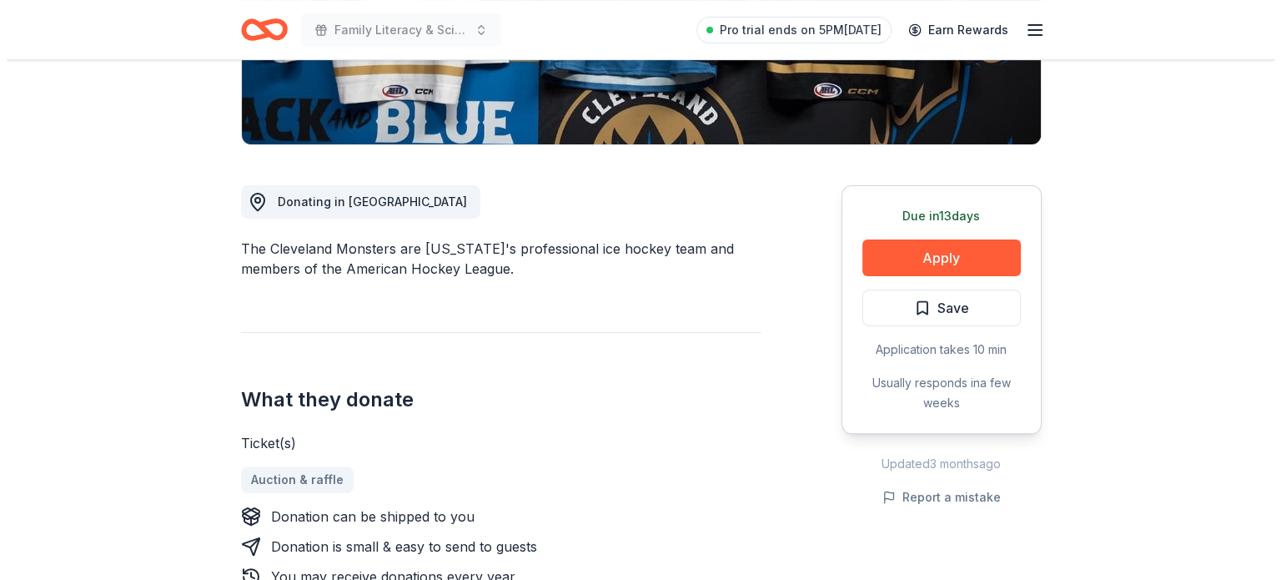
scroll to position [310, 0]
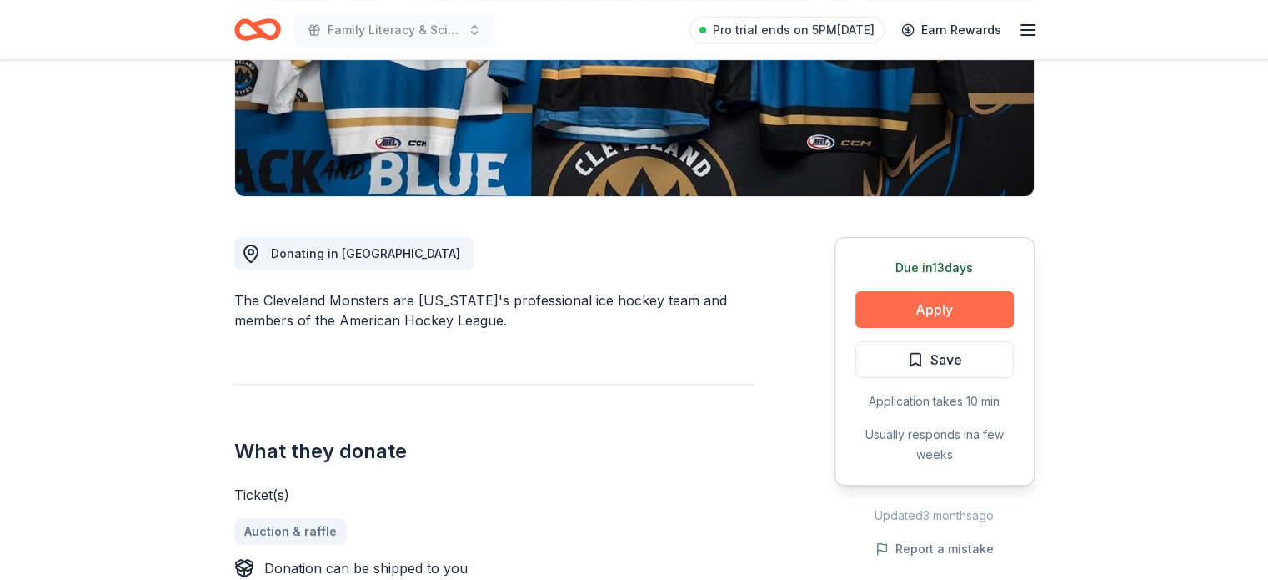
click at [943, 309] on button "Apply" at bounding box center [935, 309] width 158 height 37
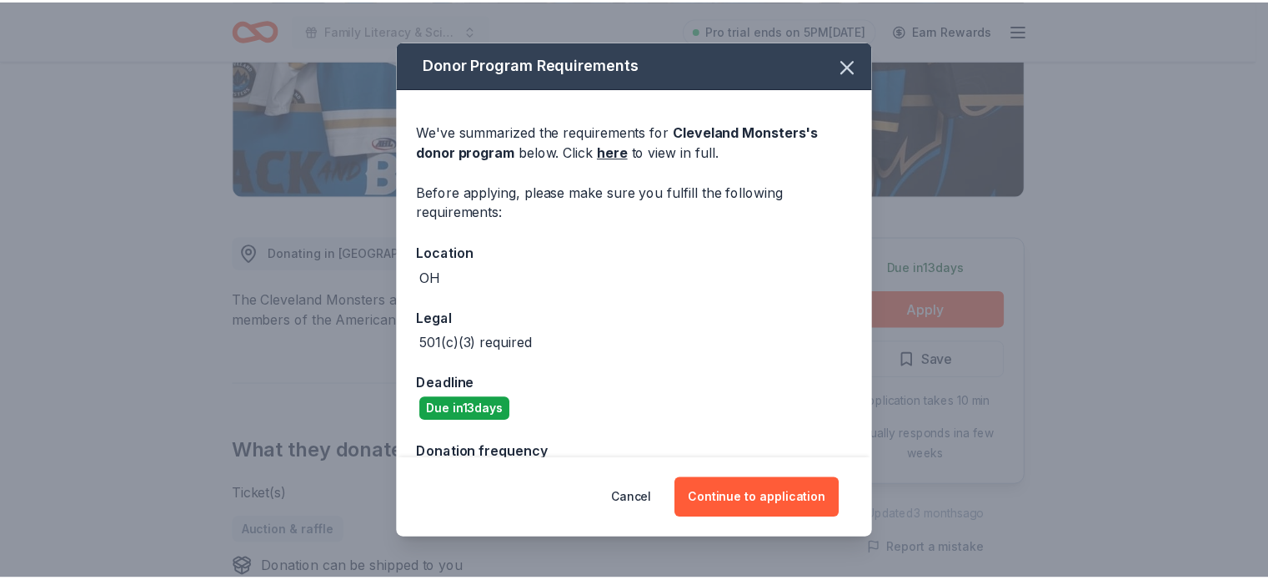
scroll to position [47, 0]
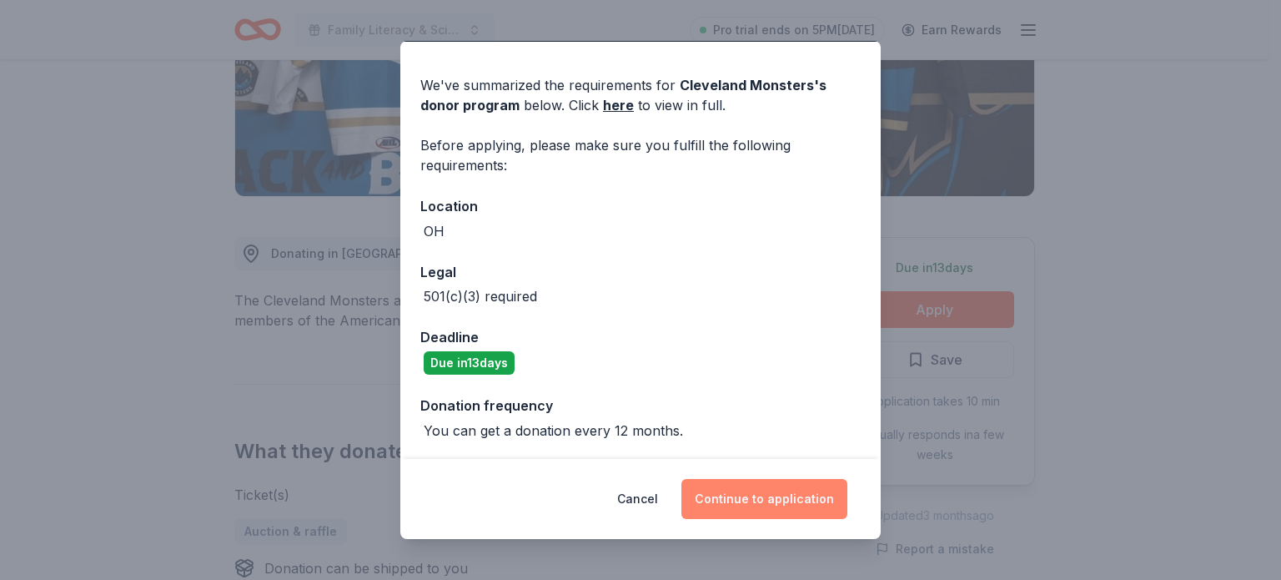
click at [763, 503] on button "Continue to application" at bounding box center [764, 499] width 166 height 40
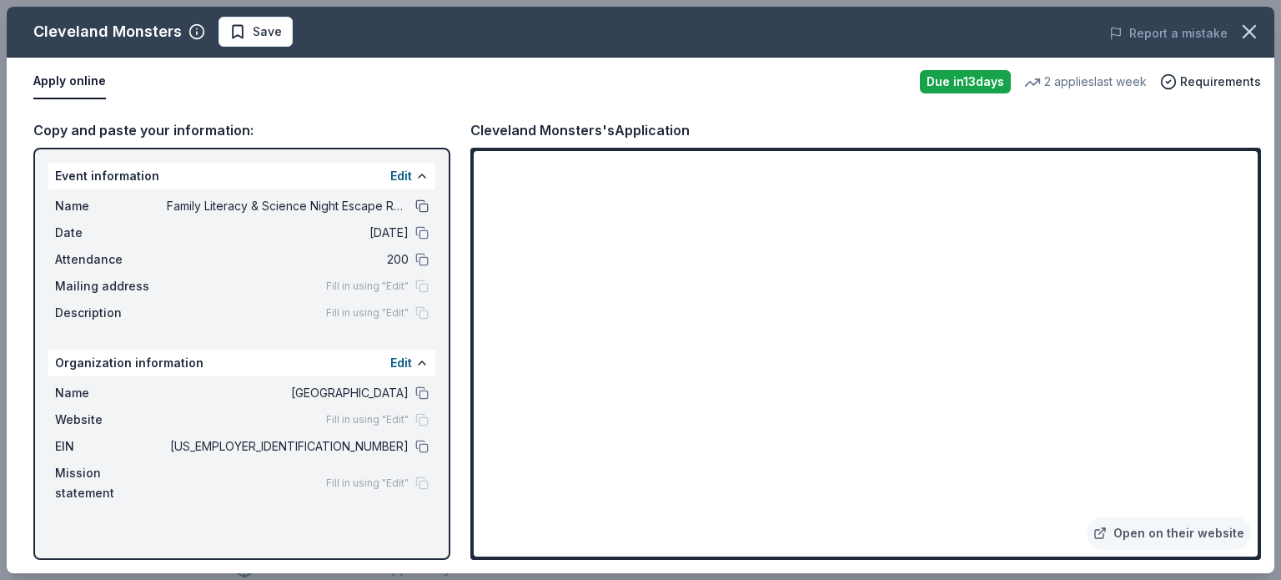
click at [424, 204] on button at bounding box center [421, 205] width 13 height 13
click at [1248, 28] on icon "button" at bounding box center [1249, 31] width 23 height 23
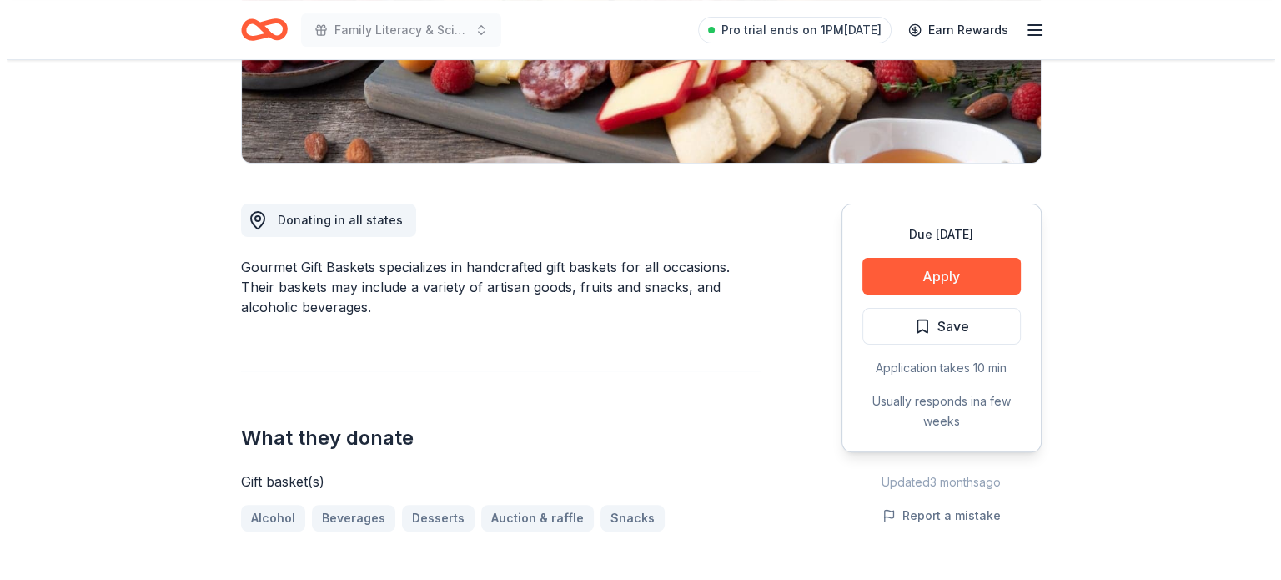
scroll to position [339, 0]
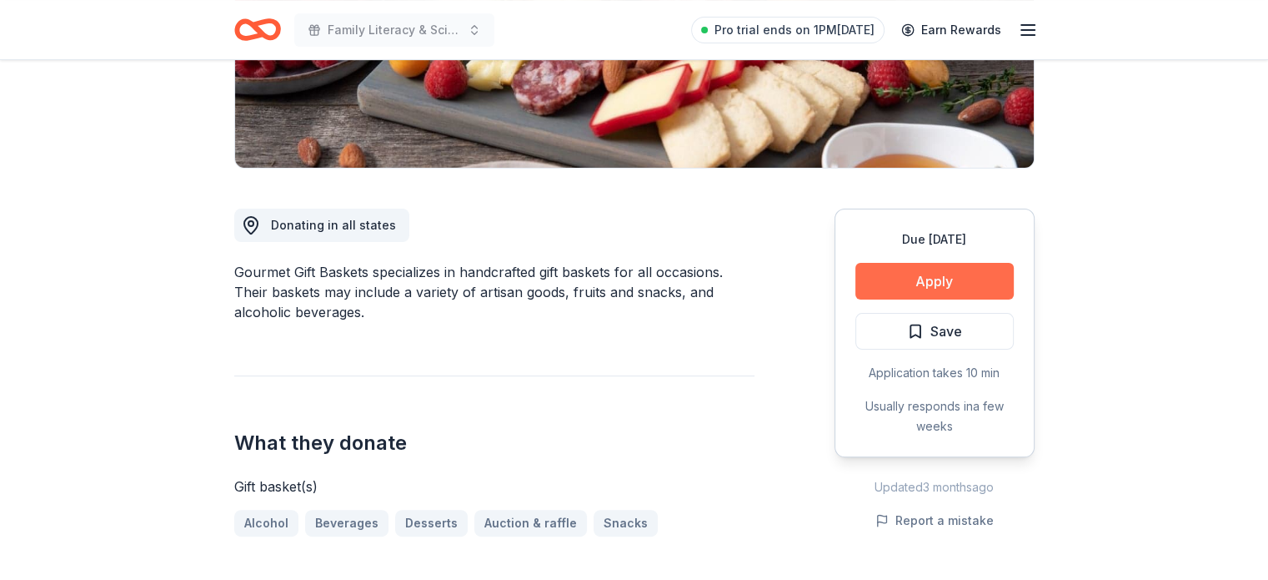
click at [952, 283] on button "Apply" at bounding box center [935, 281] width 158 height 37
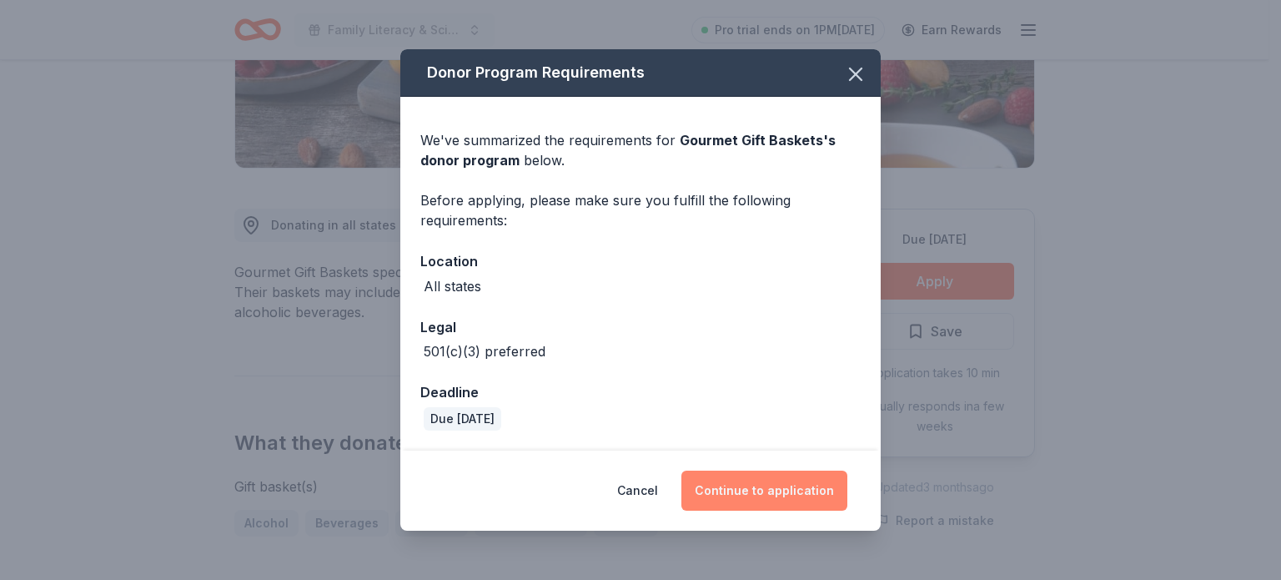
click at [751, 496] on button "Continue to application" at bounding box center [764, 490] width 166 height 40
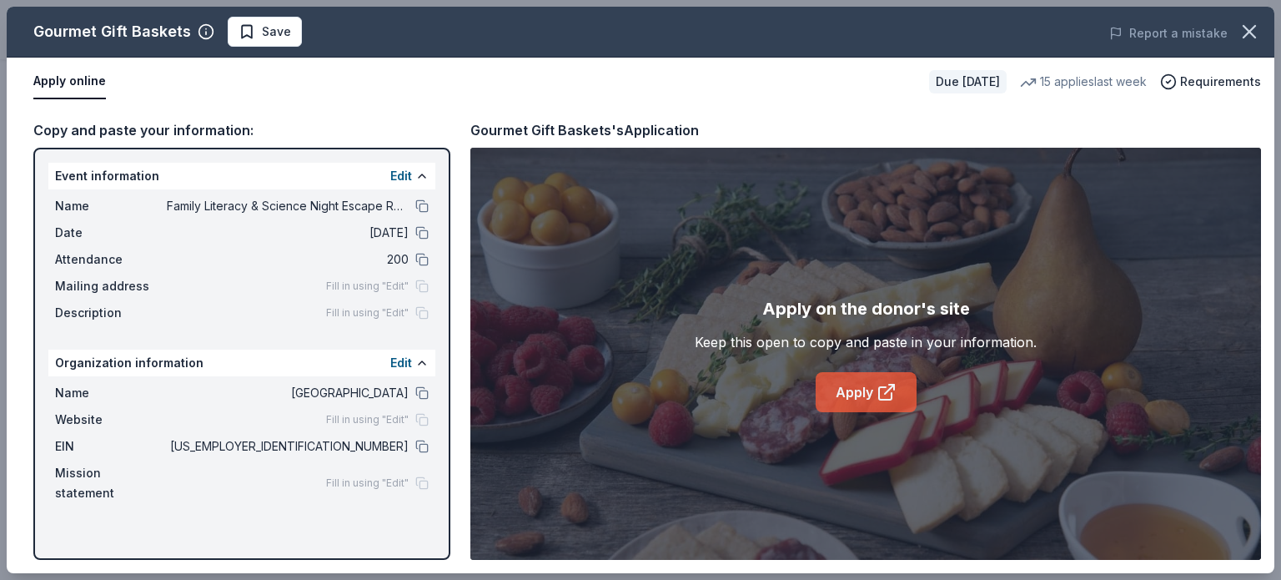
click at [849, 395] on link "Apply" at bounding box center [866, 392] width 101 height 40
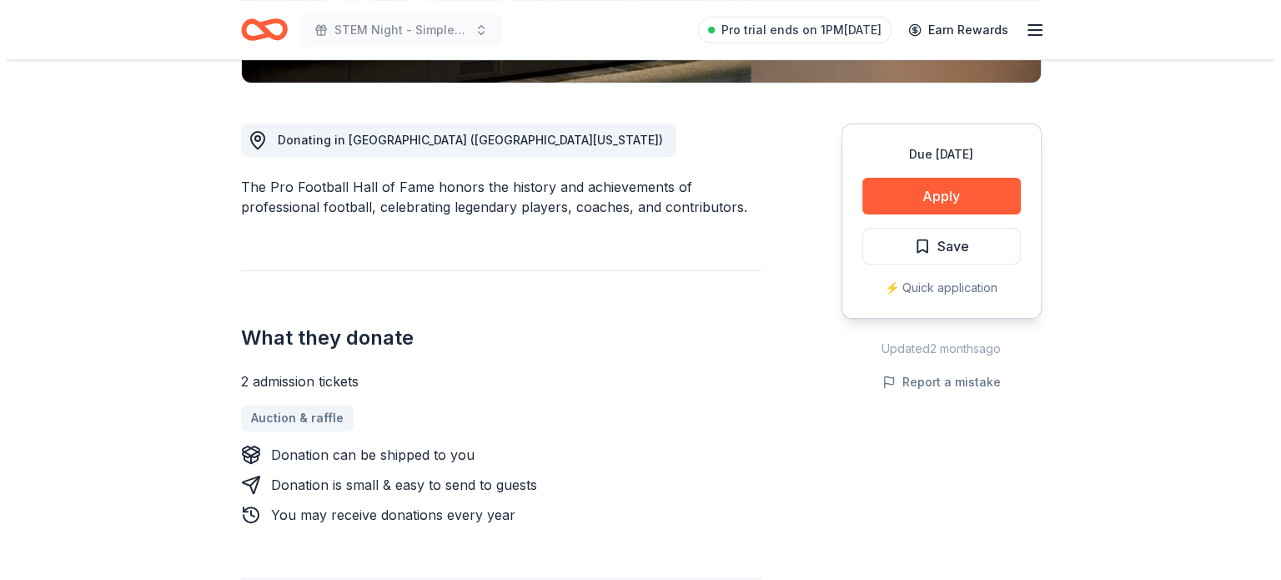
scroll to position [424, 0]
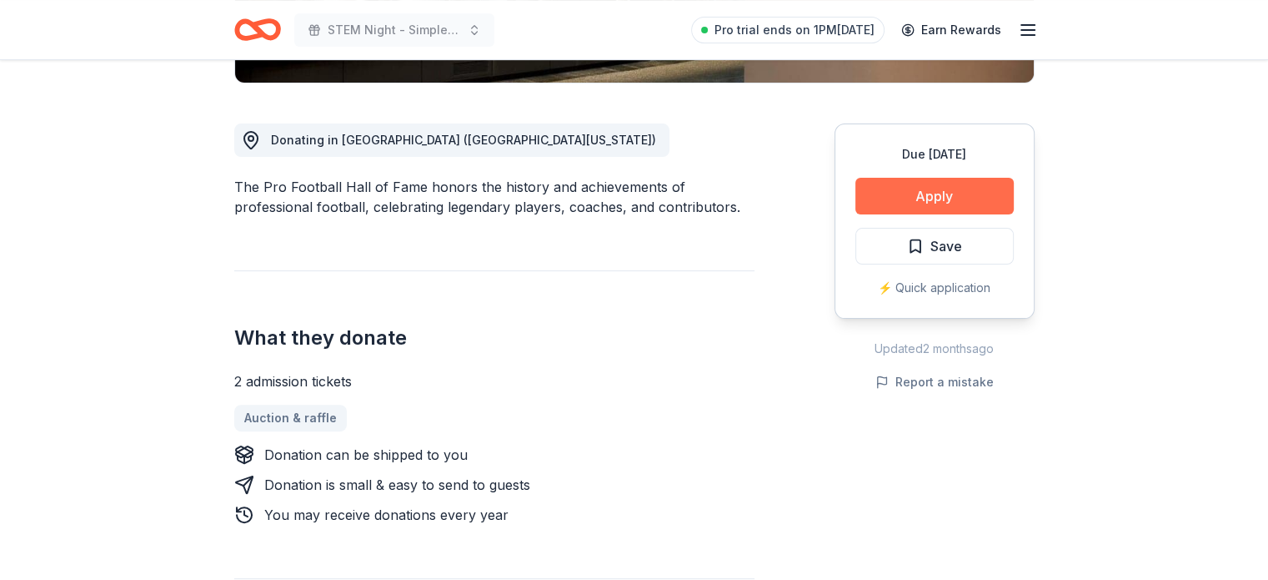
click at [930, 189] on button "Apply" at bounding box center [935, 196] width 158 height 37
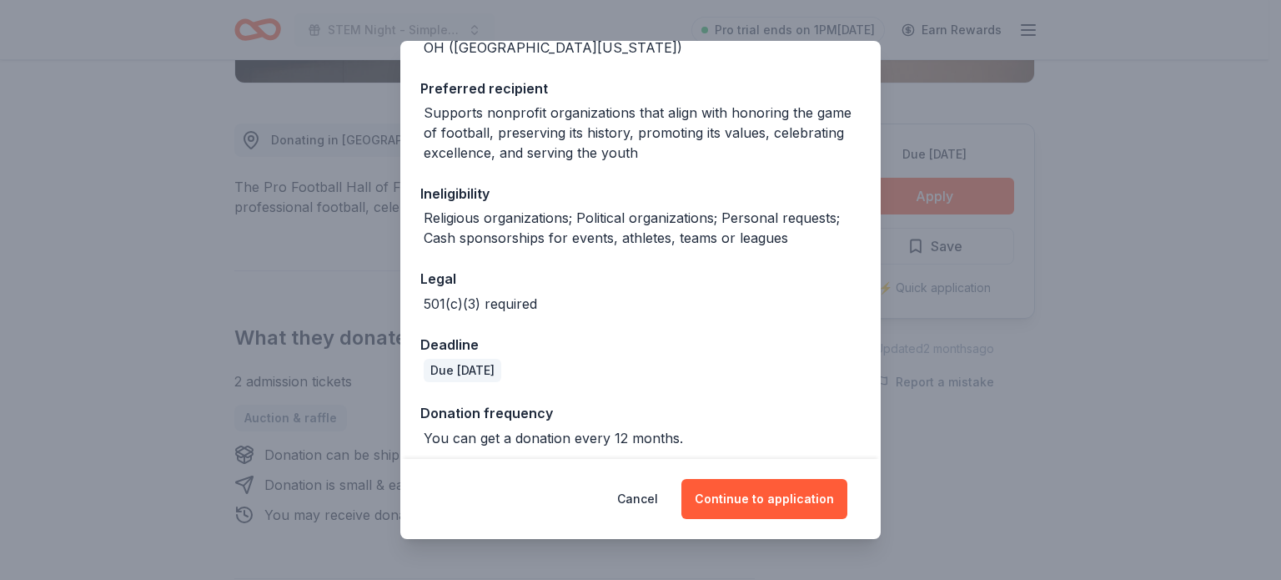
scroll to position [238, 0]
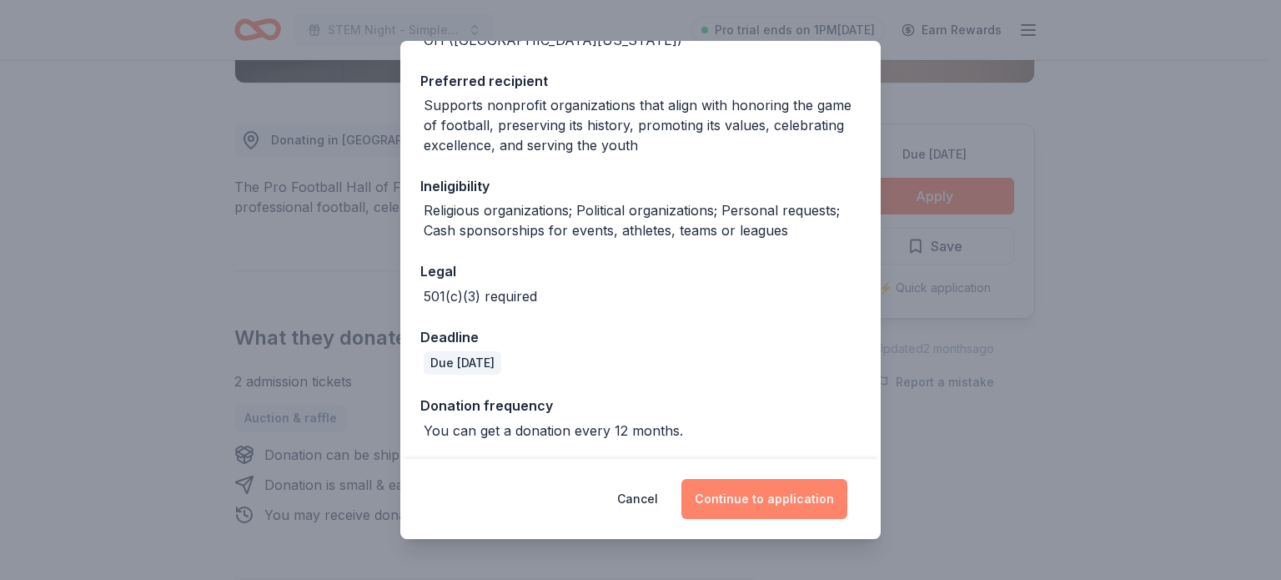
click at [762, 499] on button "Continue to application" at bounding box center [764, 499] width 166 height 40
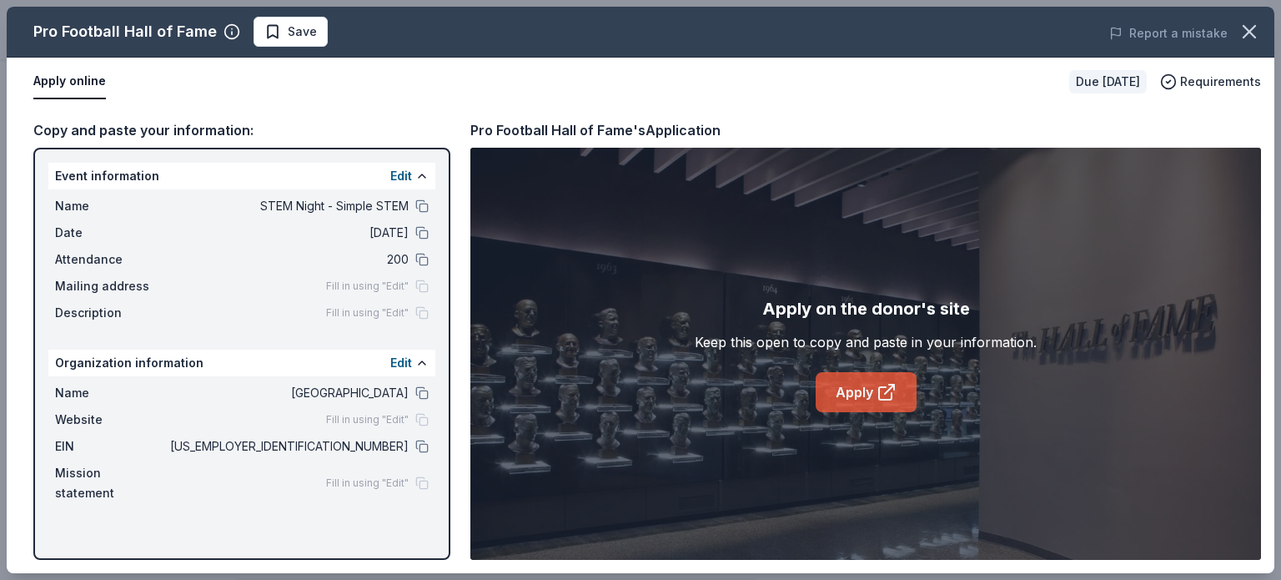
click at [863, 385] on link "Apply" at bounding box center [866, 392] width 101 height 40
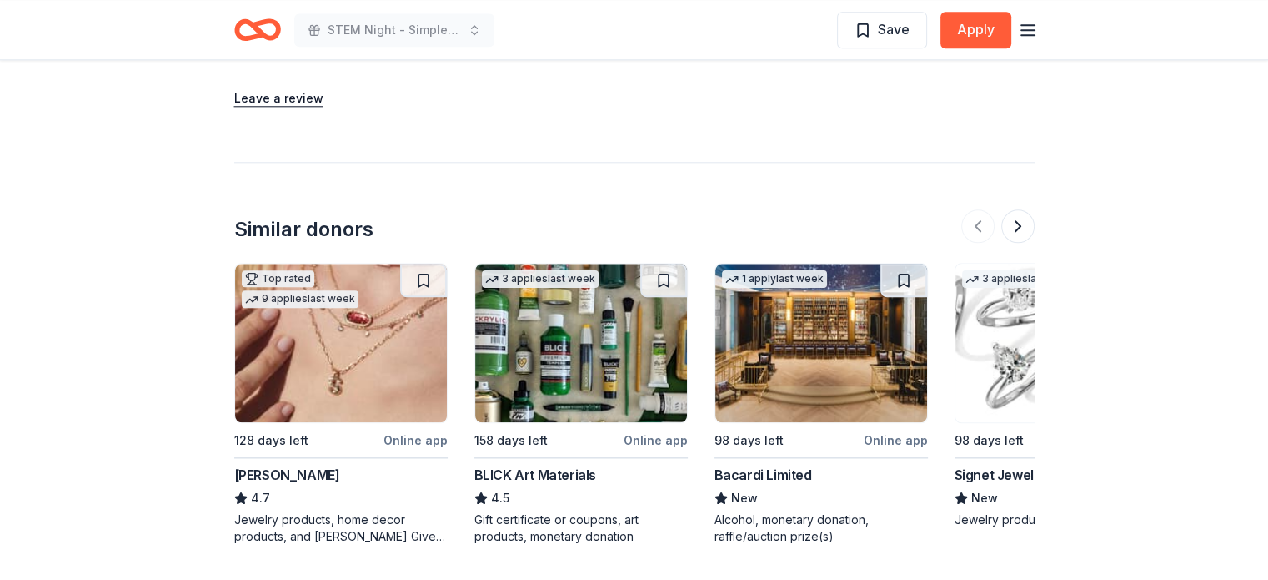
scroll to position [1853, 0]
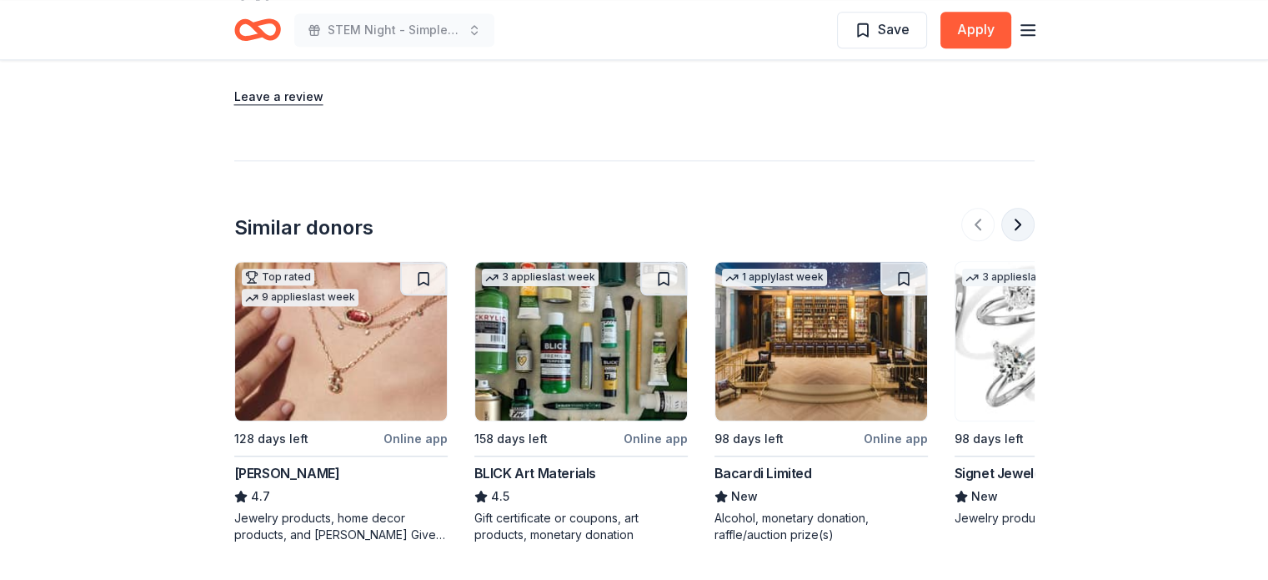
click at [1017, 208] on button at bounding box center [1018, 224] width 33 height 33
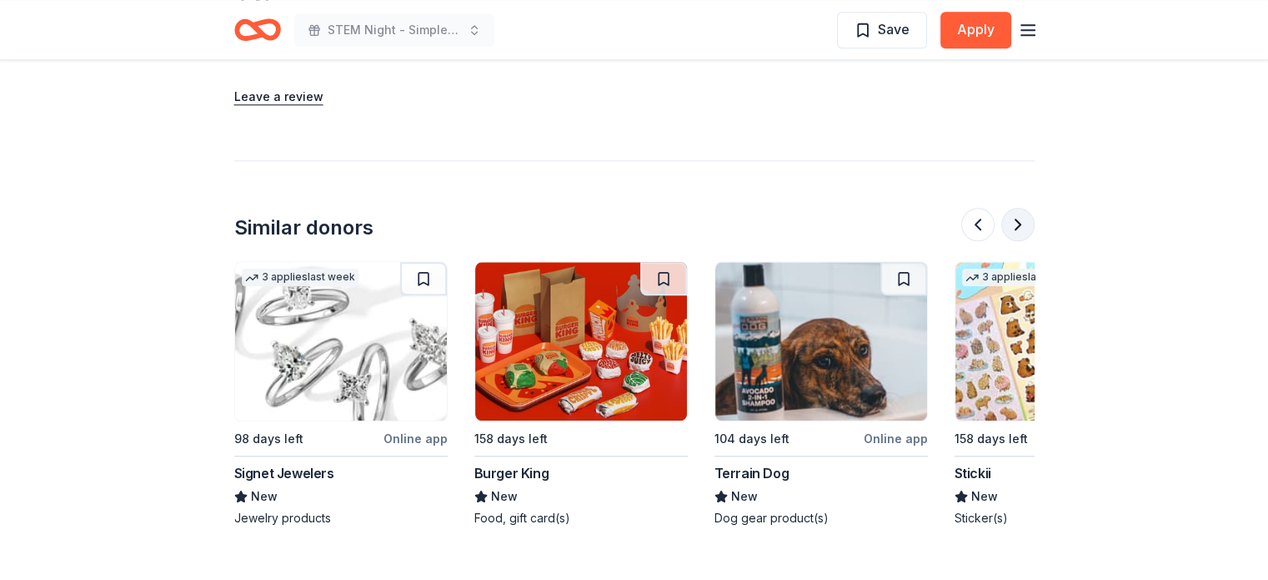
click at [1017, 208] on button at bounding box center [1018, 224] width 33 height 33
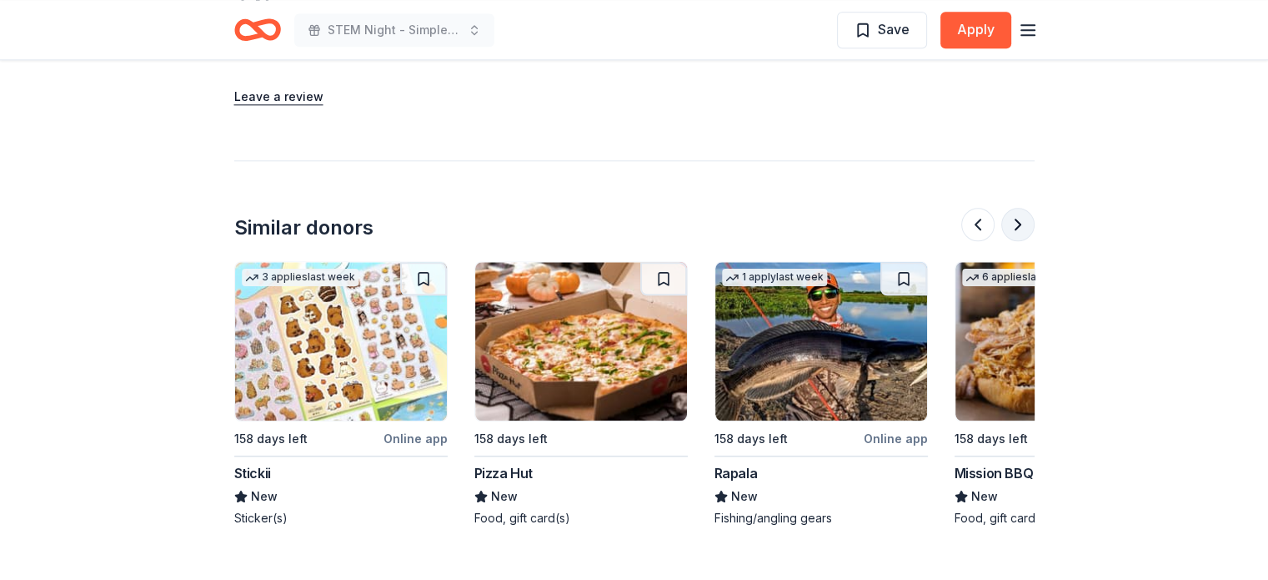
click at [1017, 208] on button at bounding box center [1018, 224] width 33 height 33
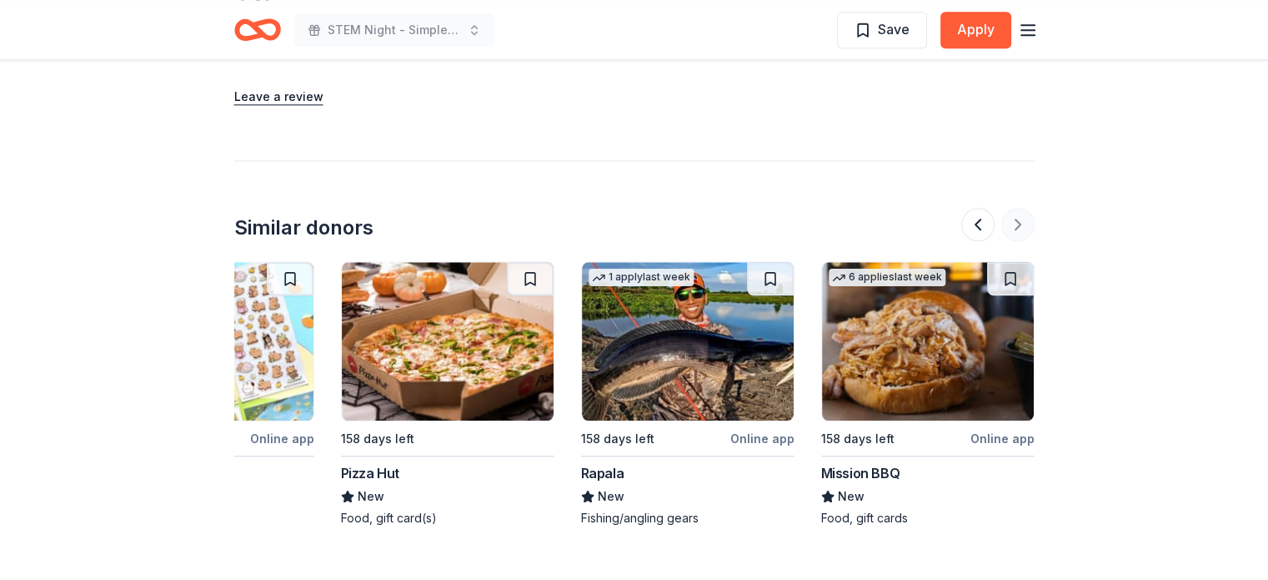
click at [1017, 208] on div at bounding box center [998, 224] width 73 height 33
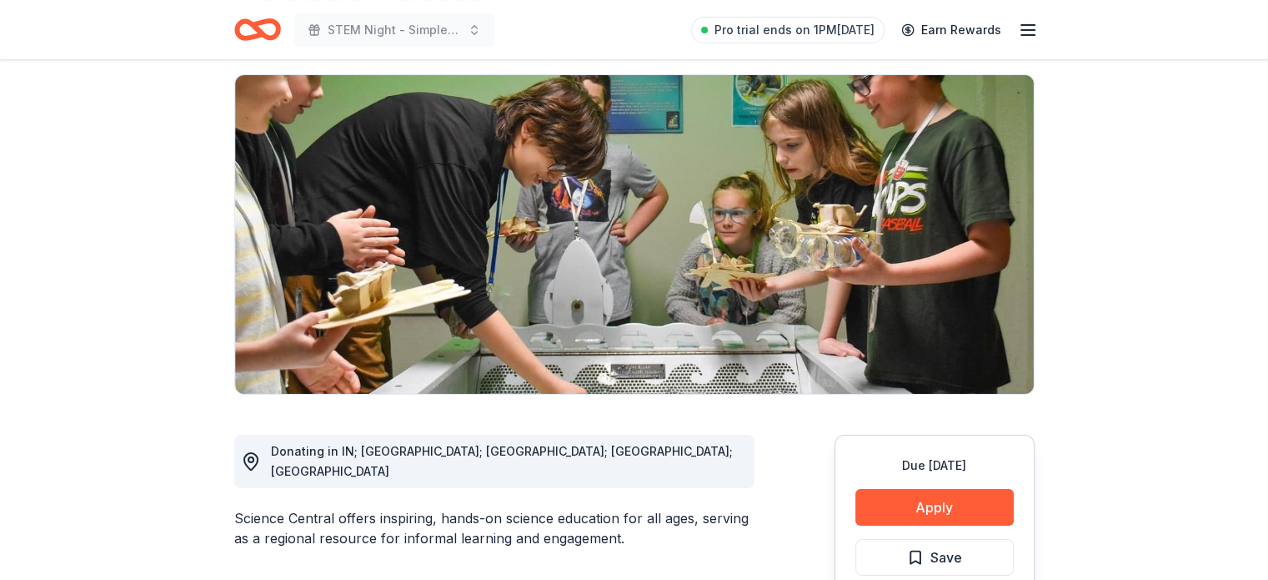
scroll to position [0, 0]
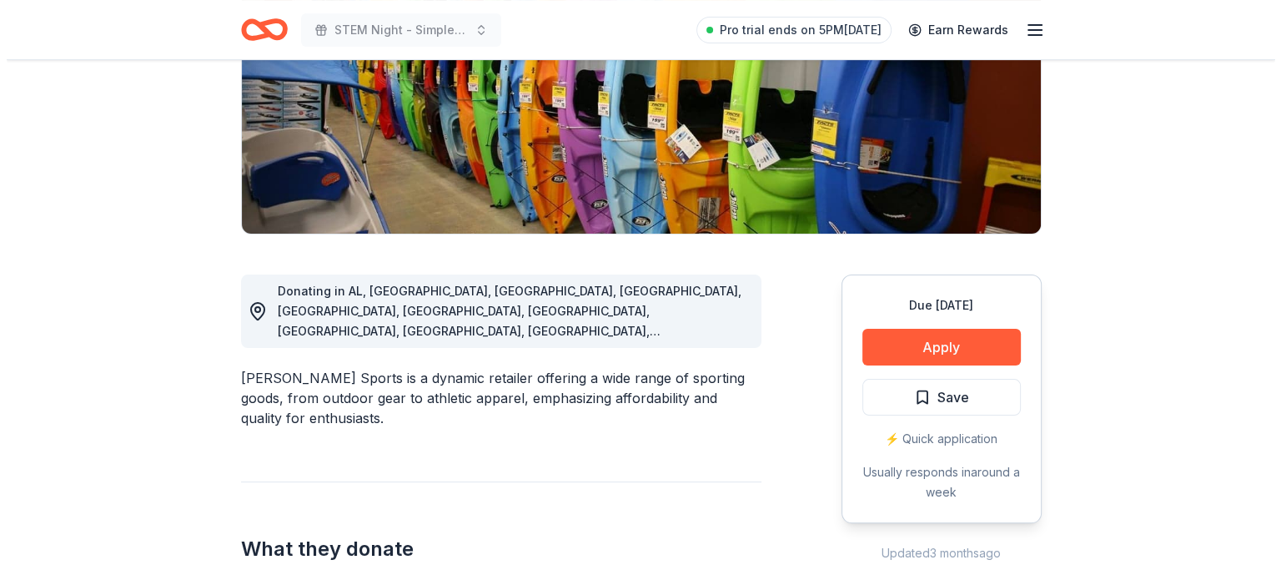
scroll to position [330, 0]
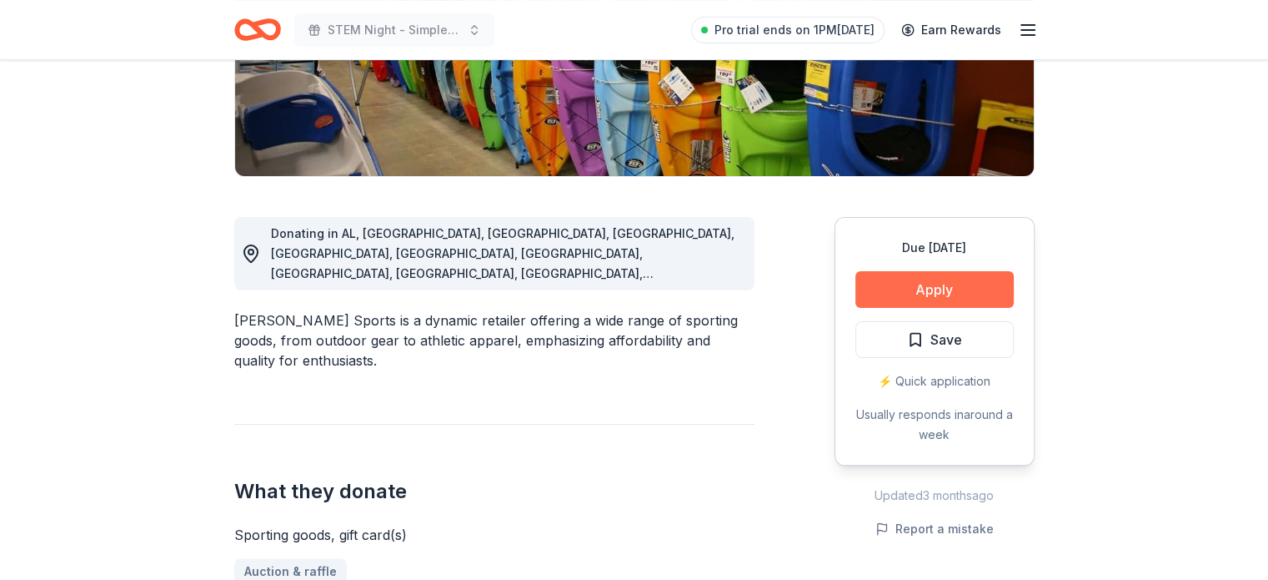
click at [944, 300] on button "Apply" at bounding box center [935, 289] width 158 height 37
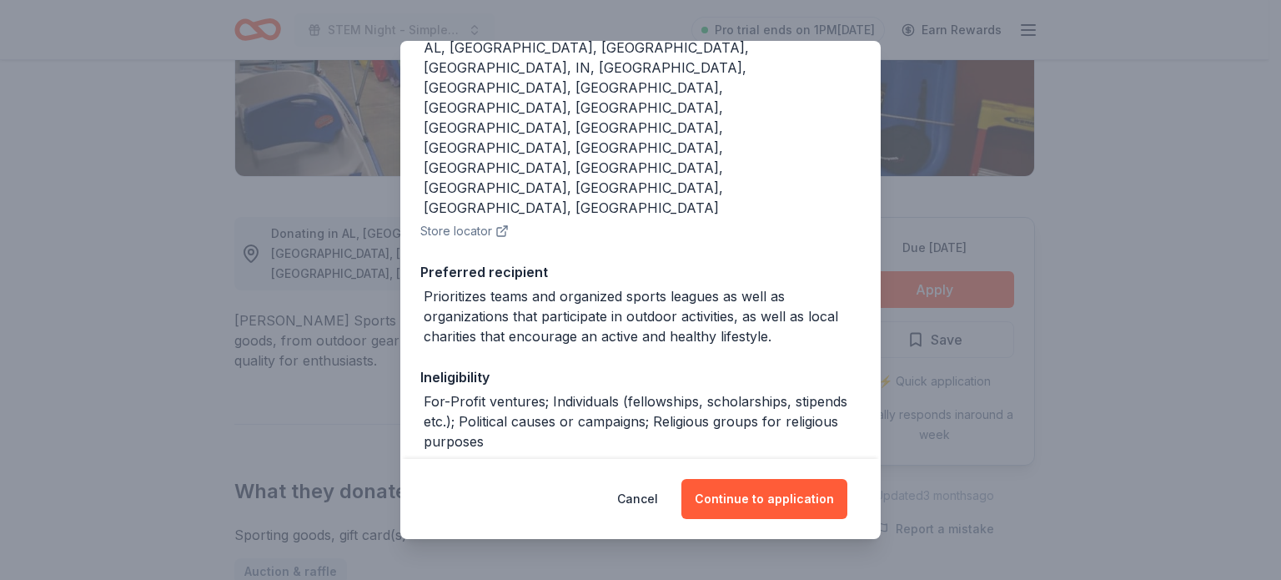
scroll to position [236, 0]
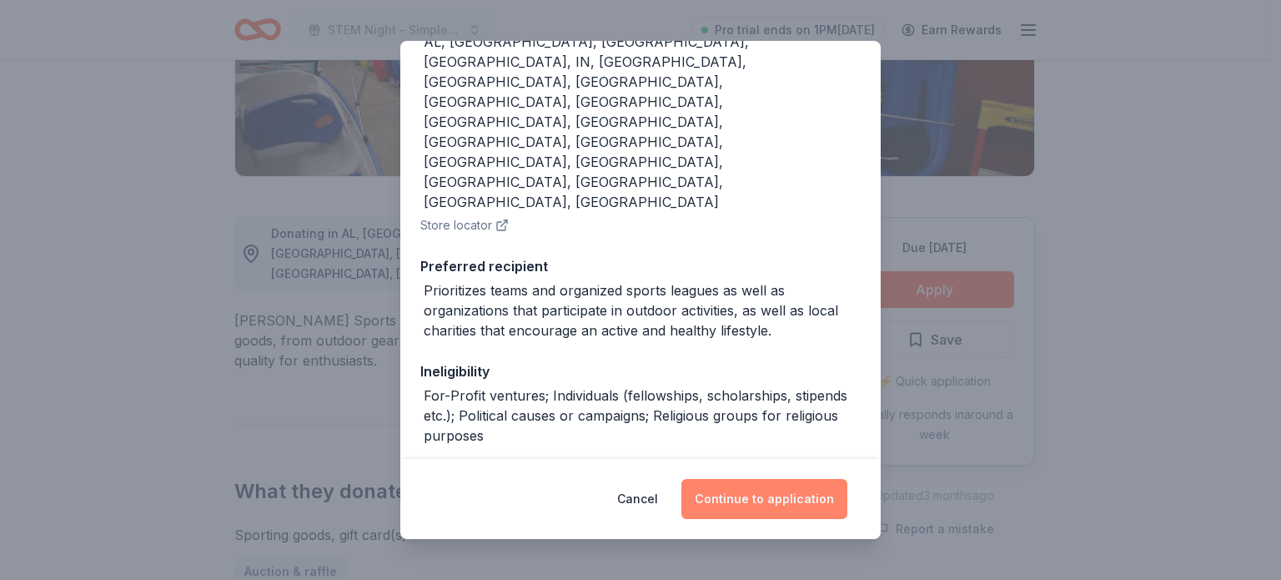
click at [755, 487] on button "Continue to application" at bounding box center [764, 499] width 166 height 40
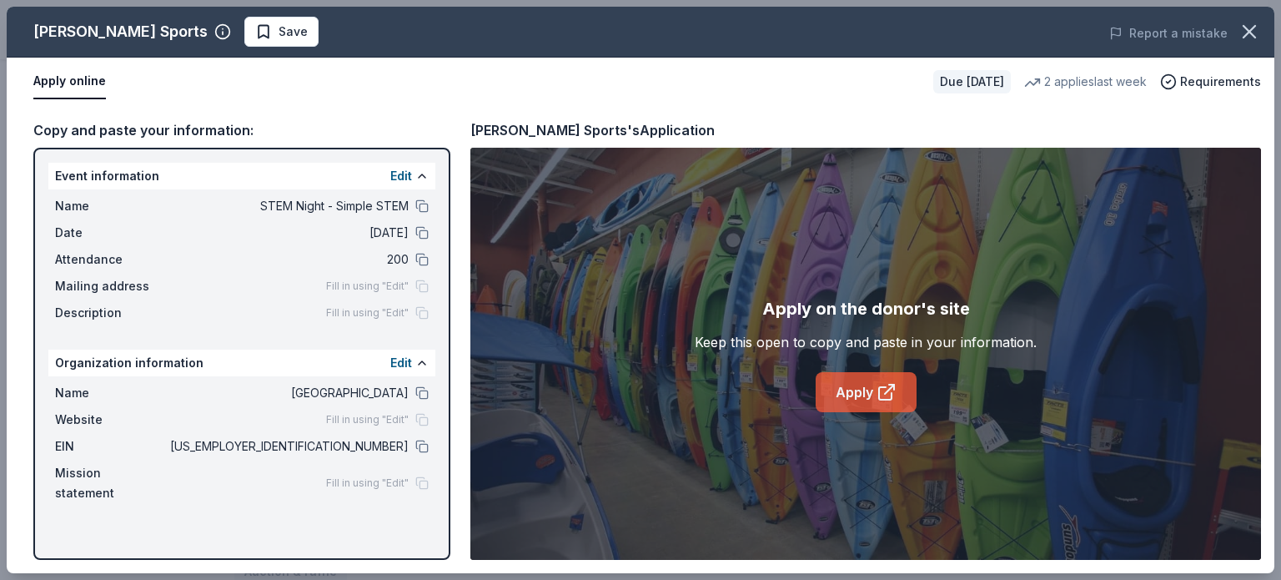
click at [855, 389] on link "Apply" at bounding box center [866, 392] width 101 height 40
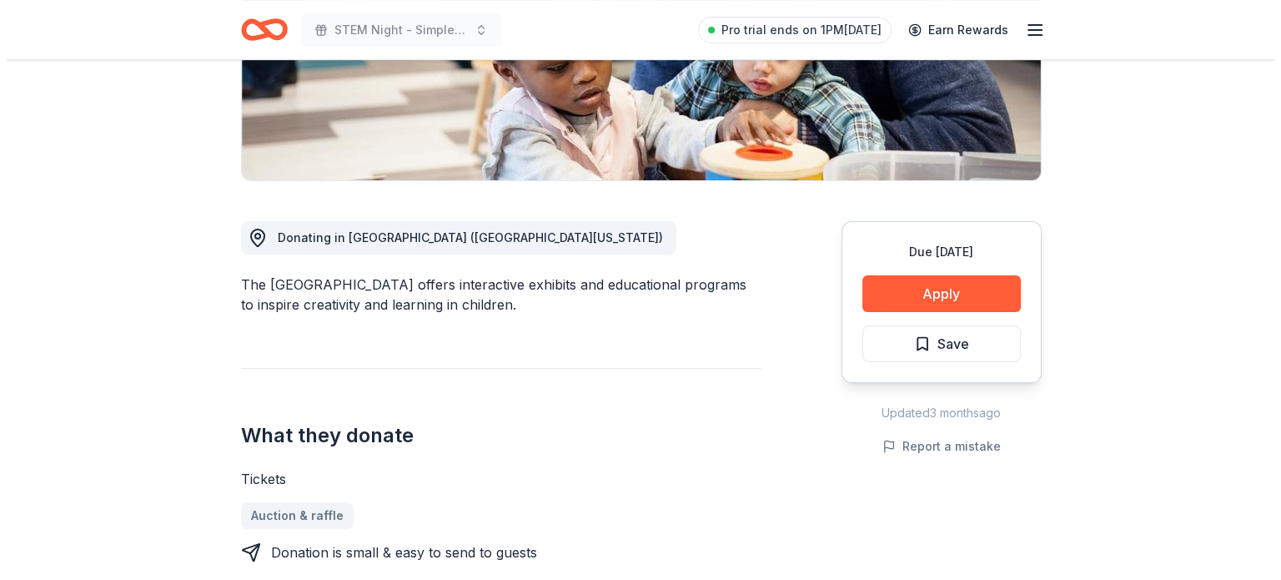
scroll to position [325, 0]
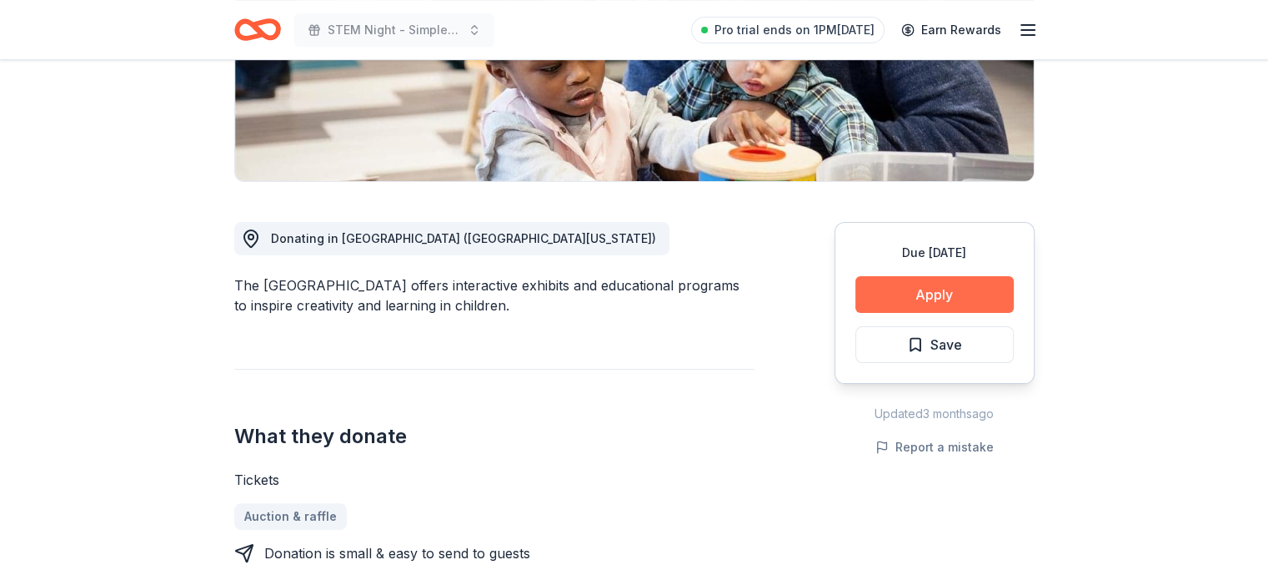
click at [927, 288] on button "Apply" at bounding box center [935, 294] width 158 height 37
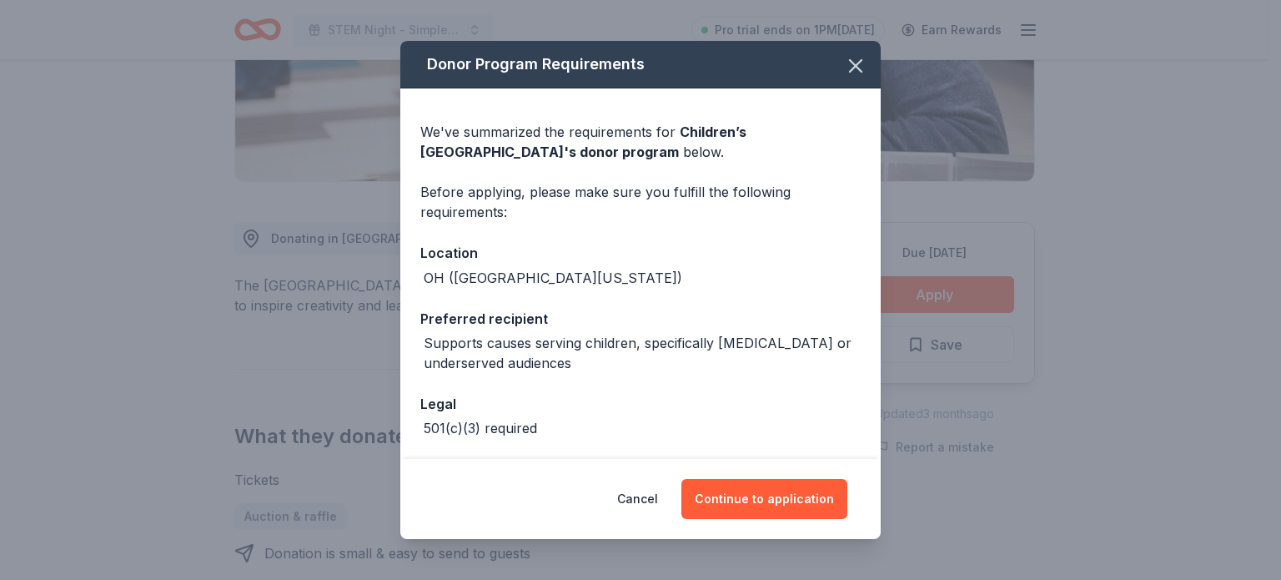
scroll to position [67, 0]
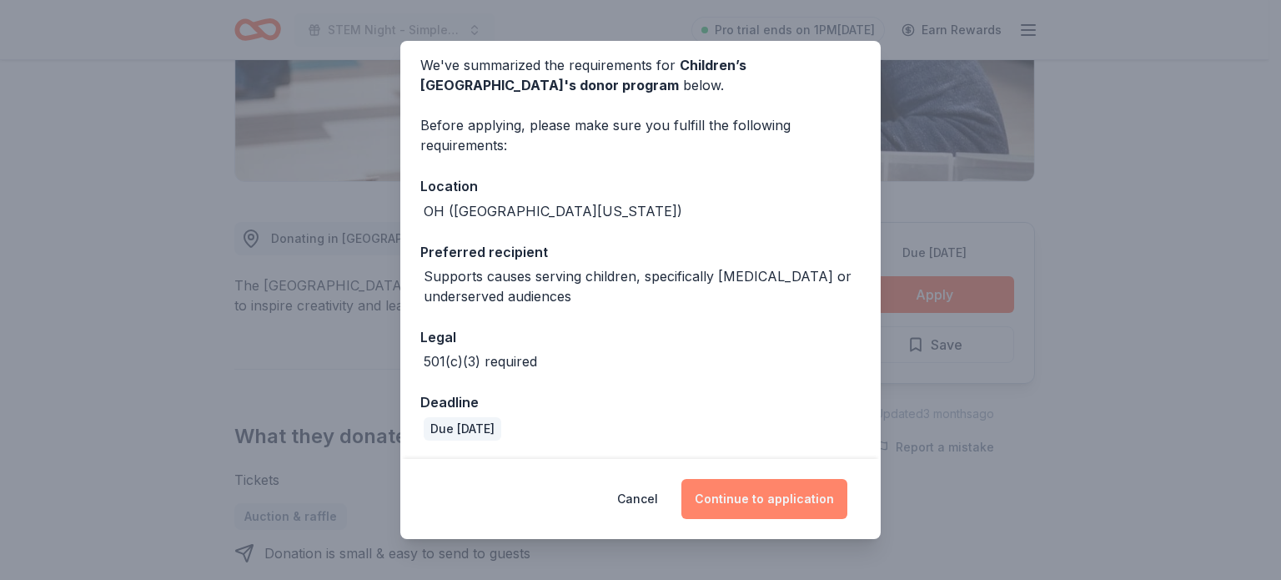
click at [747, 498] on button "Continue to application" at bounding box center [764, 499] width 166 height 40
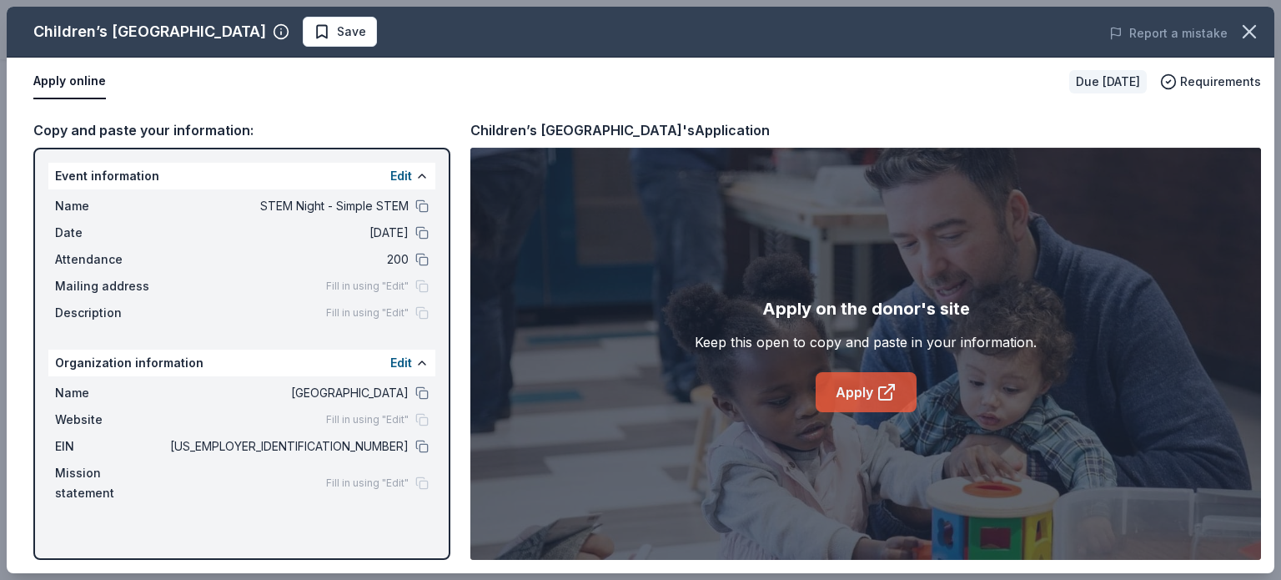
click at [861, 399] on link "Apply" at bounding box center [866, 392] width 101 height 40
